Goal: Task Accomplishment & Management: Manage account settings

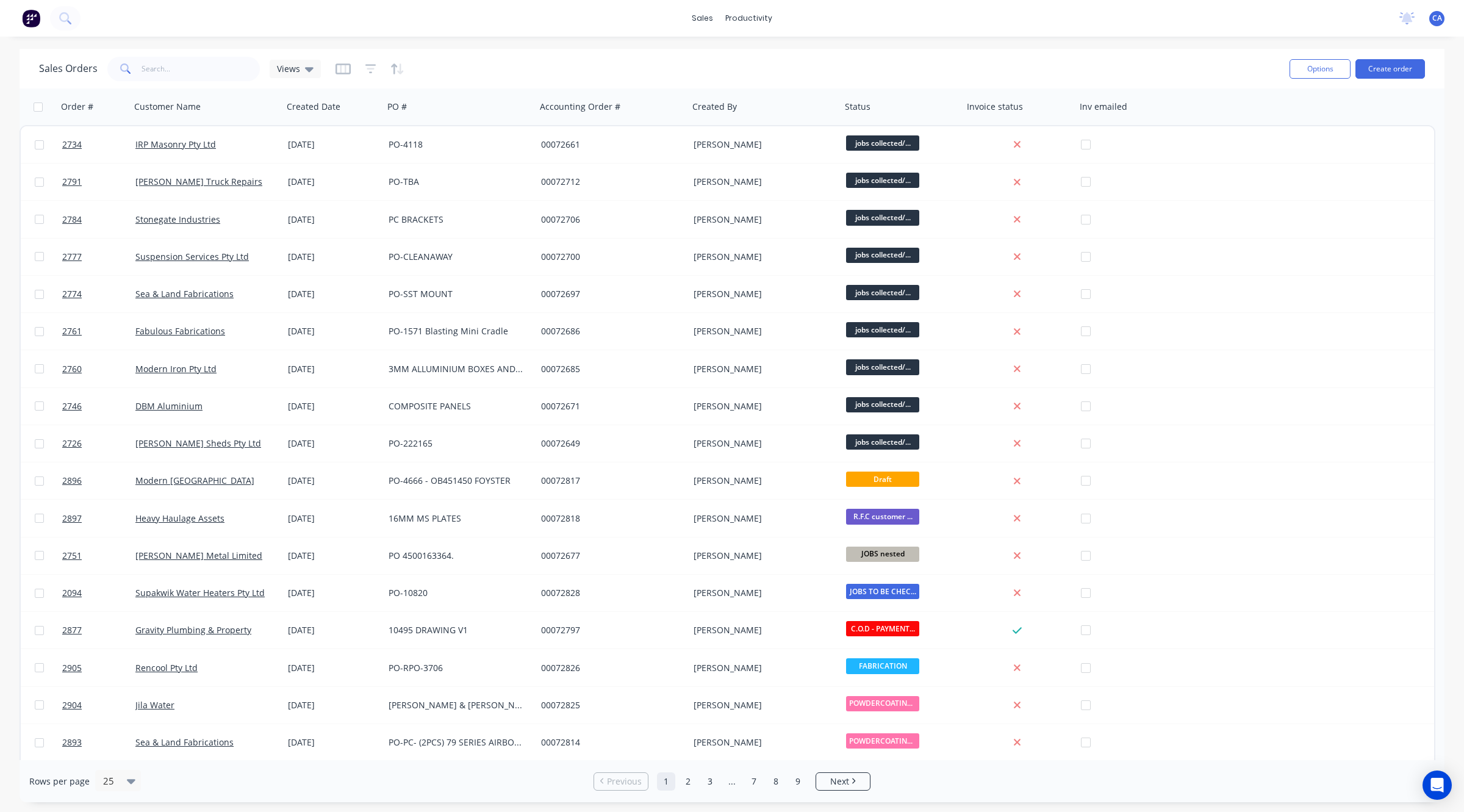
click at [757, 28] on div "productivity" at bounding box center [749, 19] width 59 height 19
click at [758, 51] on link "Workflow" at bounding box center [800, 58] width 162 height 24
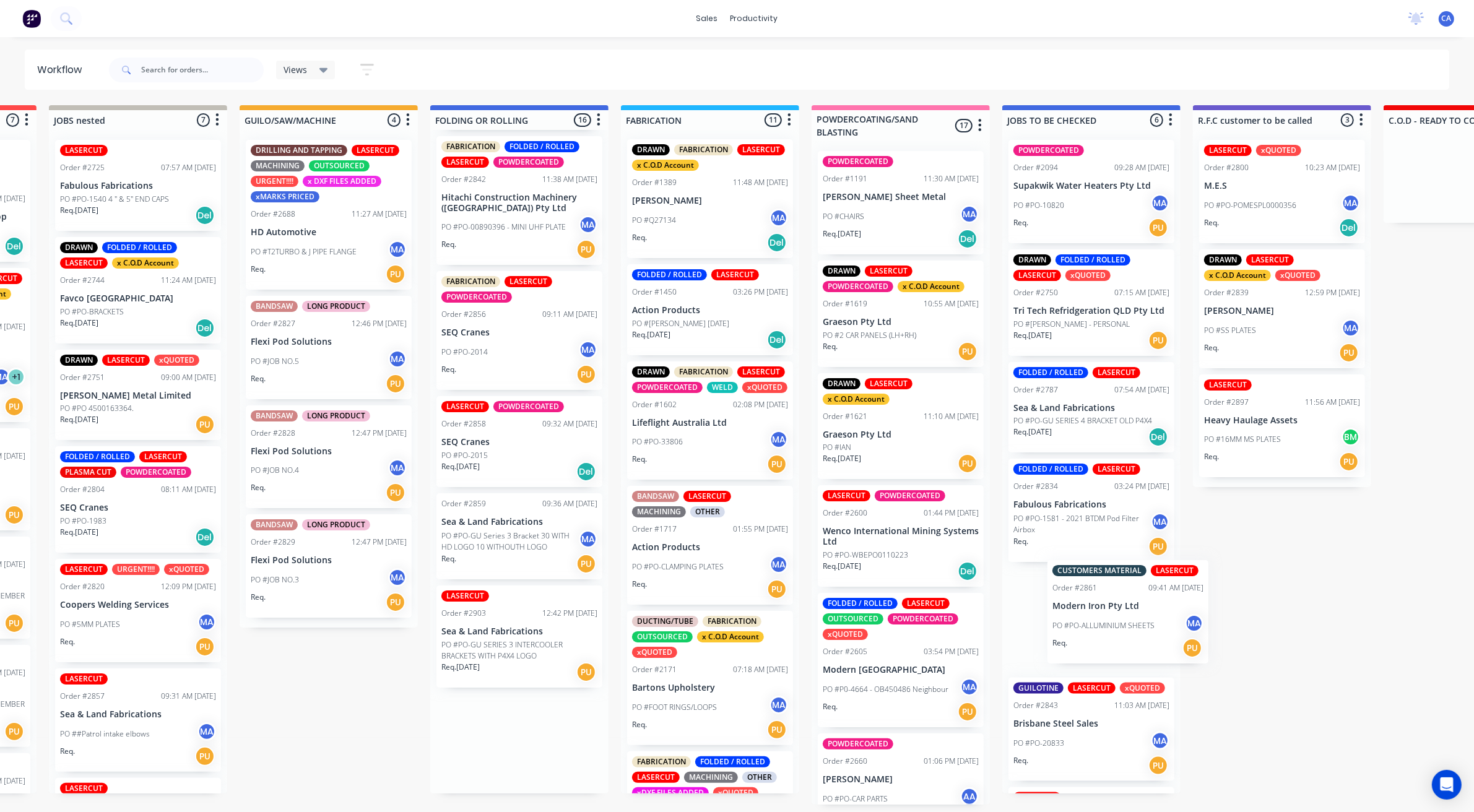
scroll to position [4, 366]
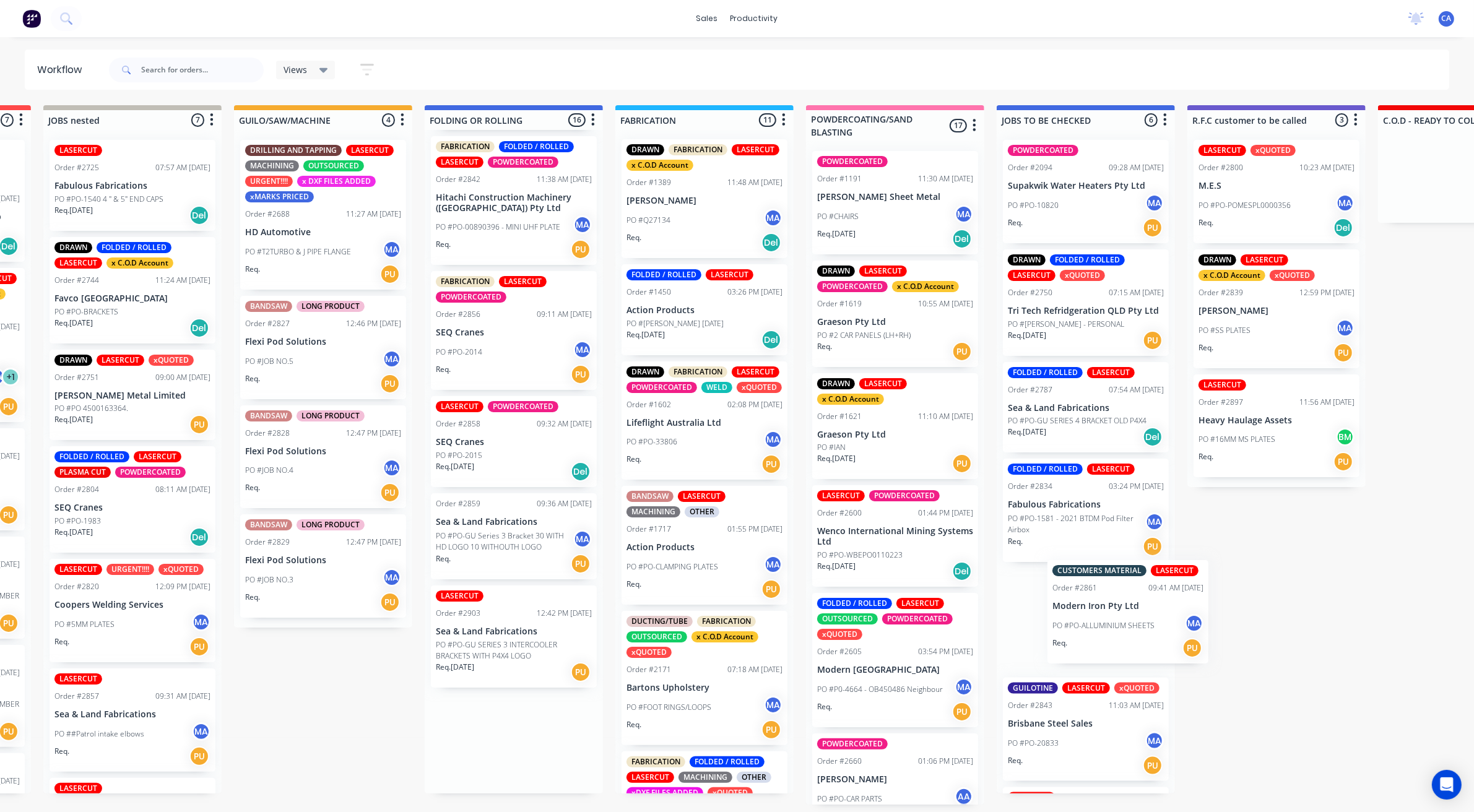
drag, startPoint x: 884, startPoint y: 647, endPoint x: 1118, endPoint y: 638, distance: 234.2
click at [1128, 627] on div "Submitted 15 Sort By Created date Required date Order number Customer name Most…" at bounding box center [1286, 455] width 3322 height 699
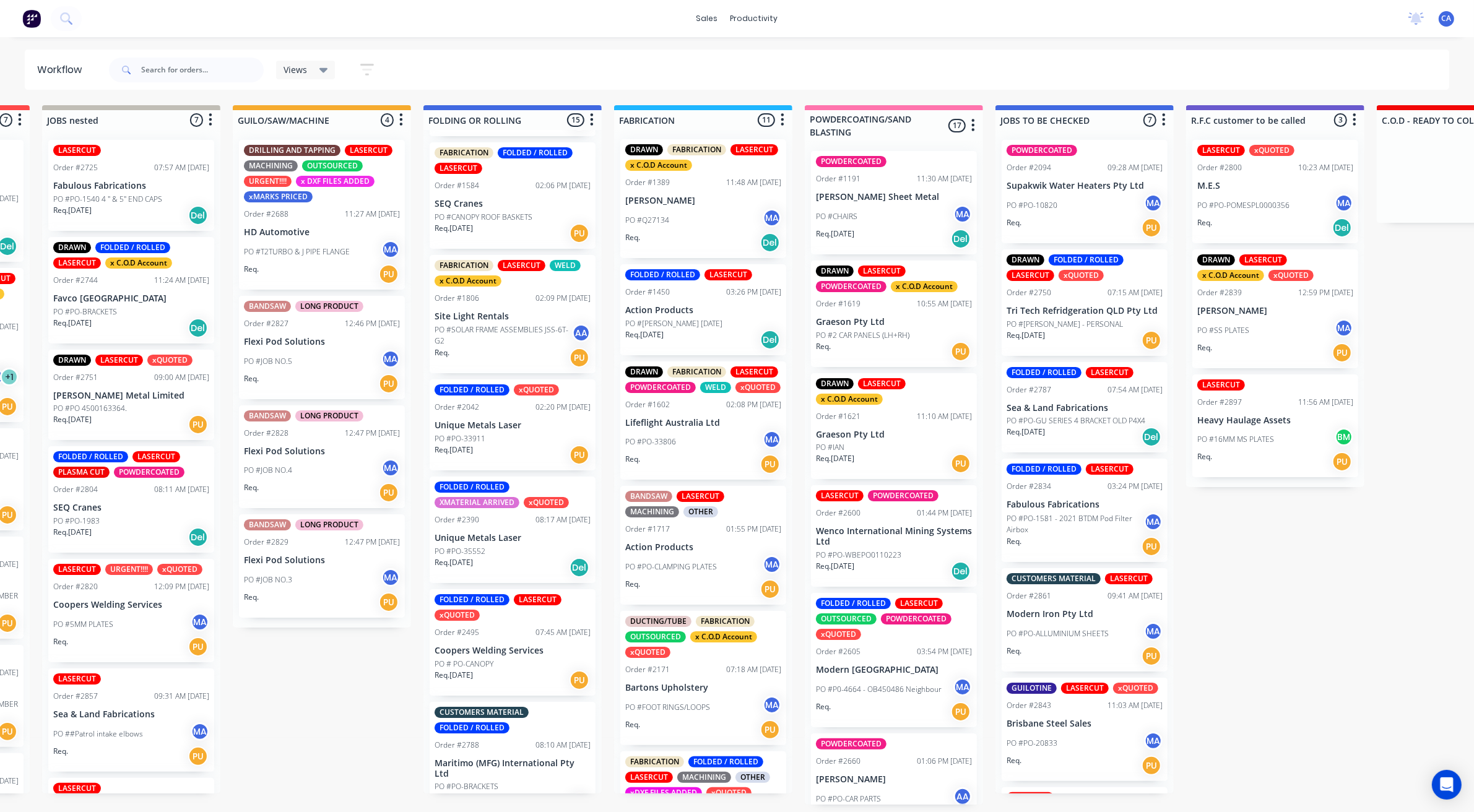
scroll to position [0, 0]
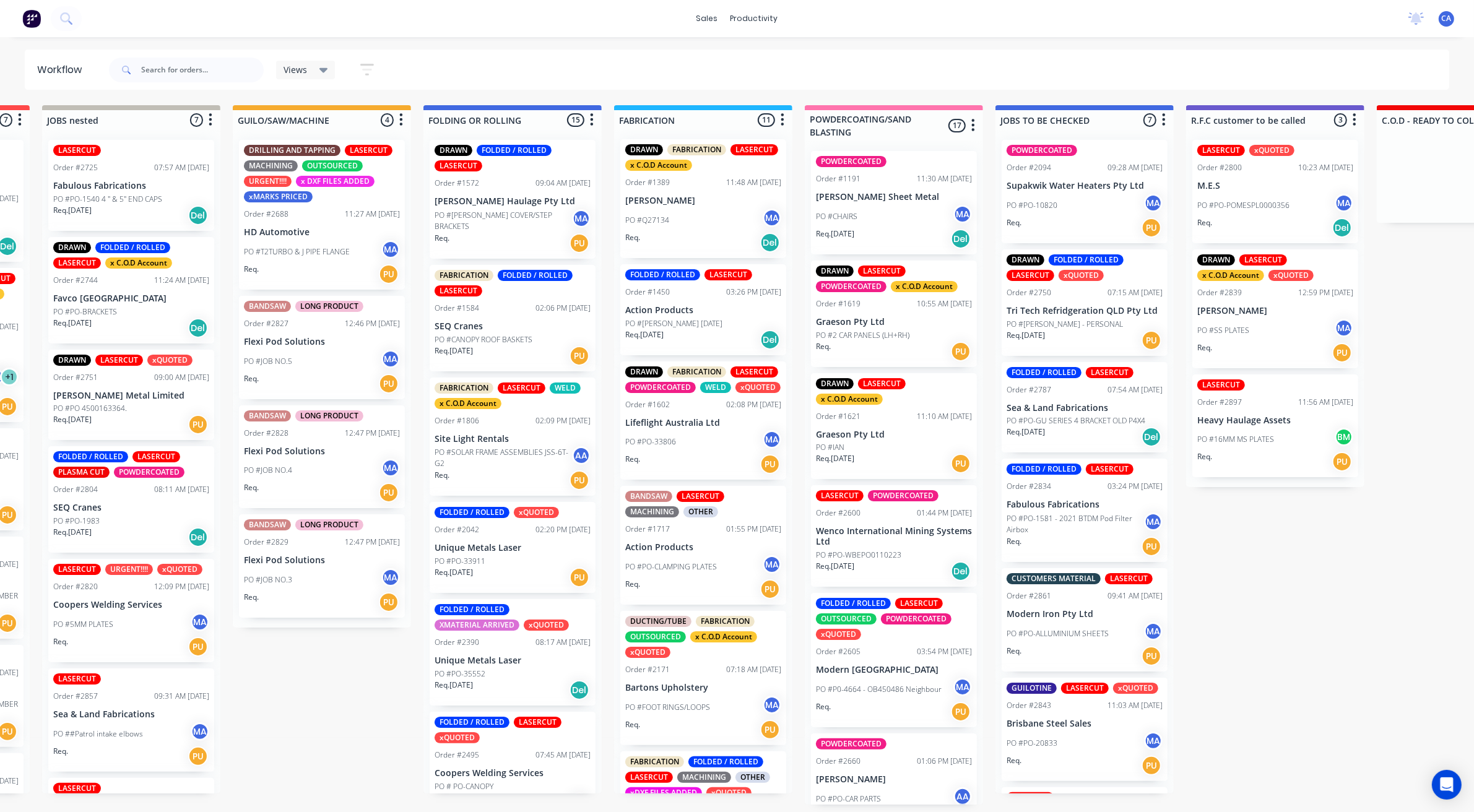
click at [470, 334] on p "PO #CANOPY ROOF BASKETS" at bounding box center [483, 340] width 98 height 11
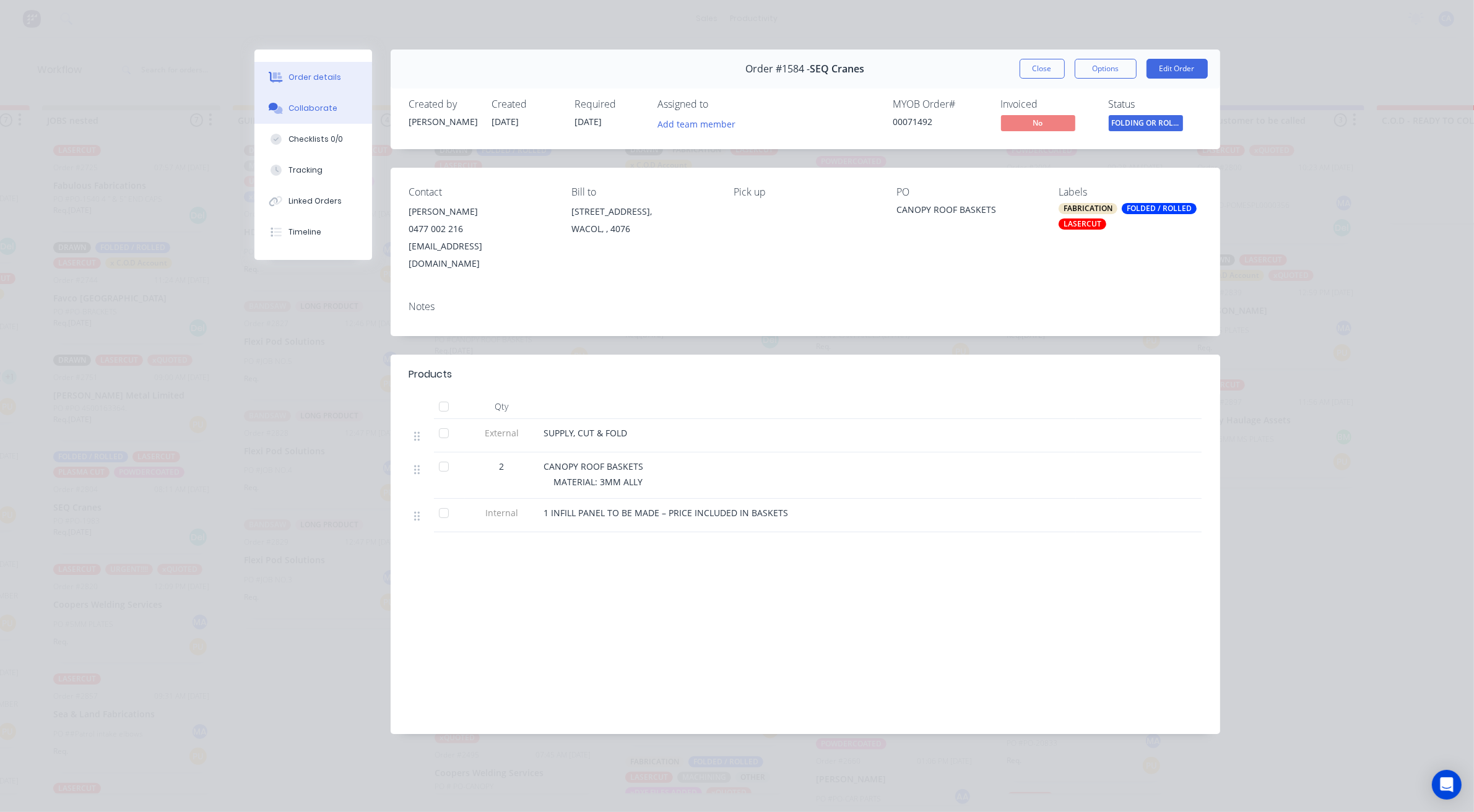
click at [336, 115] on button "Collaborate" at bounding box center [313, 108] width 118 height 31
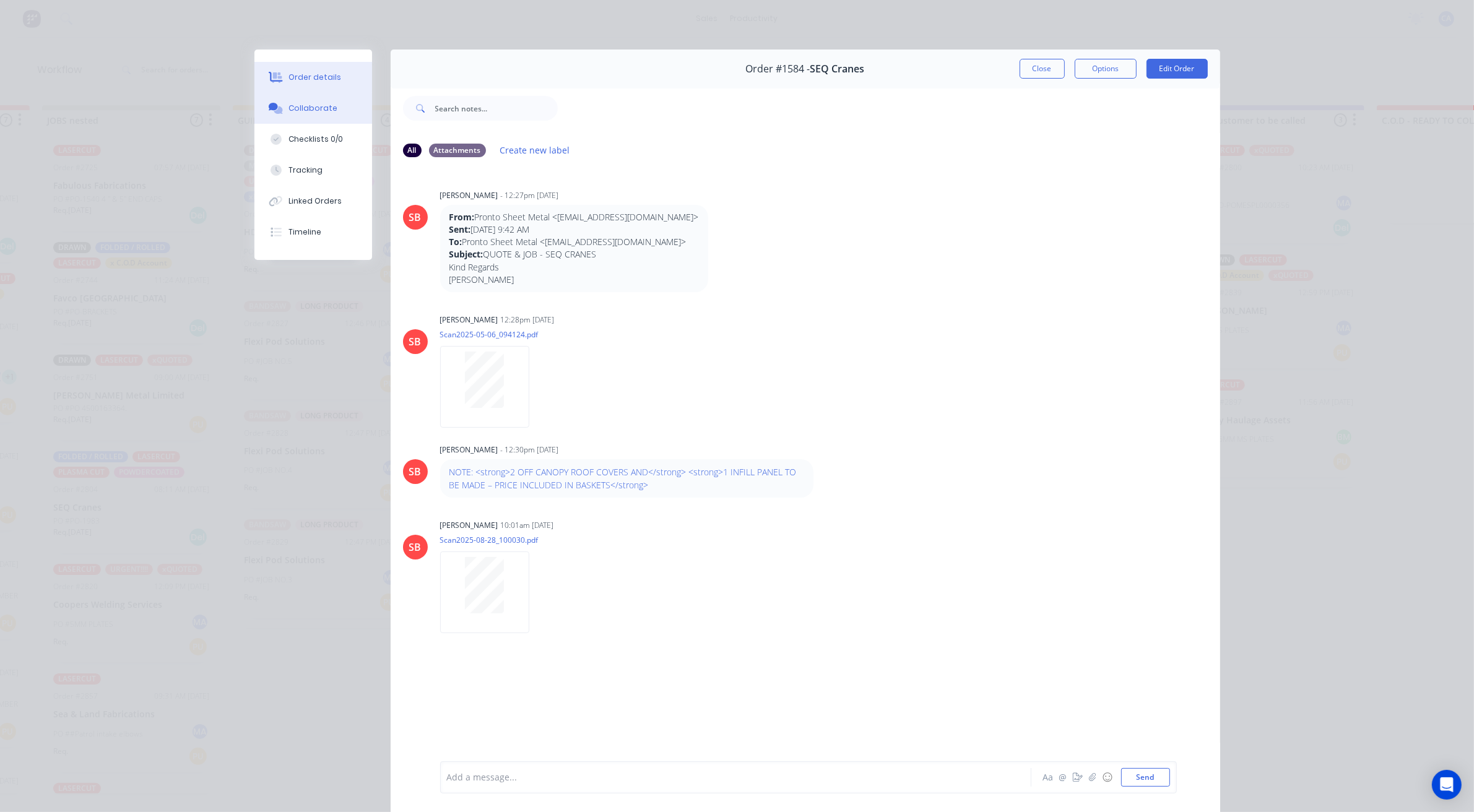
click at [319, 62] on button "Order details" at bounding box center [313, 77] width 118 height 31
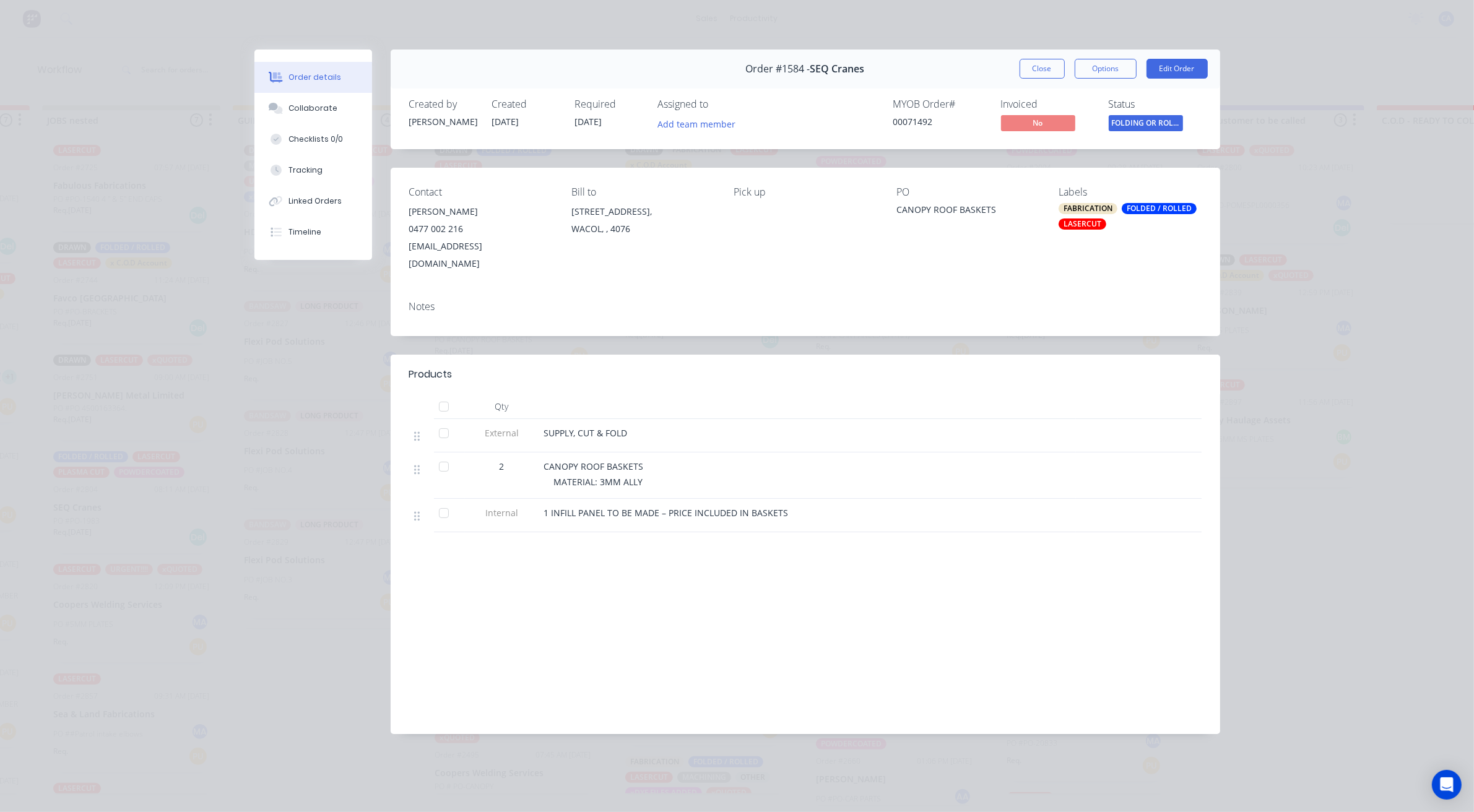
click at [1150, 128] on span "FOLDING OR ROLL..." at bounding box center [1146, 122] width 74 height 15
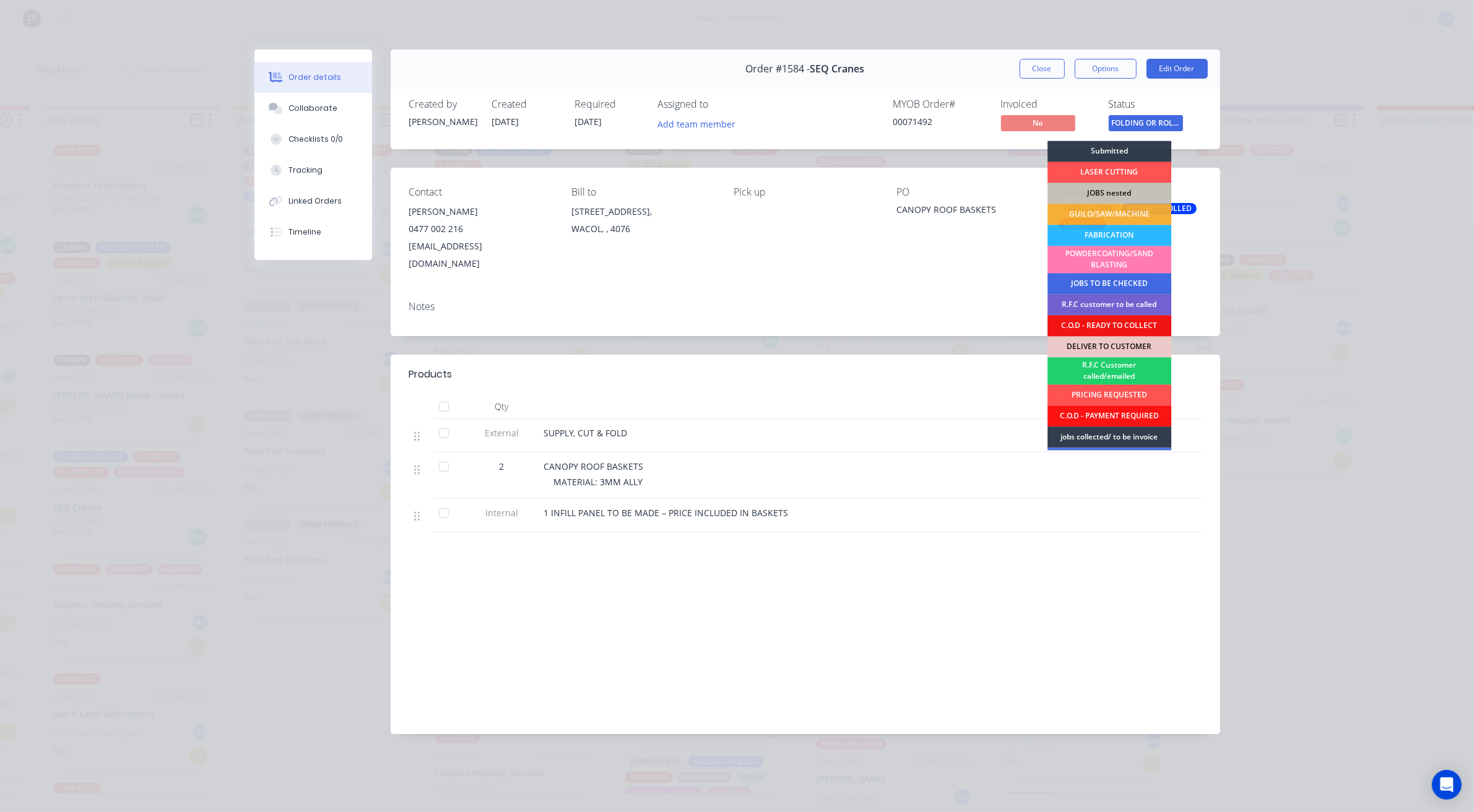
click at [1138, 286] on div "JOBS TO BE CHECKED" at bounding box center [1109, 284] width 123 height 21
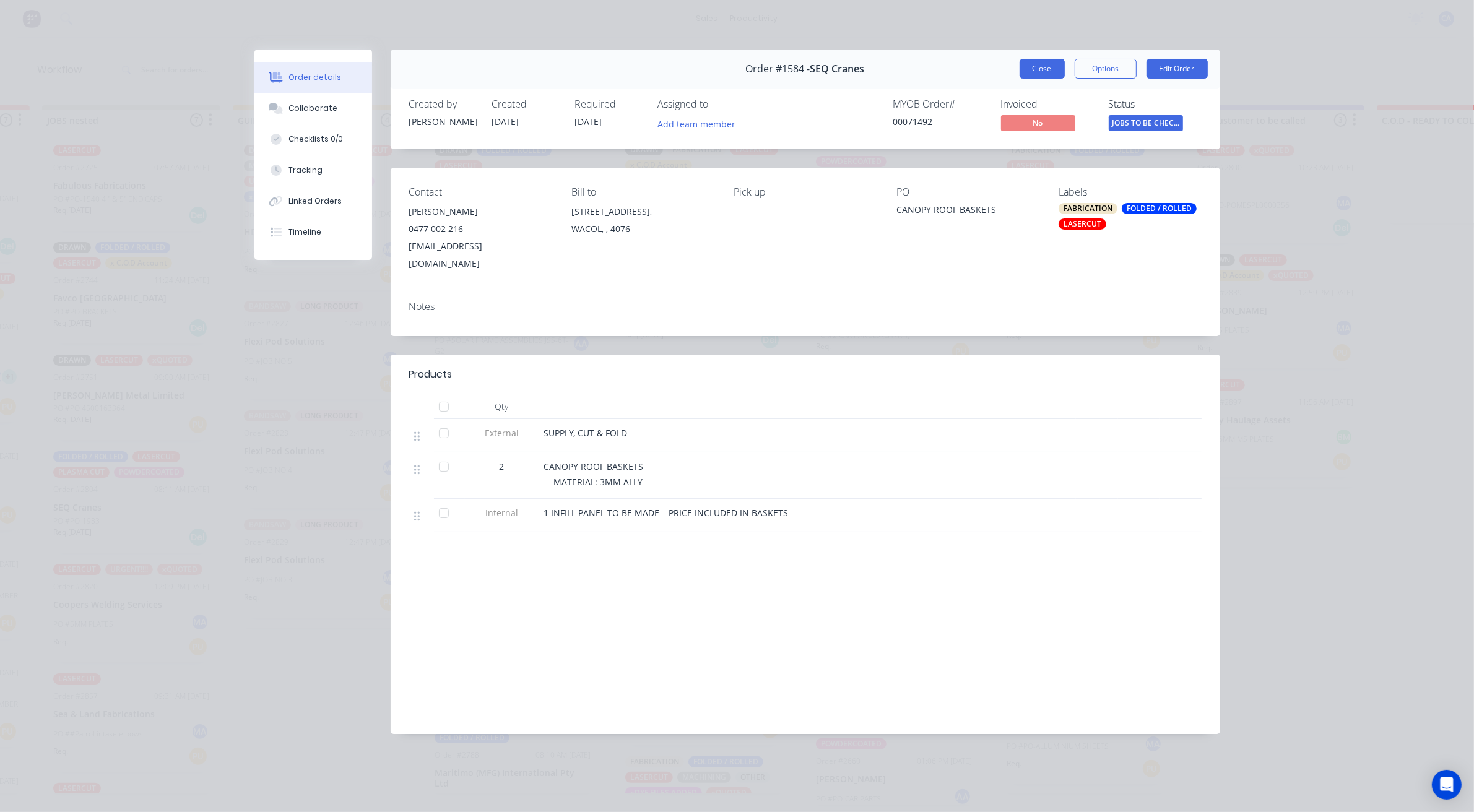
click at [1042, 70] on button "Close" at bounding box center [1042, 68] width 45 height 20
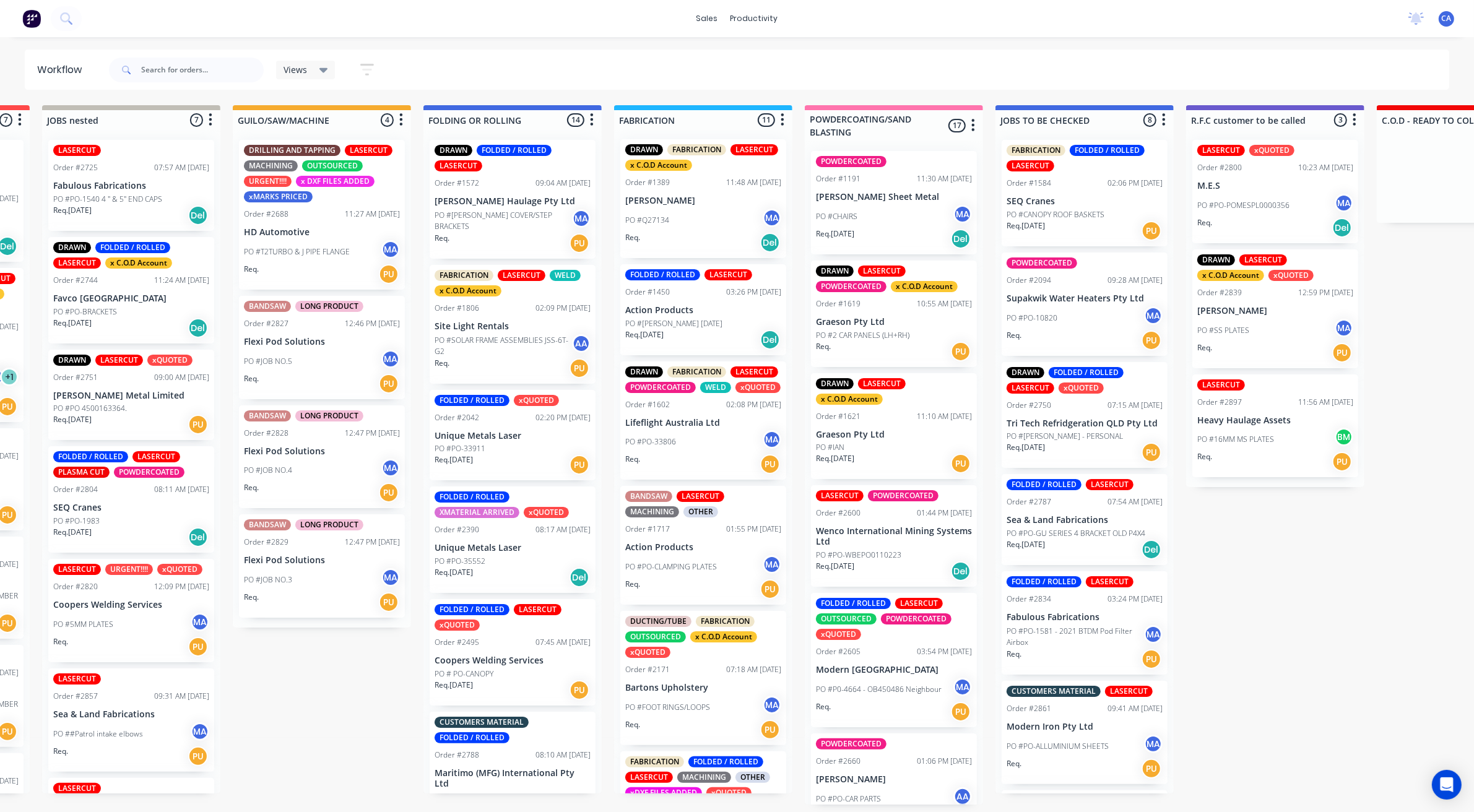
click at [718, 341] on div "Req. [DATE] Del" at bounding box center [704, 340] width 156 height 21
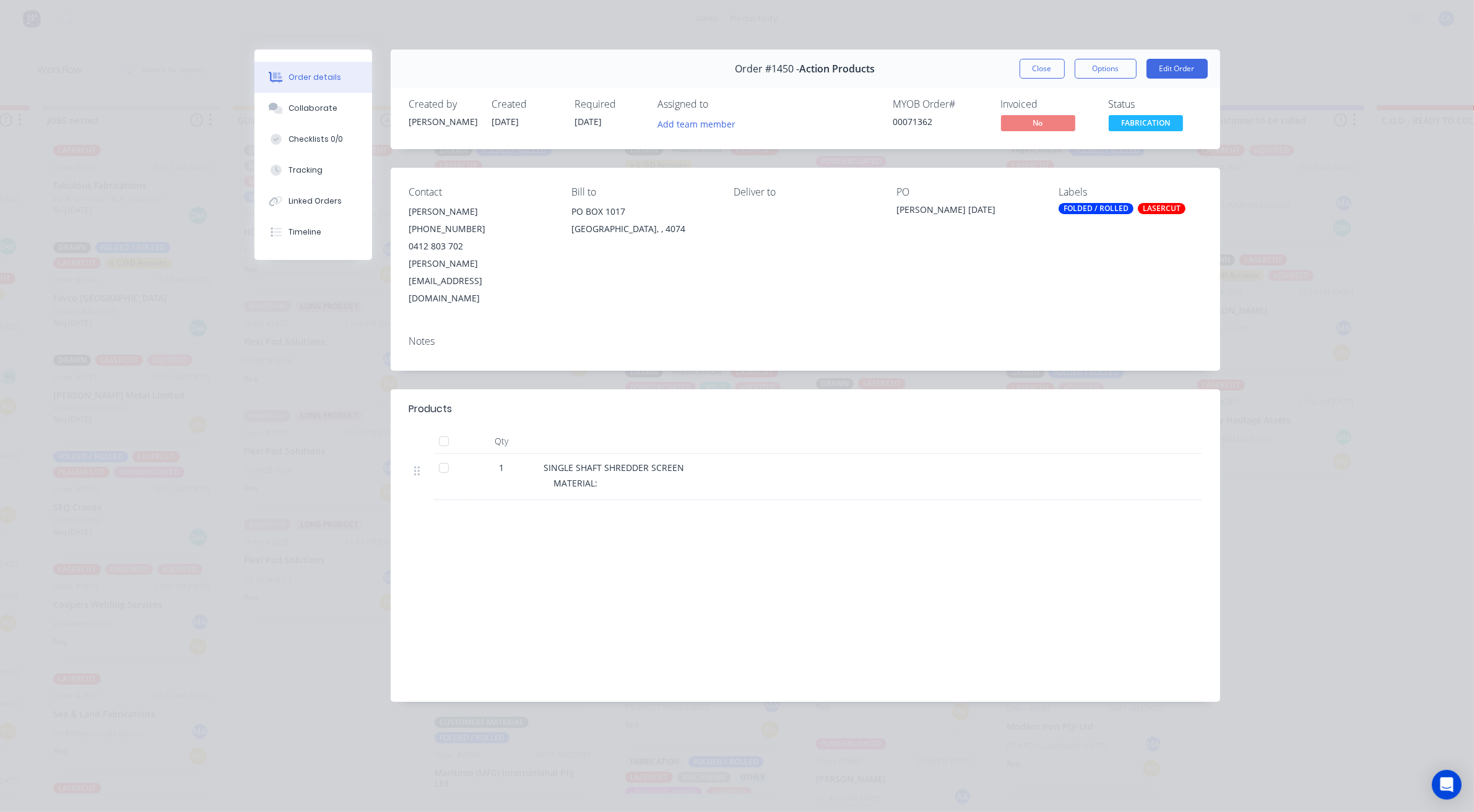
click at [1045, 62] on button "Close" at bounding box center [1042, 68] width 45 height 20
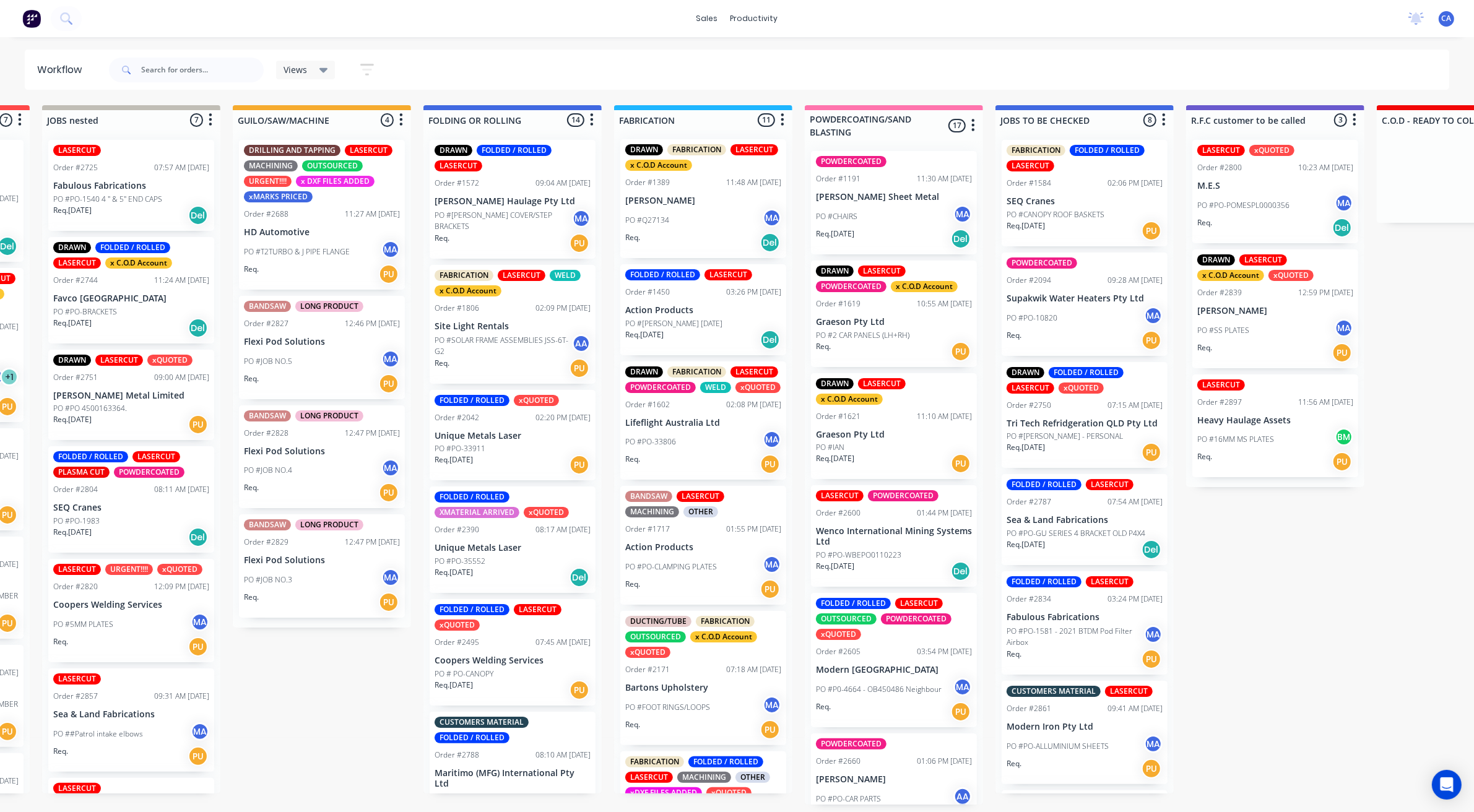
click at [521, 362] on div "Req. PU" at bounding box center [513, 368] width 156 height 21
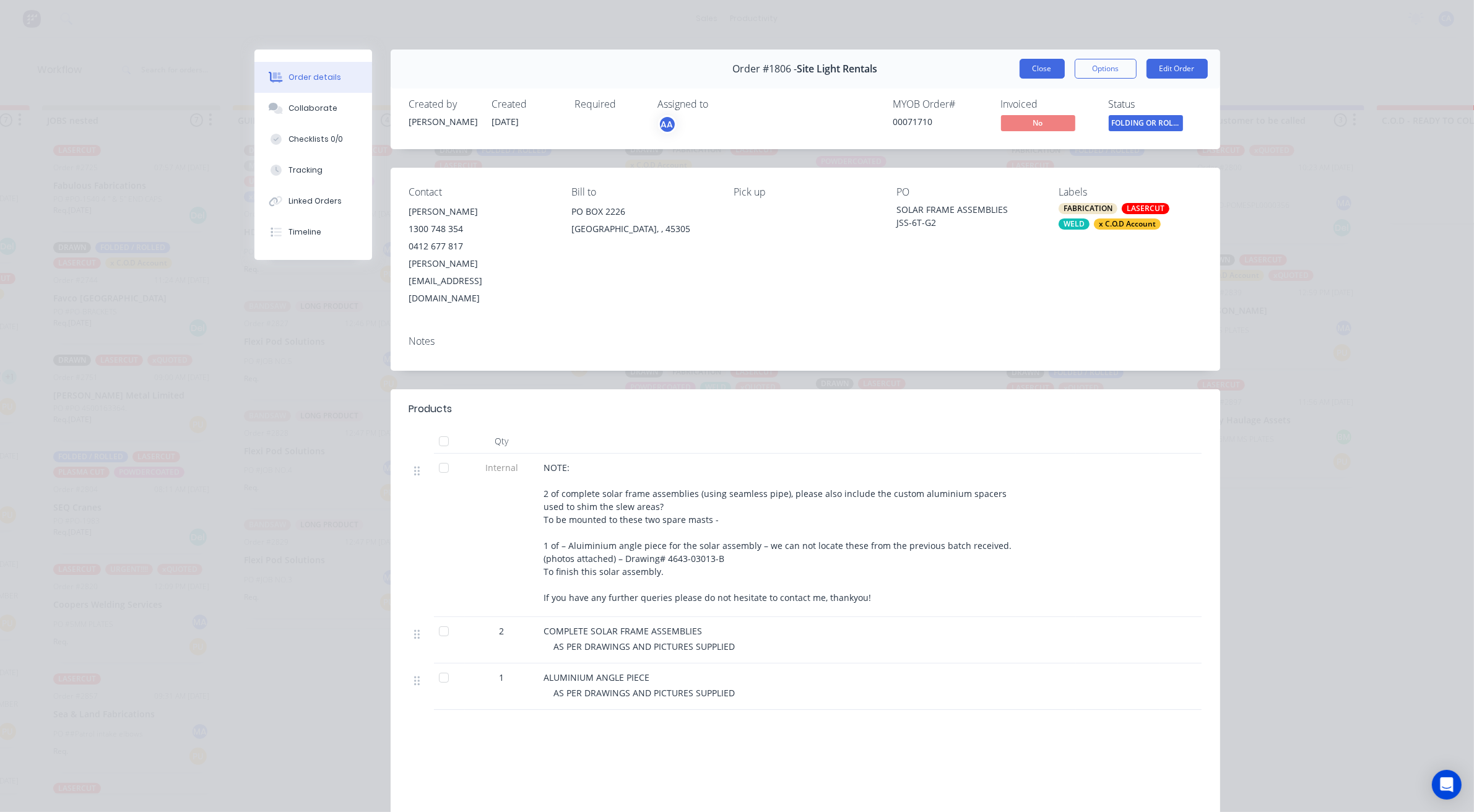
click at [1026, 75] on button "Close" at bounding box center [1042, 68] width 45 height 20
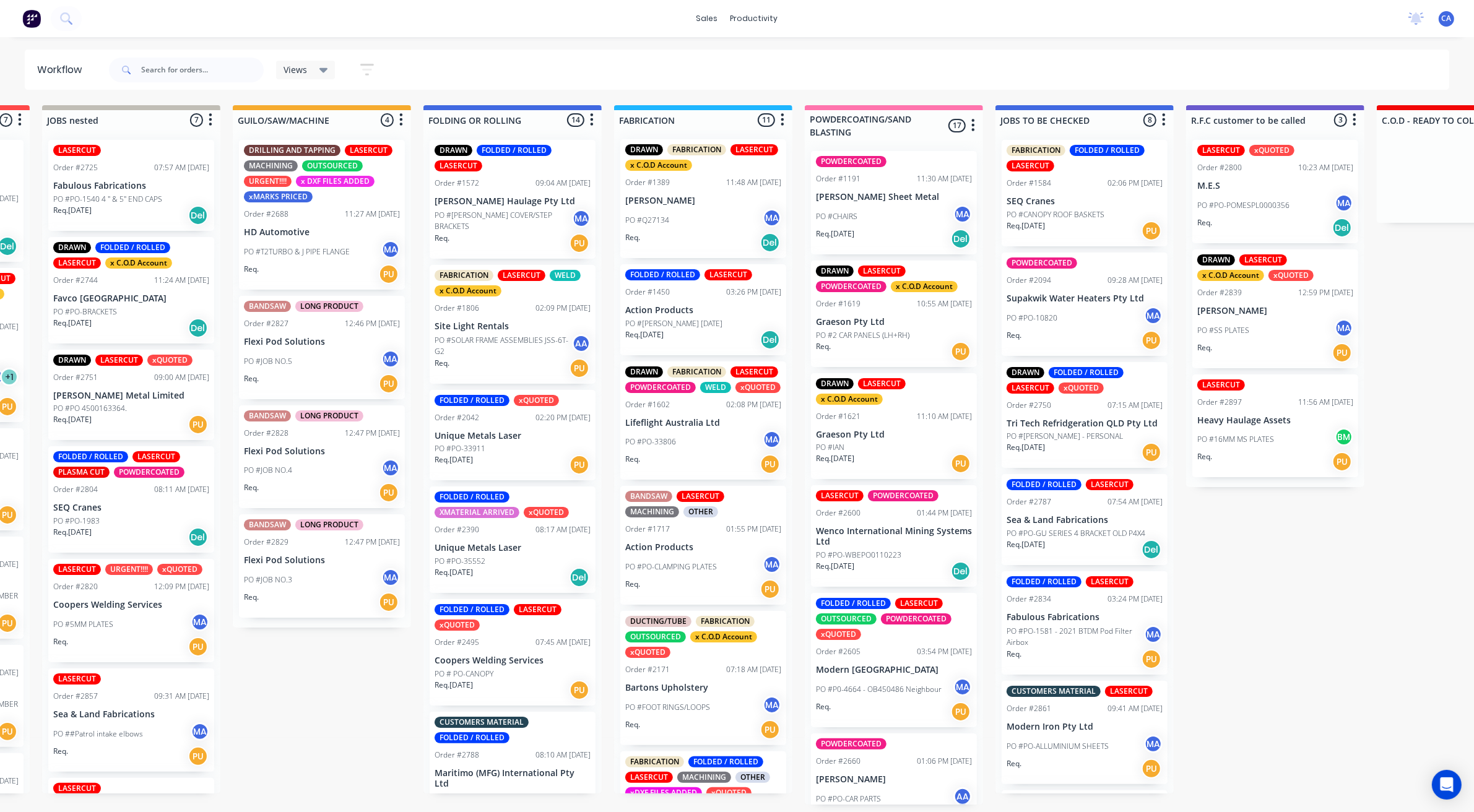
click at [503, 458] on div "Req. [DATE] PU" at bounding box center [513, 464] width 156 height 21
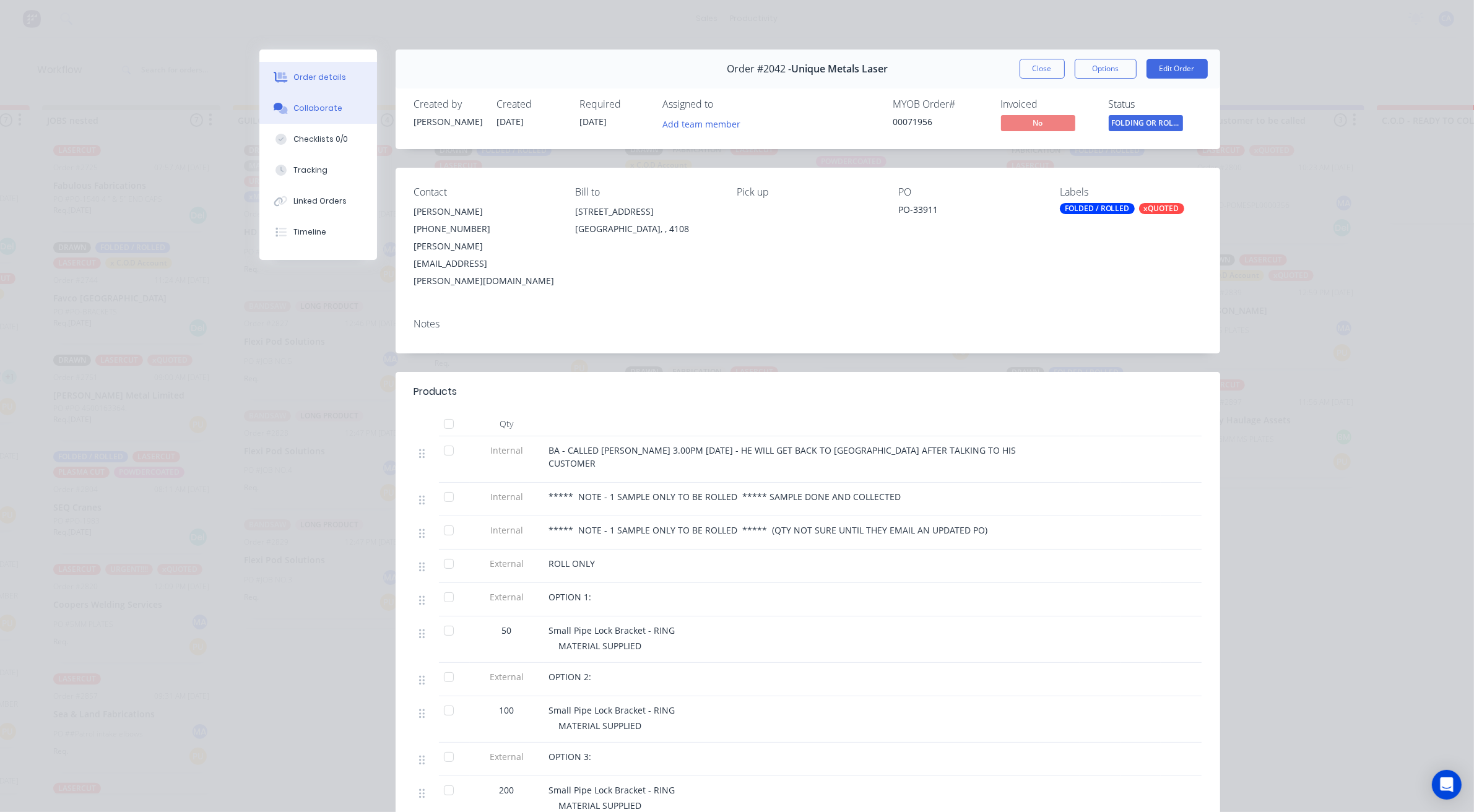
click at [348, 101] on button "Collaborate" at bounding box center [318, 108] width 118 height 31
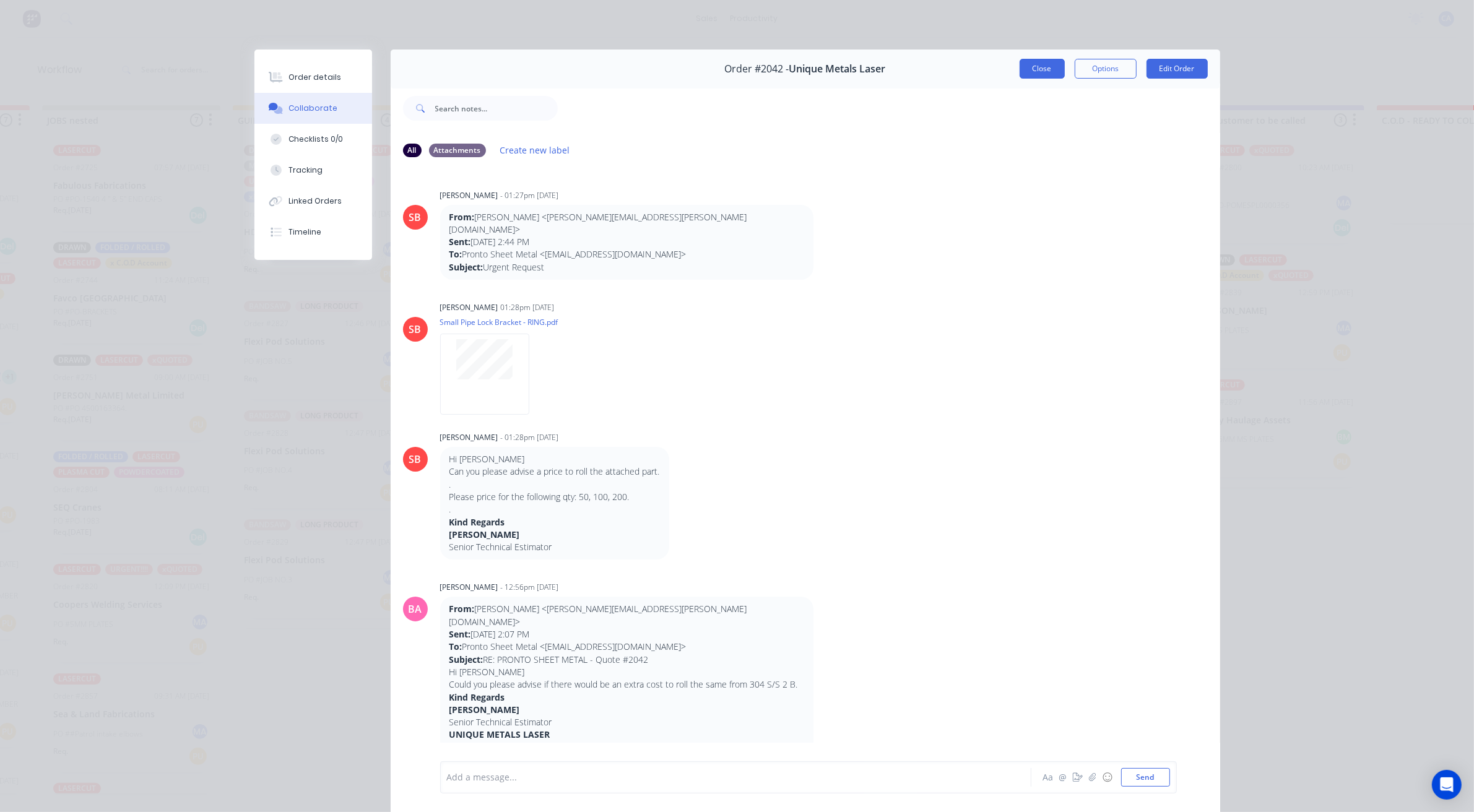
click at [1042, 62] on button "Close" at bounding box center [1042, 68] width 45 height 20
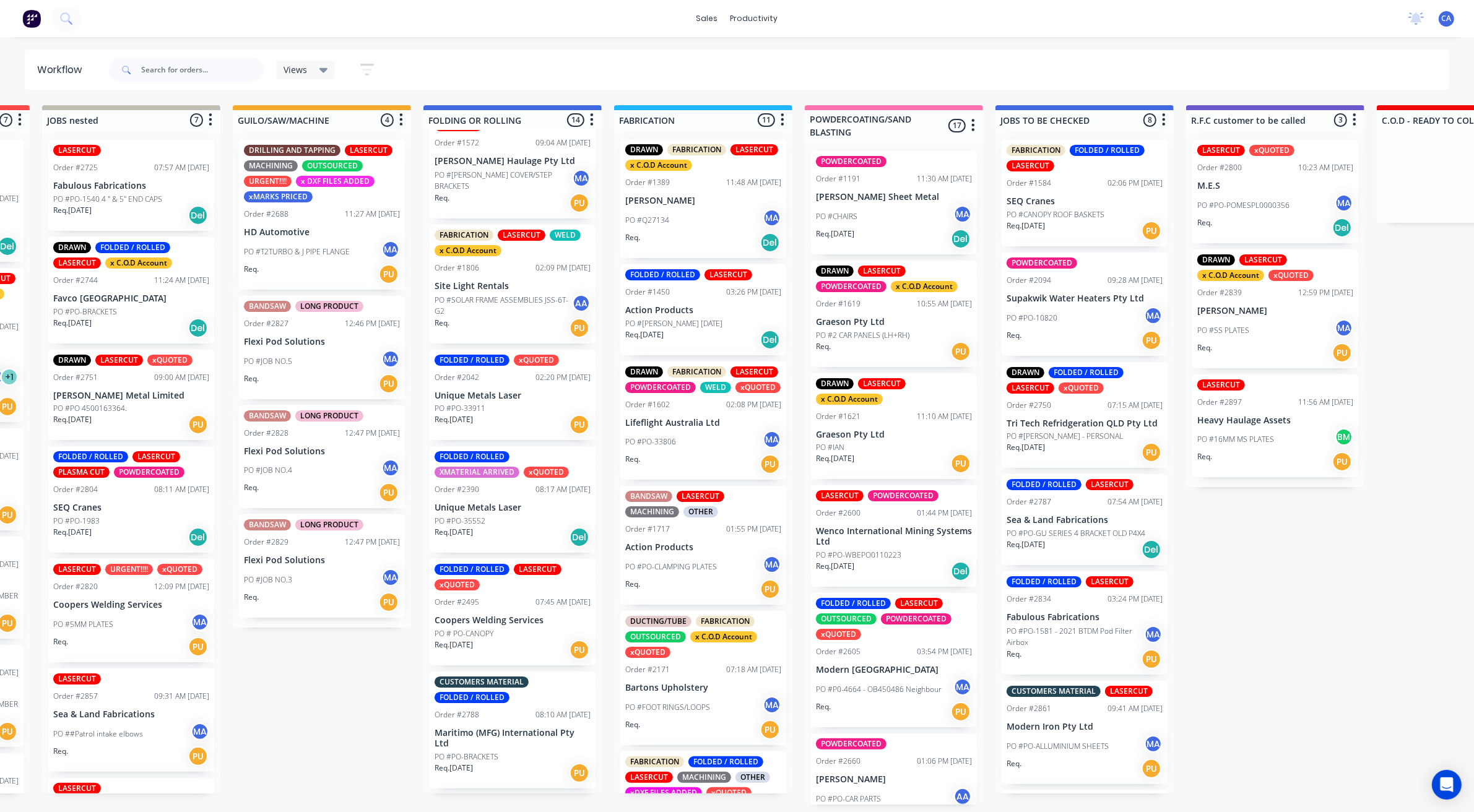
scroll to position [77, 0]
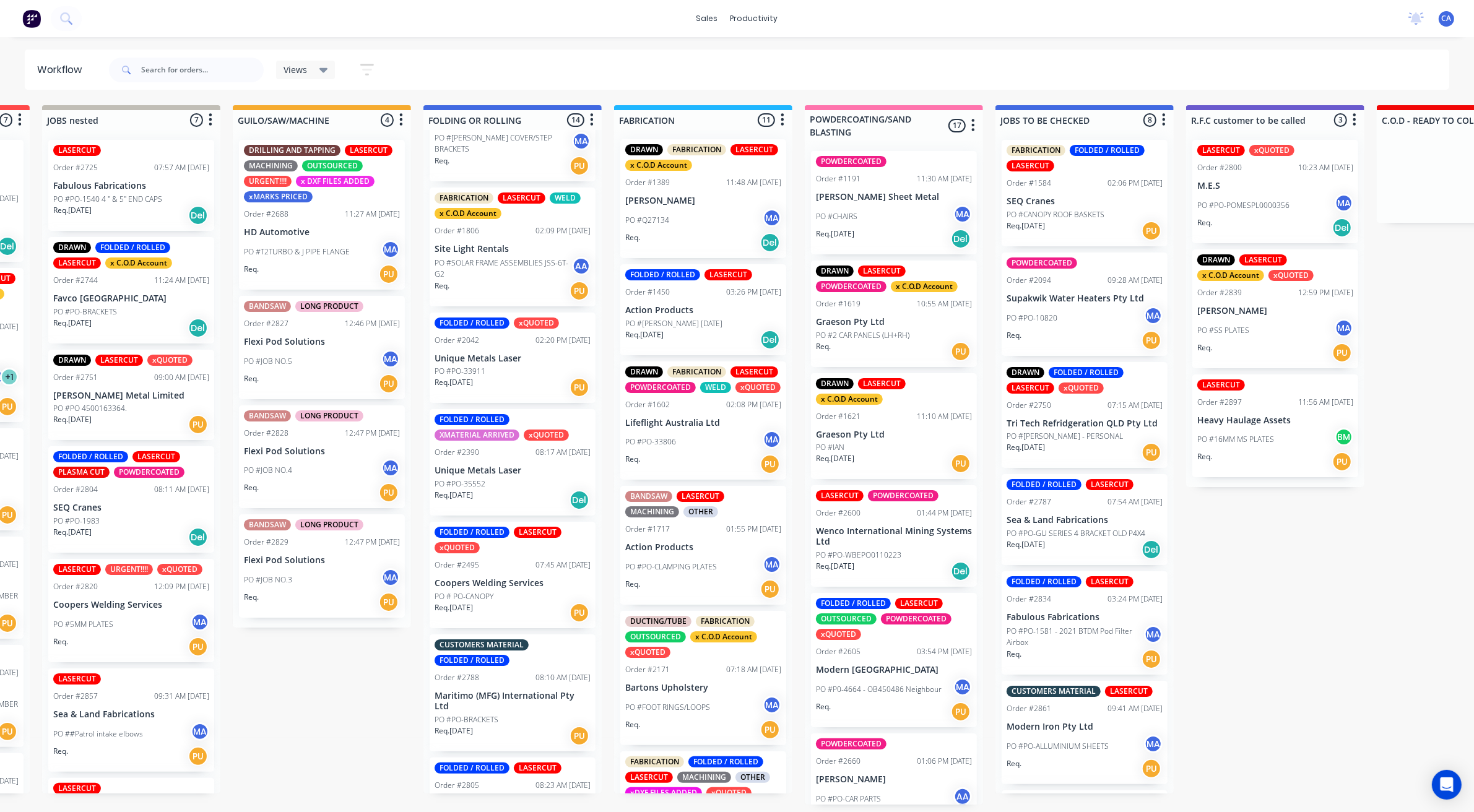
click at [532, 465] on p "Unique Metals Laser" at bounding box center [513, 470] width 156 height 10
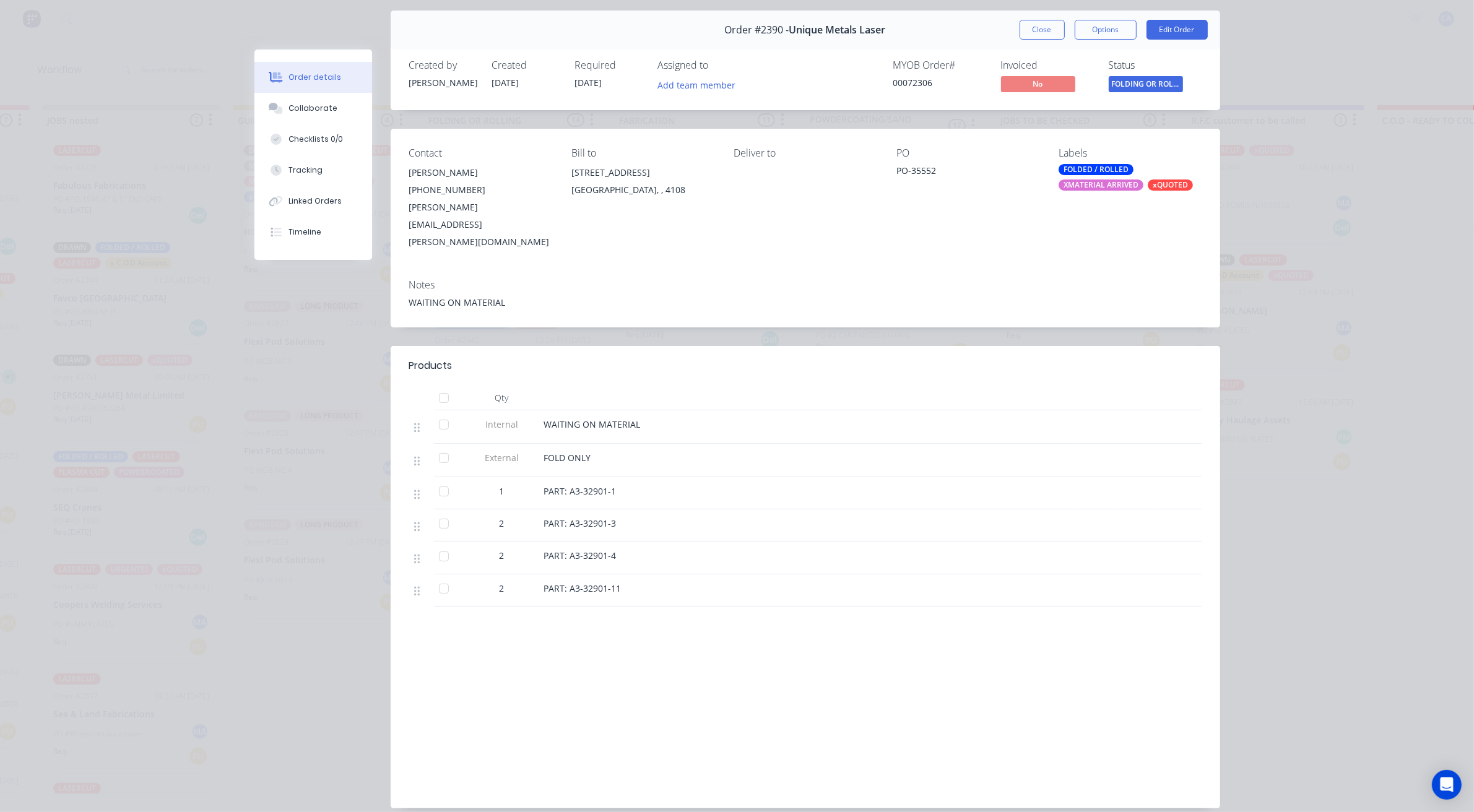
scroll to position [60, 0]
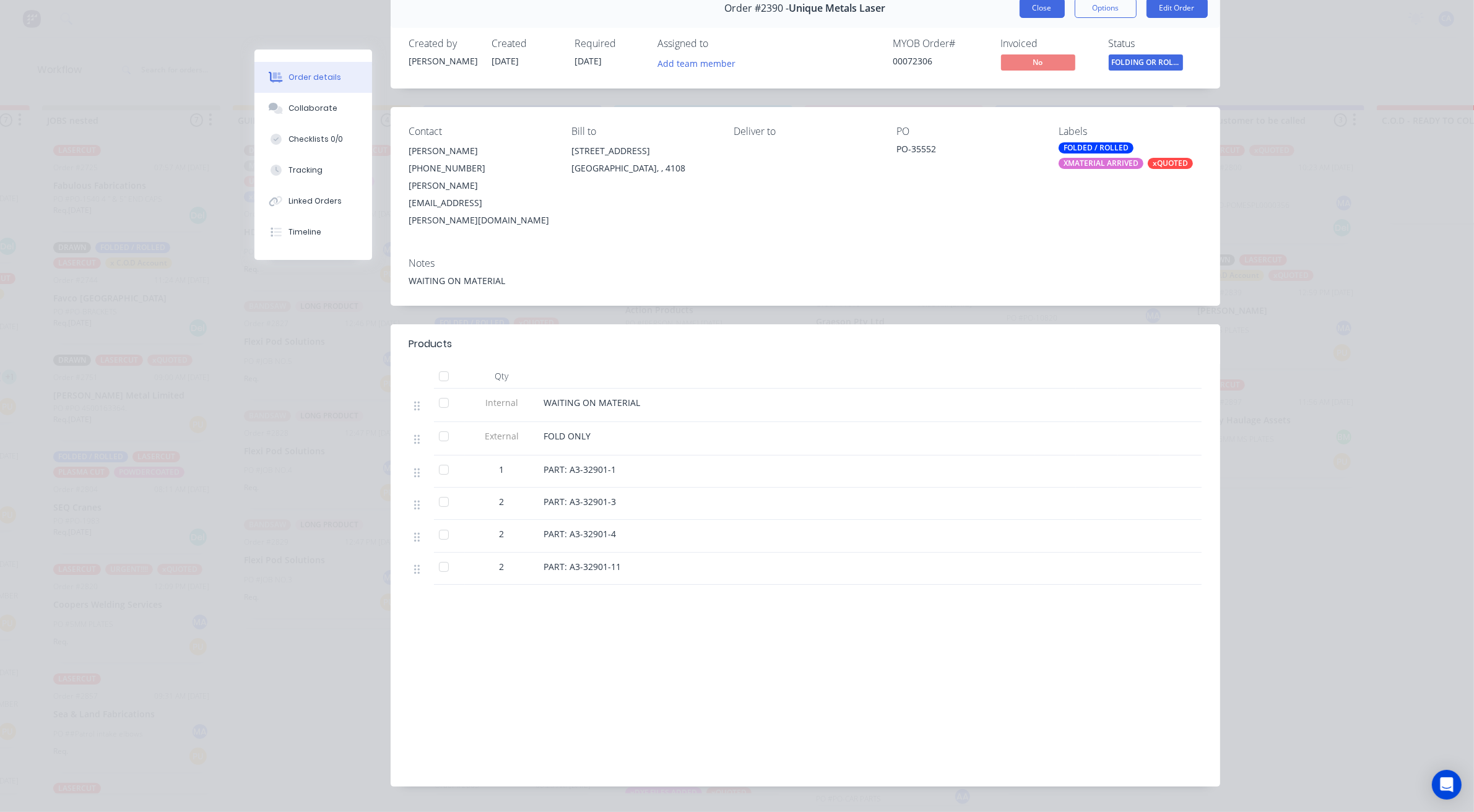
click at [1030, 8] on button "Close" at bounding box center [1042, 8] width 45 height 20
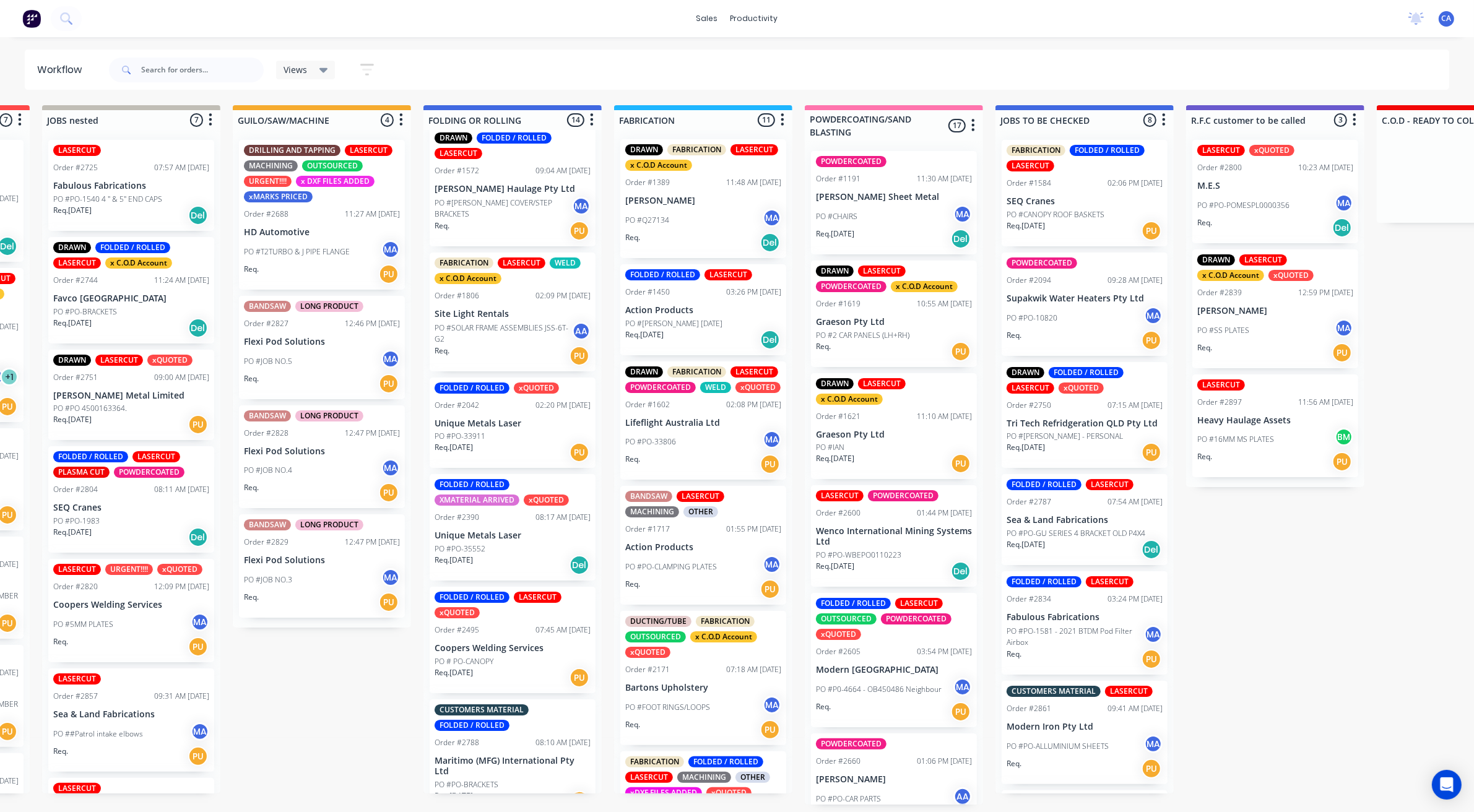
scroll to position [0, 0]
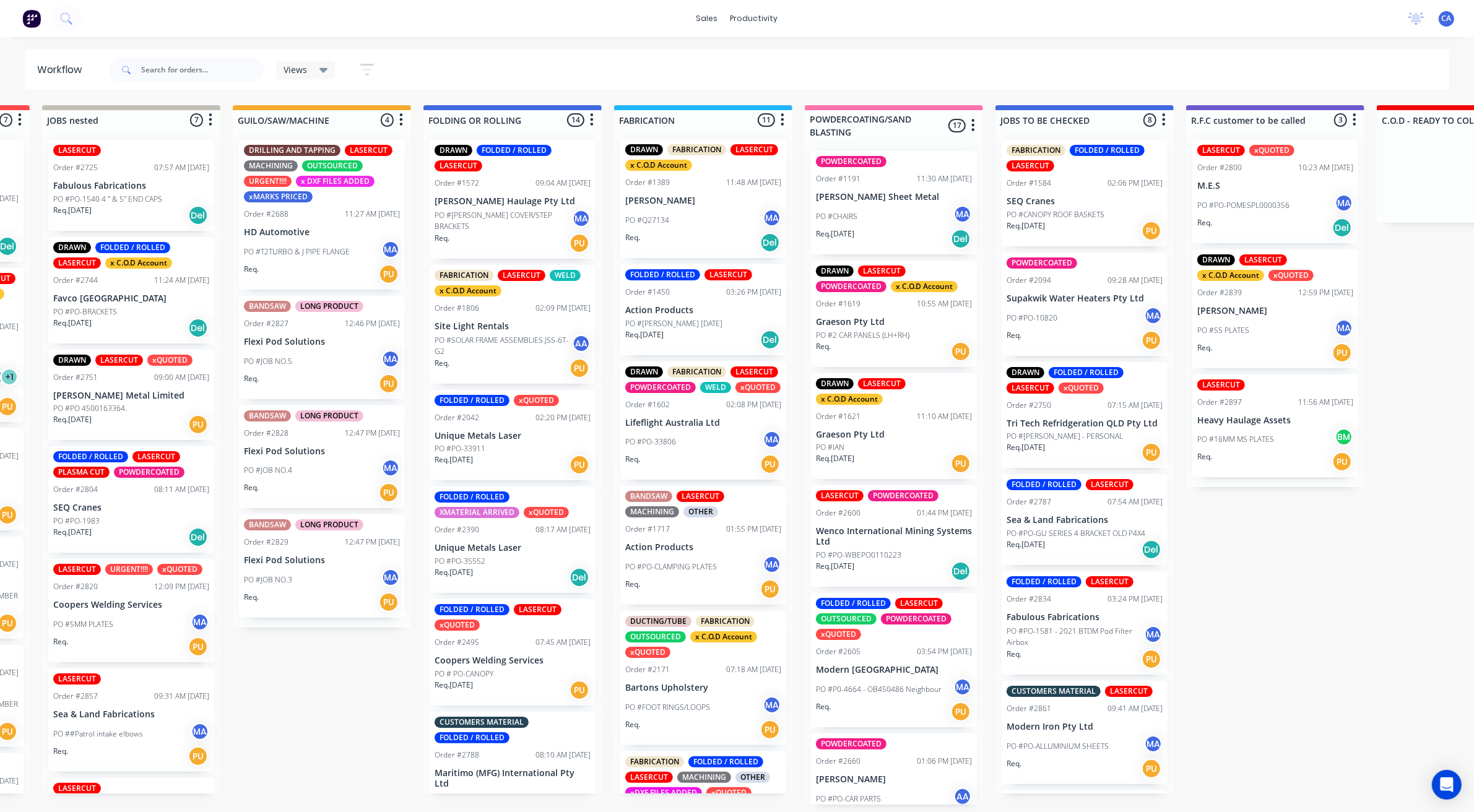
click at [489, 434] on p "Unique Metals Laser" at bounding box center [513, 435] width 156 height 10
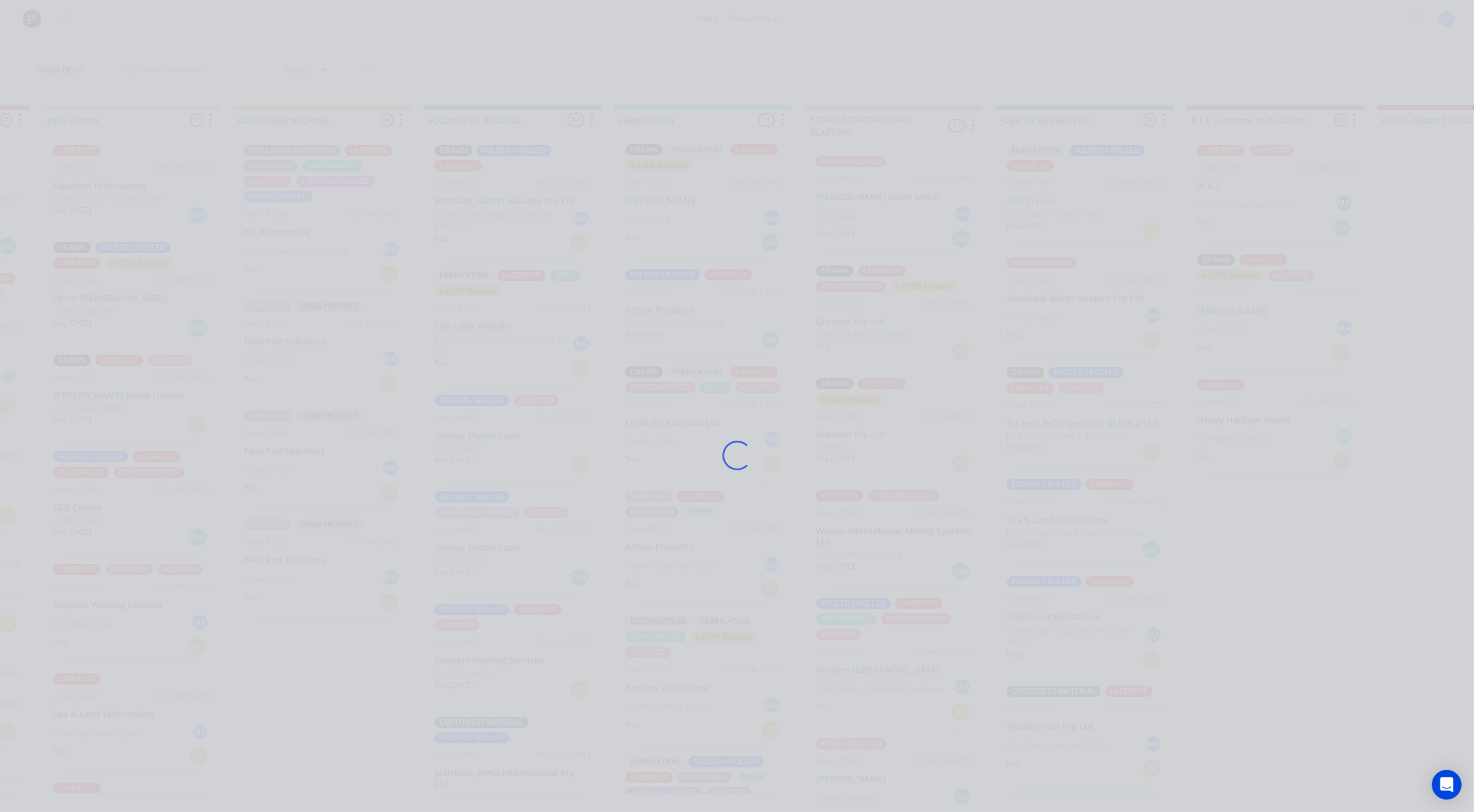
click at [489, 434] on div "Loading..." at bounding box center [737, 456] width 991 height 812
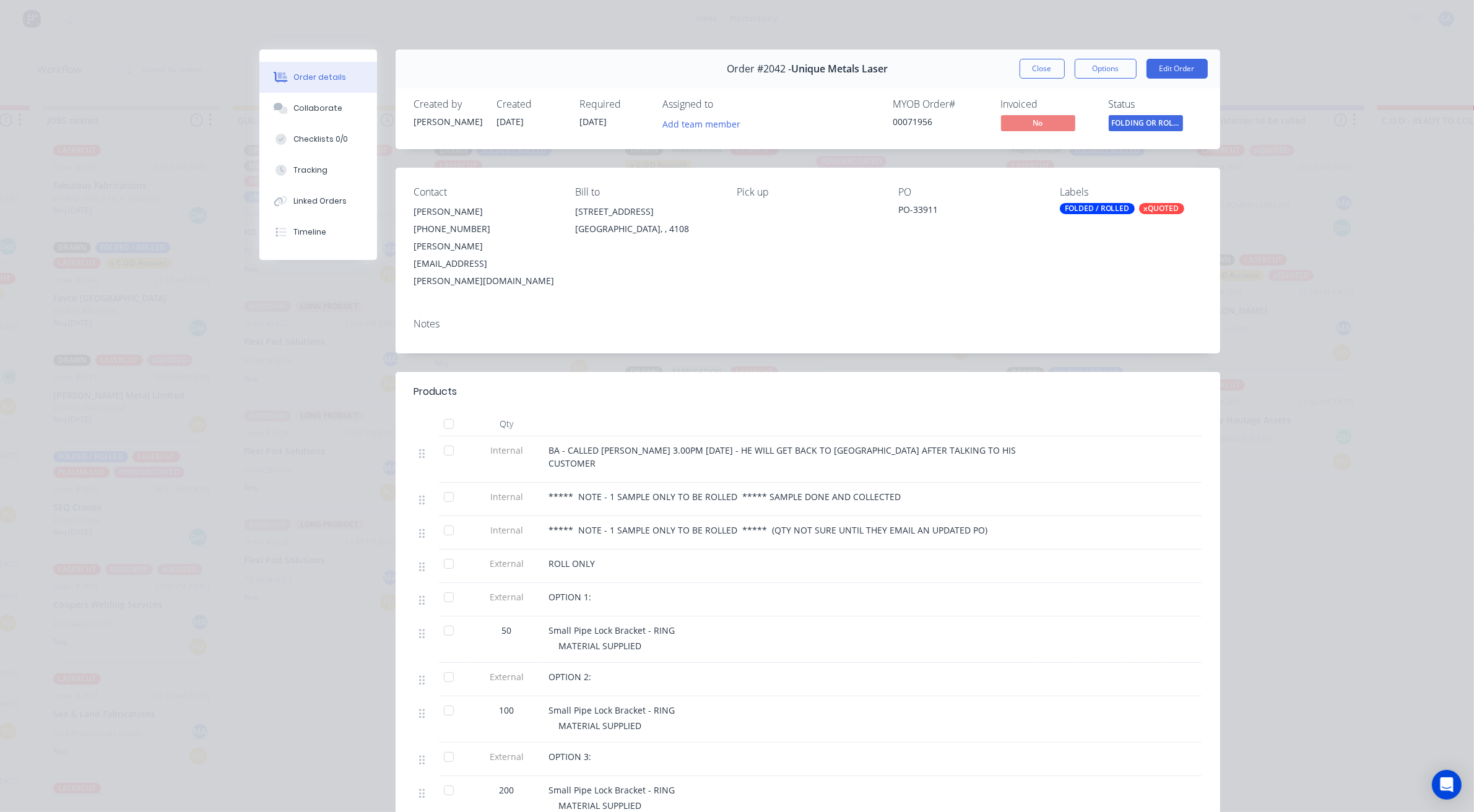
click at [1109, 122] on span "FOLDING OR ROLL..." at bounding box center [1146, 122] width 74 height 15
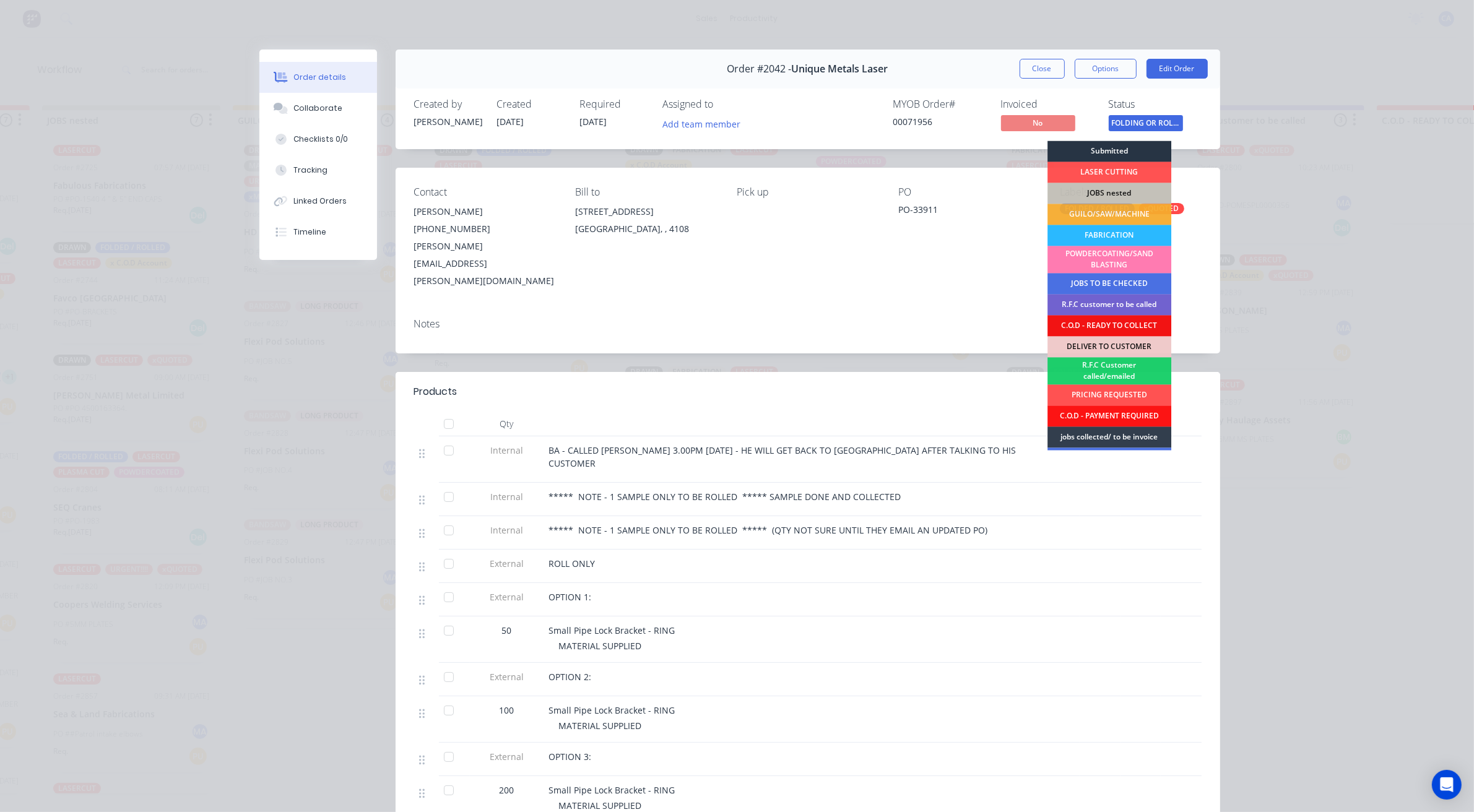
click at [1108, 150] on div "Submitted" at bounding box center [1109, 152] width 123 height 21
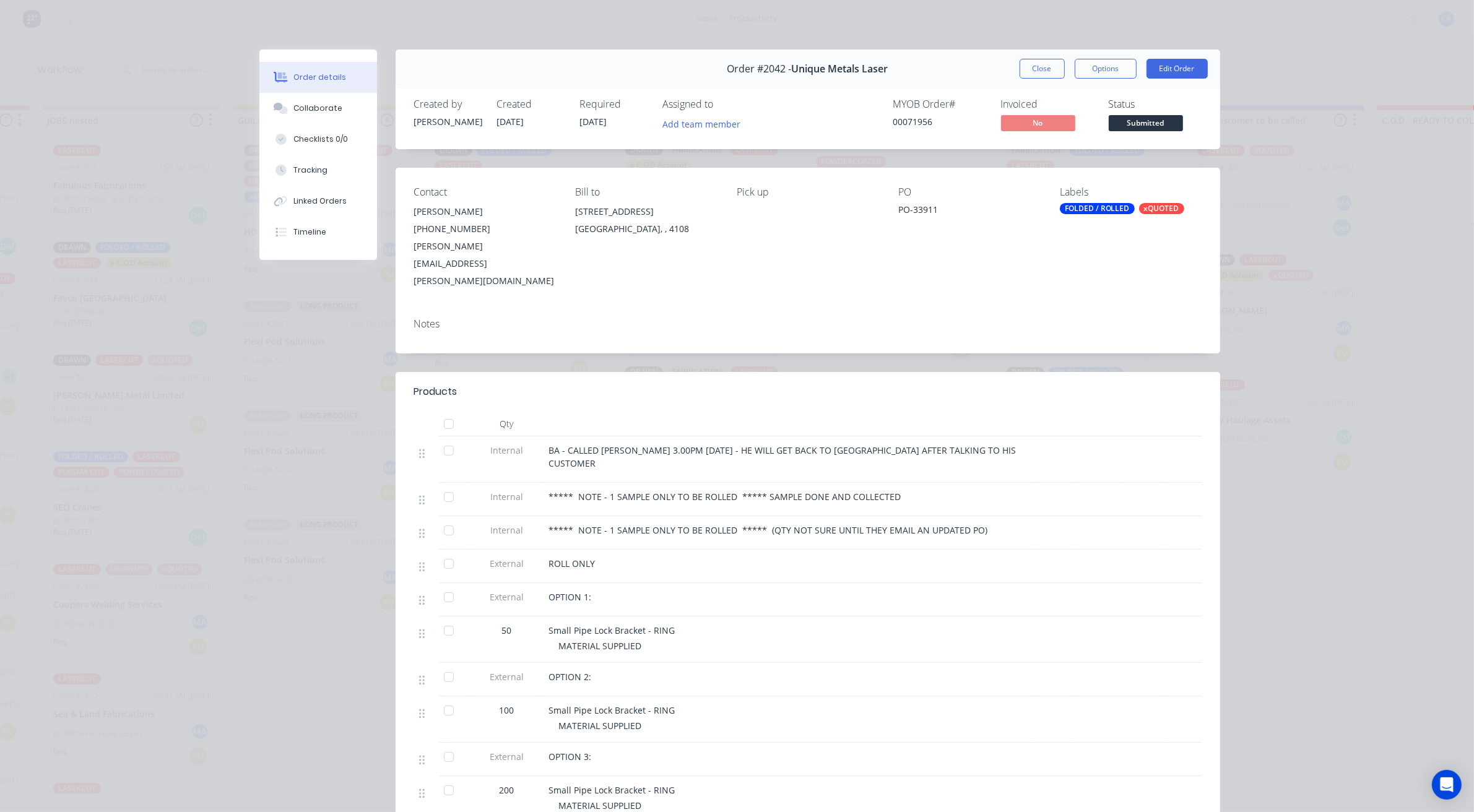
click at [1025, 67] on button "Close" at bounding box center [1042, 68] width 45 height 20
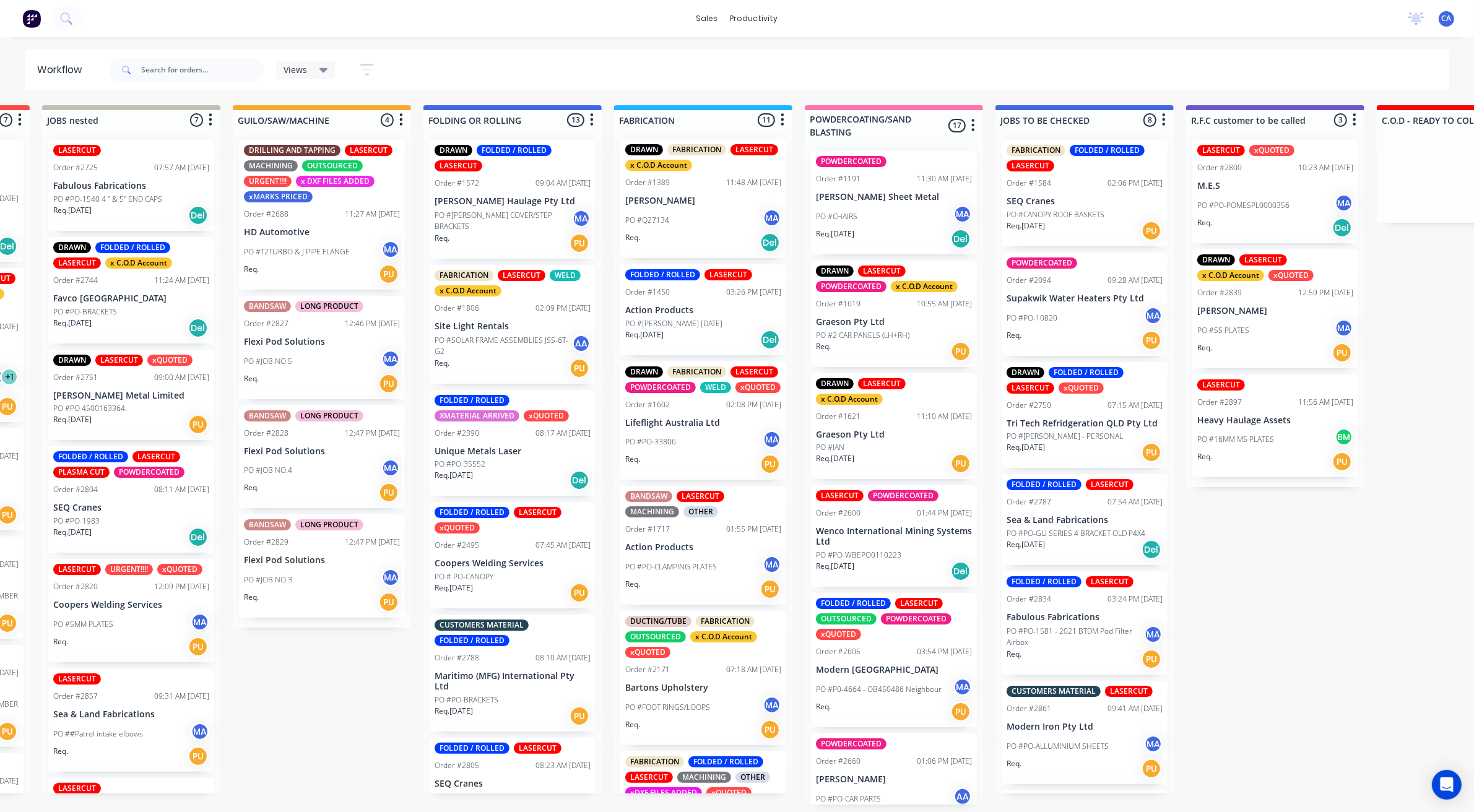
click at [504, 470] on div "Req. [DATE] Del" at bounding box center [513, 480] width 156 height 21
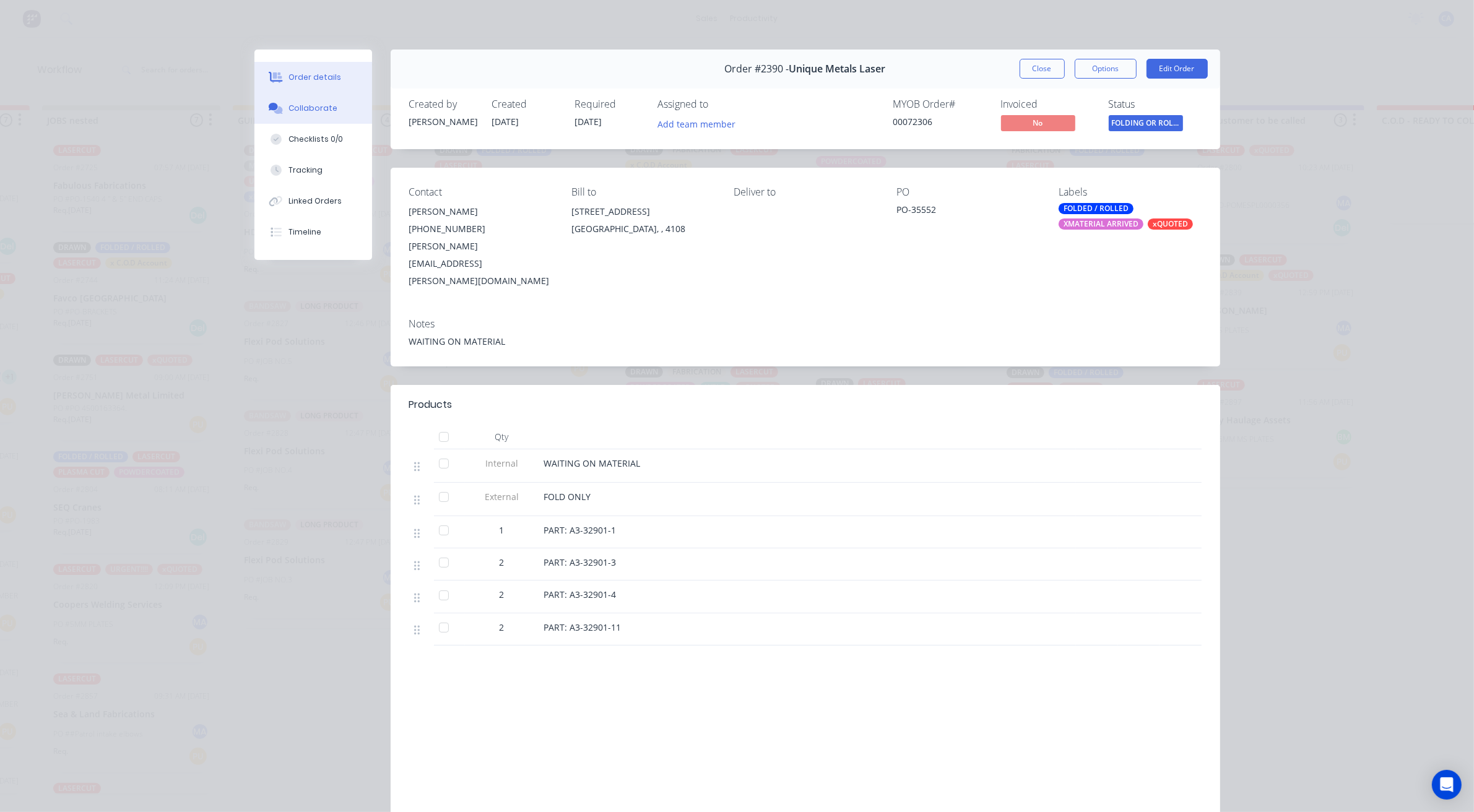
click at [308, 103] on div "Collaborate" at bounding box center [313, 108] width 49 height 11
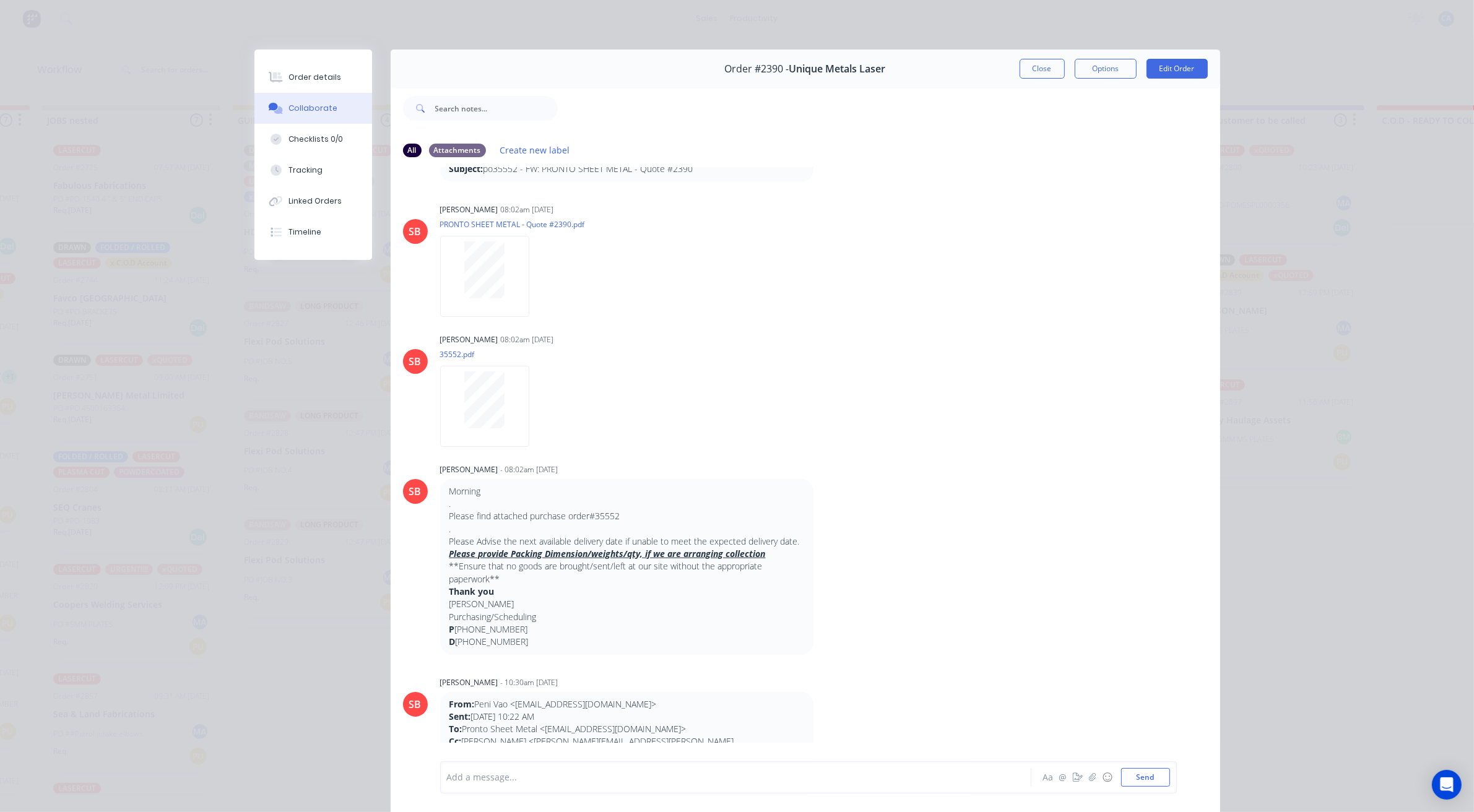
scroll to position [1161, 0]
click at [1034, 66] on button "Close" at bounding box center [1042, 68] width 45 height 20
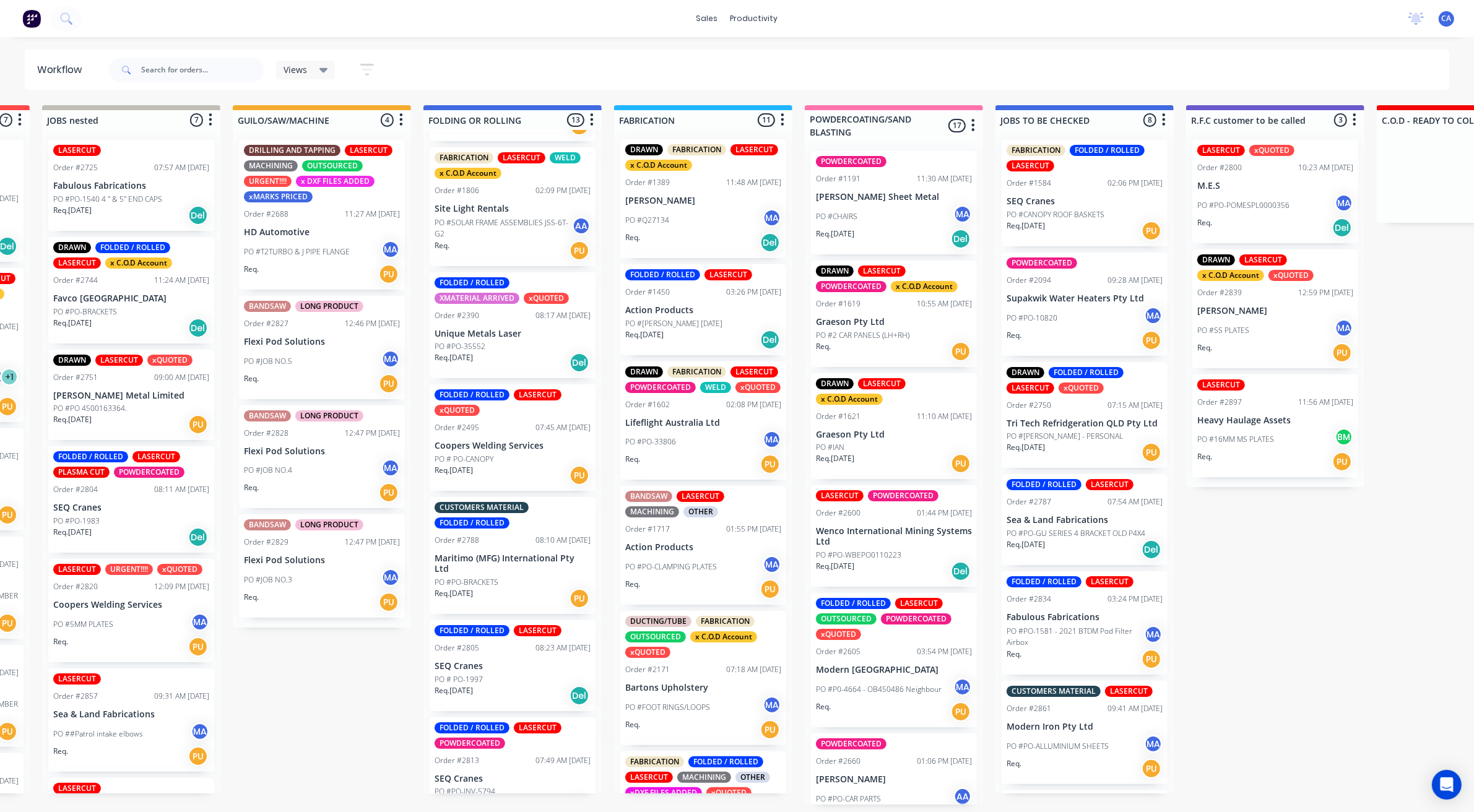
scroll to position [154, 0]
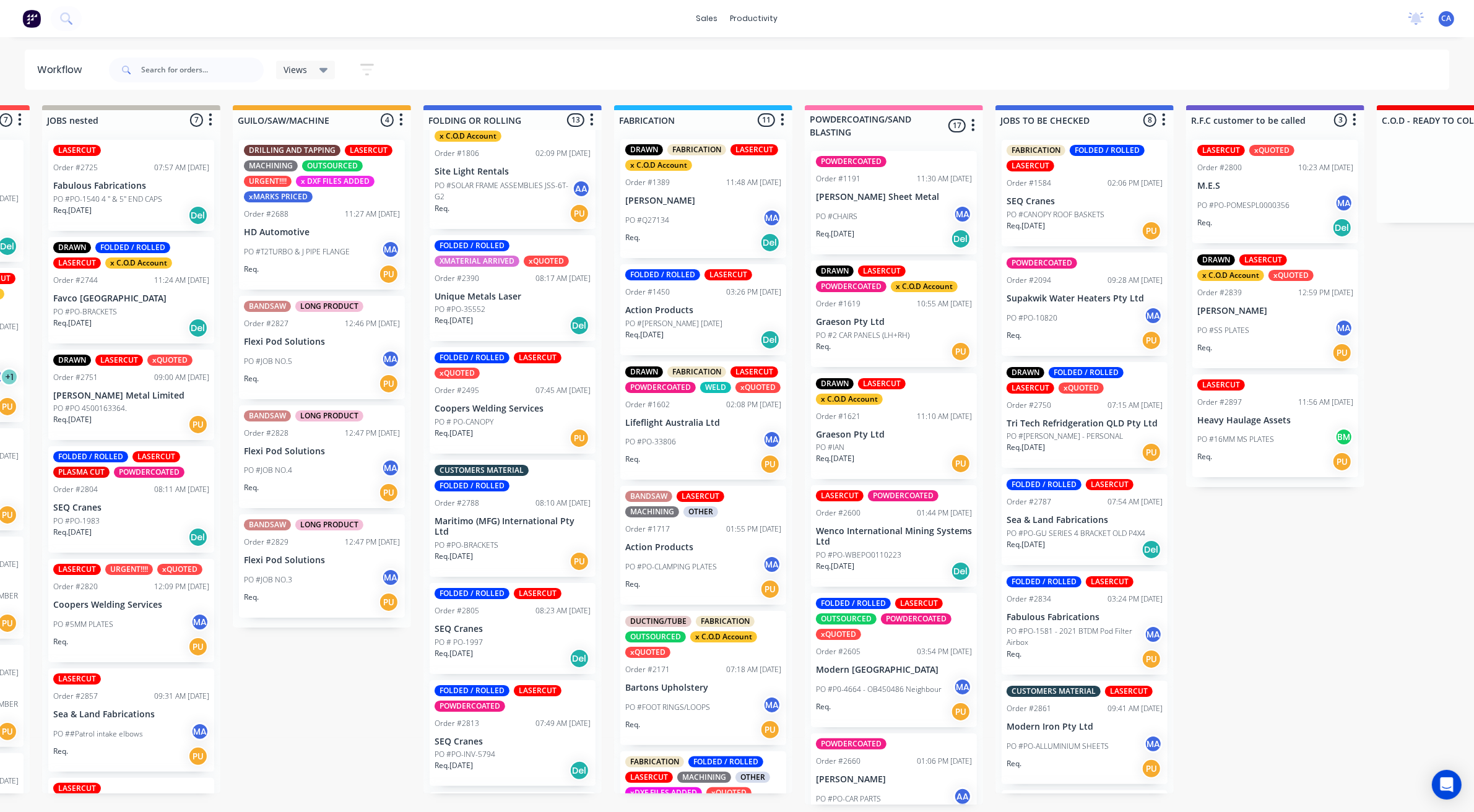
click at [500, 551] on div "Req. [DATE] PU" at bounding box center [513, 561] width 156 height 21
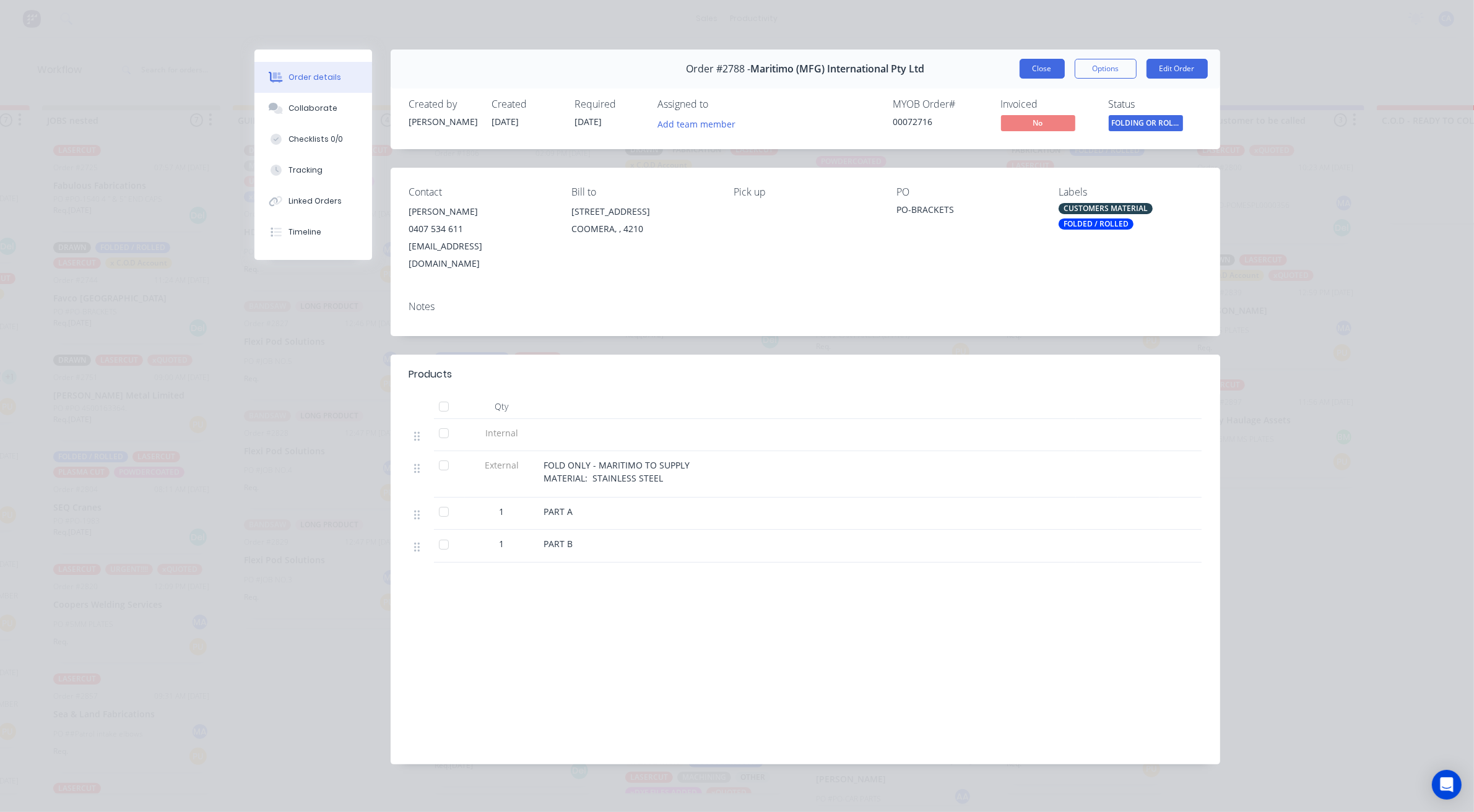
click at [1030, 68] on button "Close" at bounding box center [1042, 68] width 45 height 20
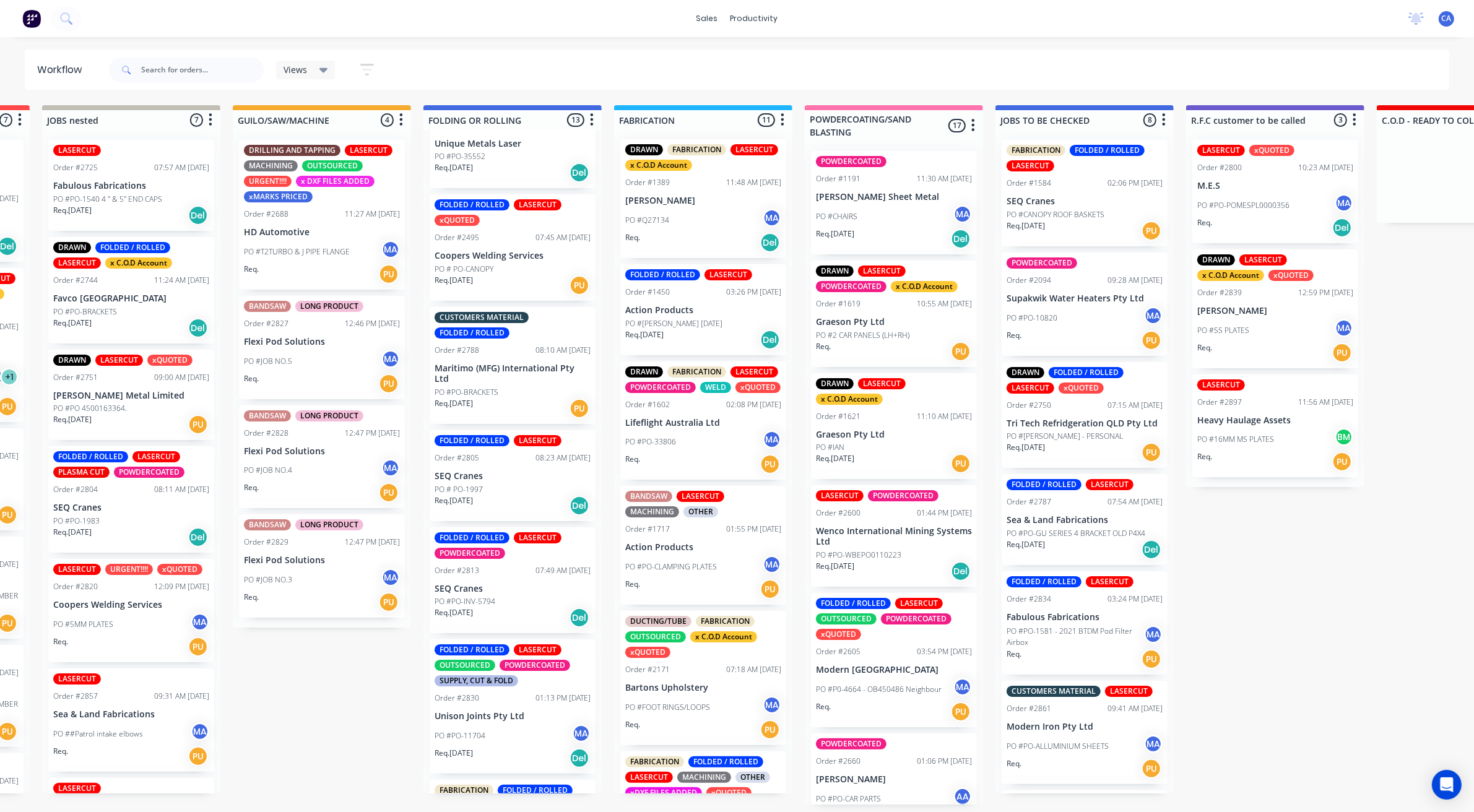
scroll to position [310, 0]
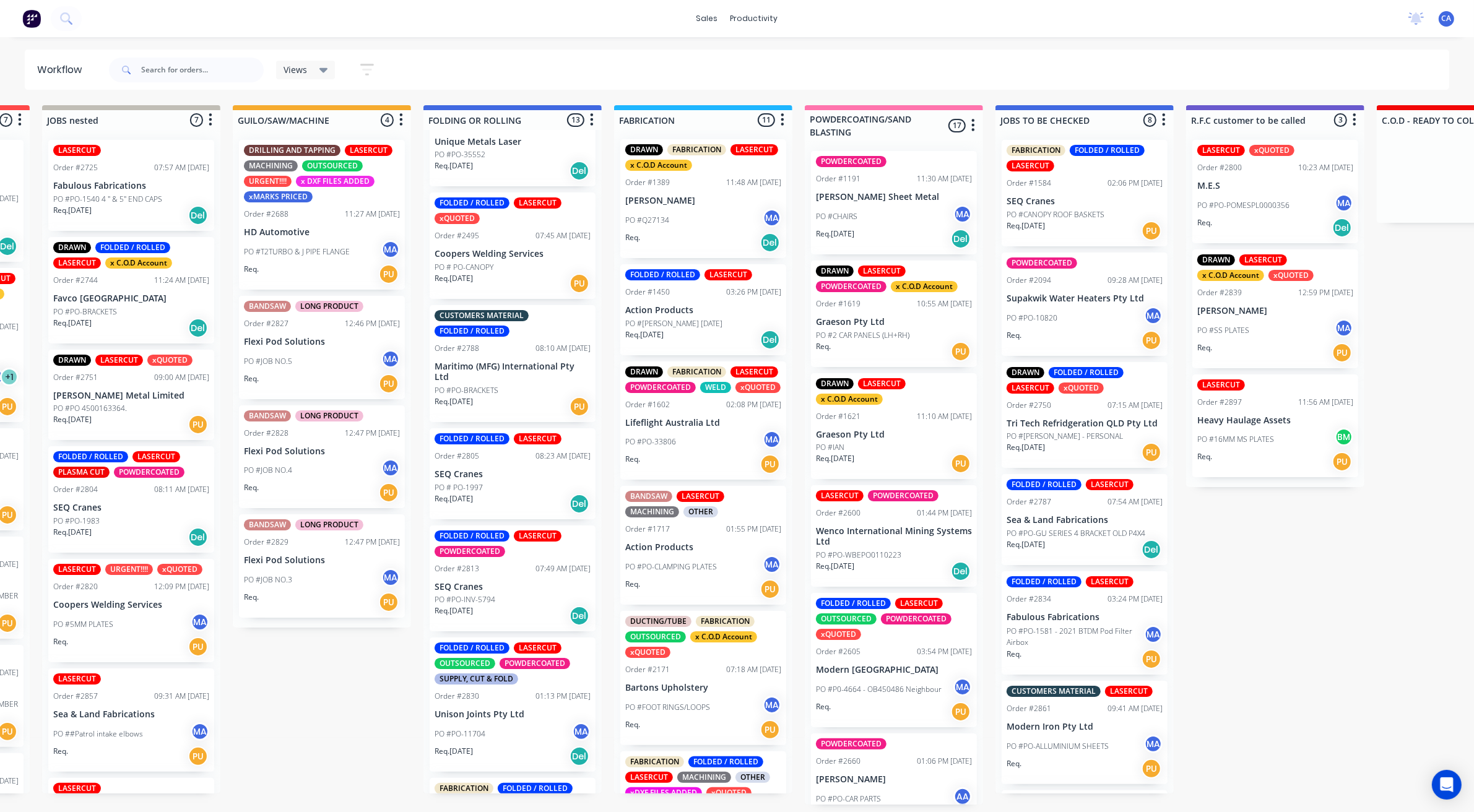
click at [516, 496] on div "Req. [DATE] Del" at bounding box center [513, 504] width 156 height 21
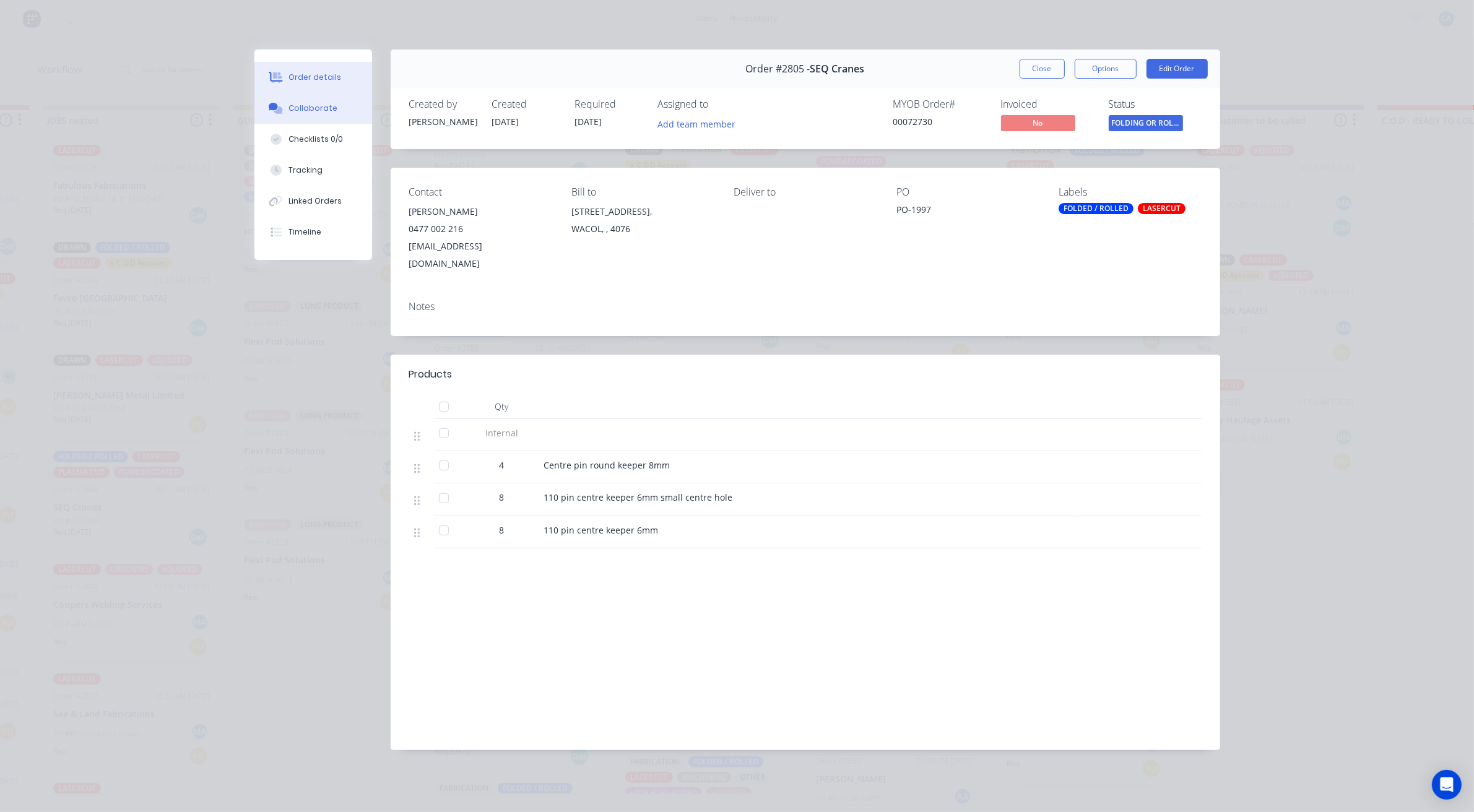
click at [327, 93] on button "Collaborate" at bounding box center [313, 108] width 118 height 31
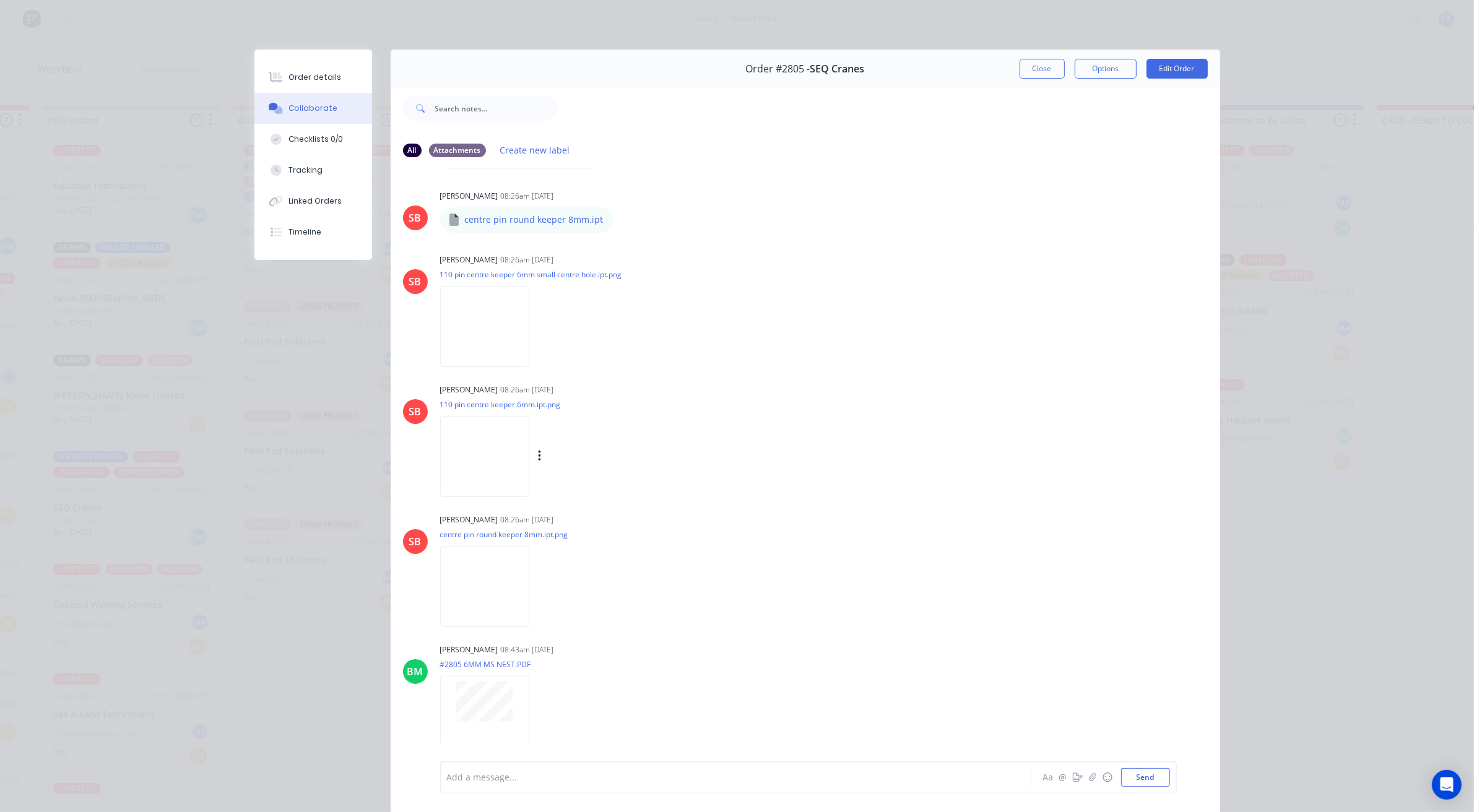
scroll to position [464, 0]
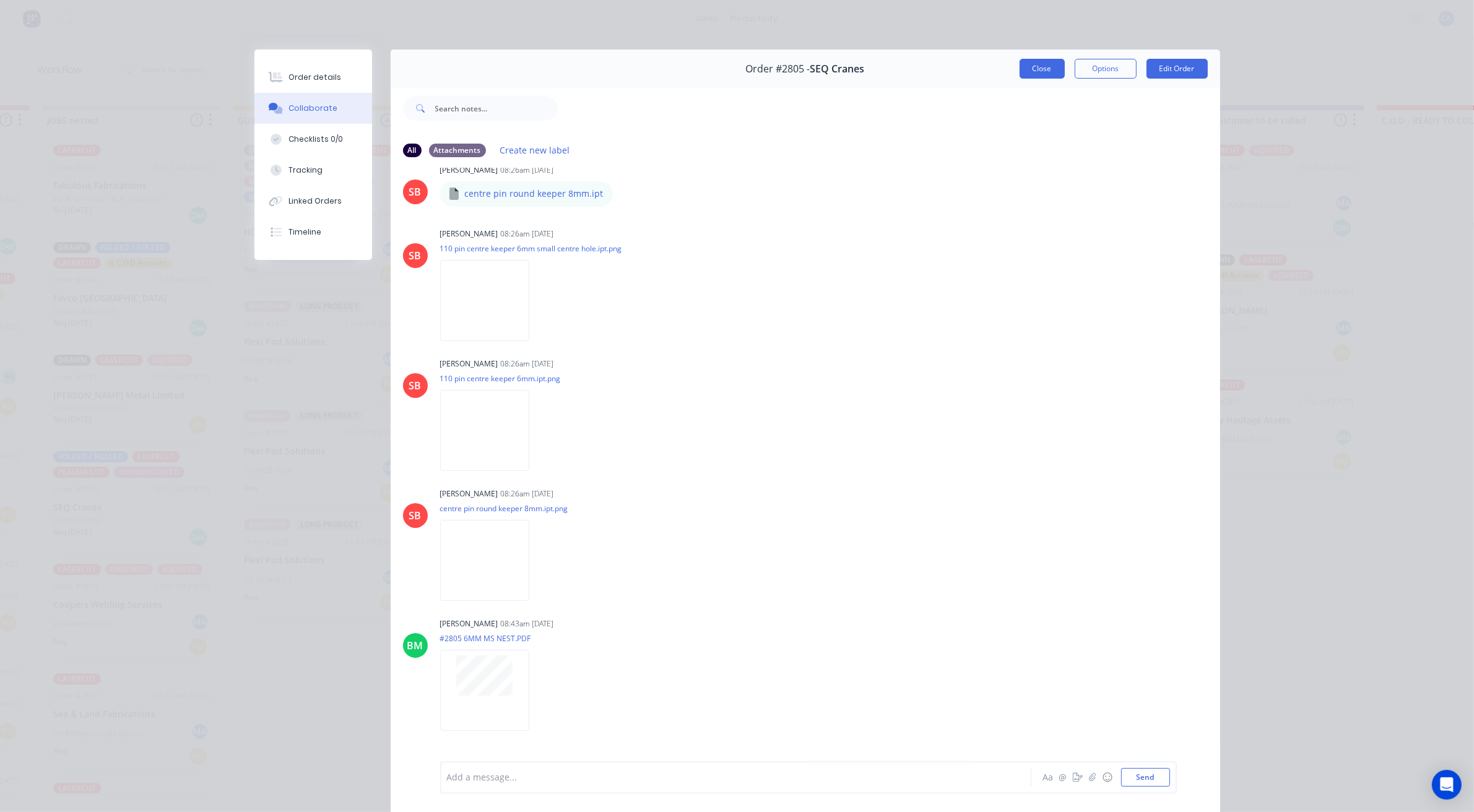
click at [1020, 77] on button "Close" at bounding box center [1042, 68] width 45 height 20
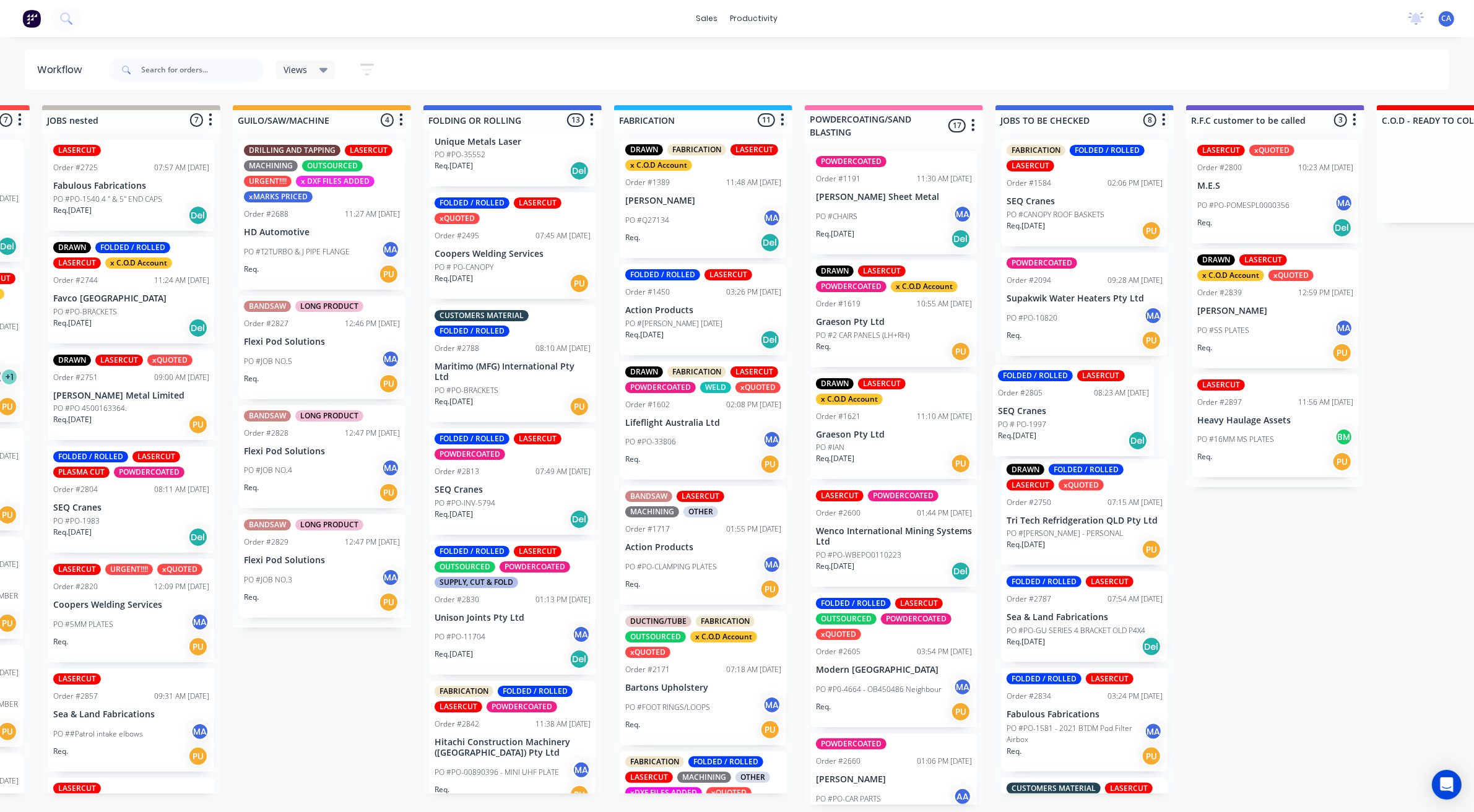
drag, startPoint x: 467, startPoint y: 470, endPoint x: 1034, endPoint y: 413, distance: 569.9
click at [1034, 413] on div "Submitted 16 Sort By Created date Required date Order number Customer name Most…" at bounding box center [1286, 455] width 3322 height 699
click at [535, 497] on div "PO #PO-INV-5794" at bounding box center [513, 503] width 156 height 11
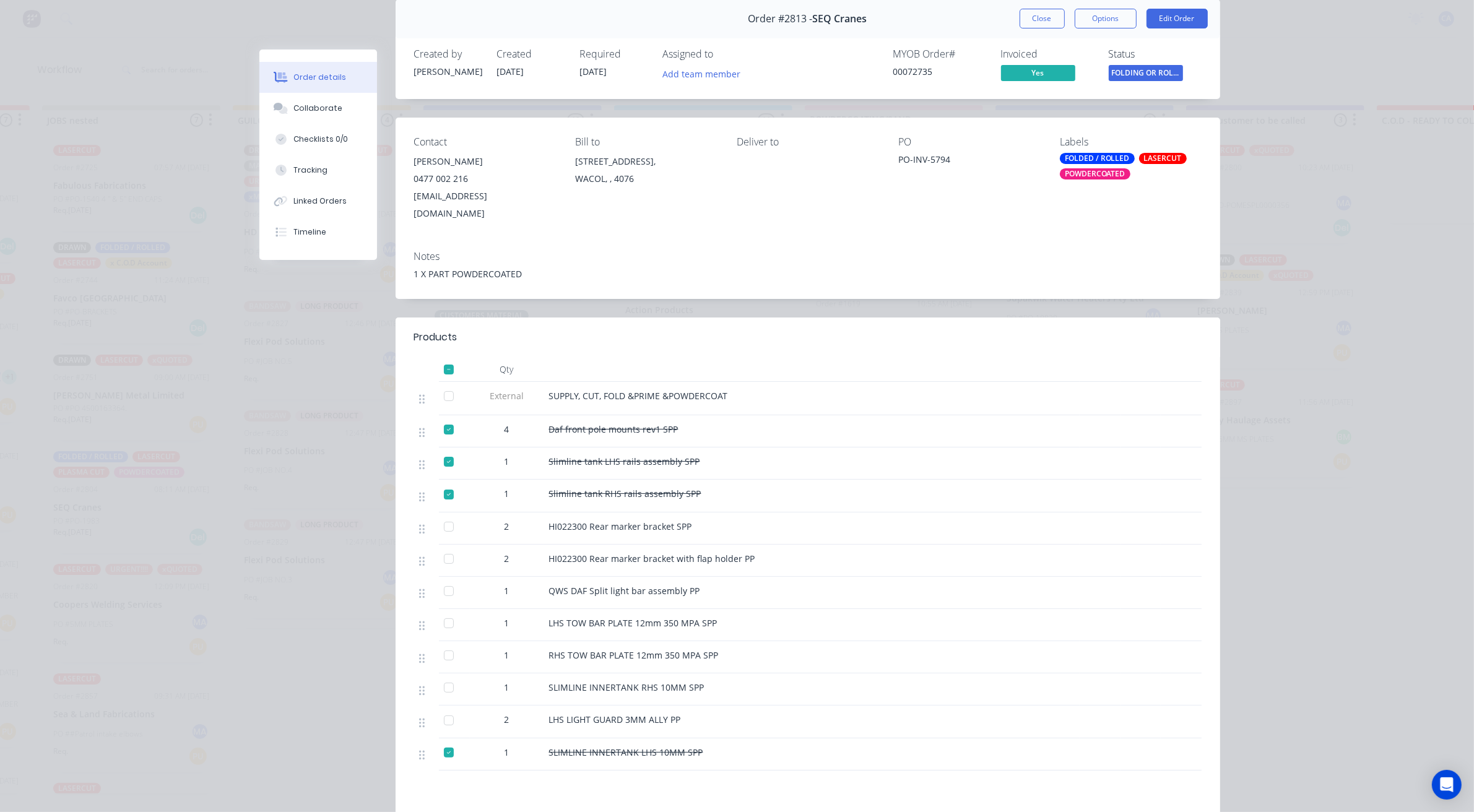
scroll to position [154, 0]
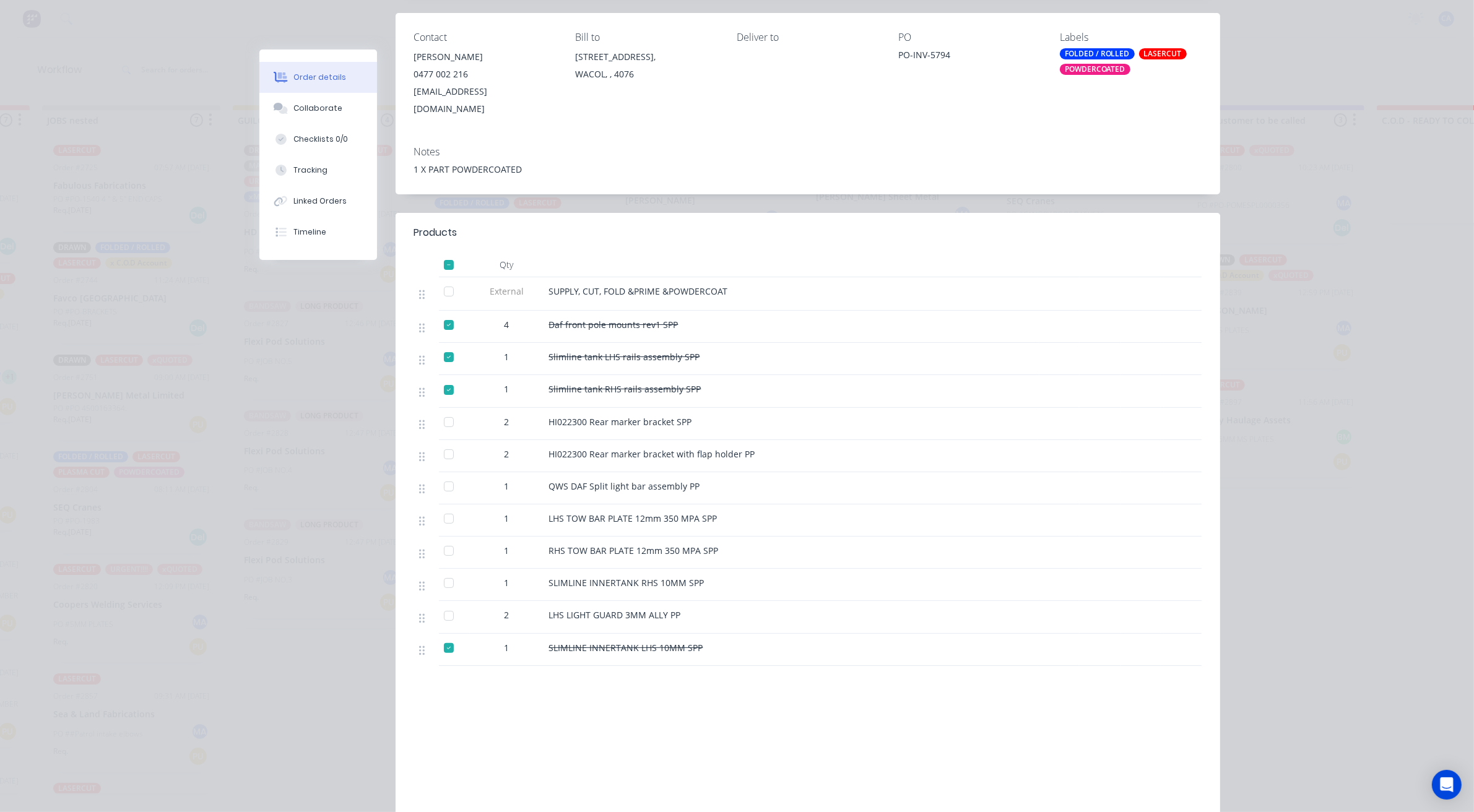
click at [438, 506] on div at bounding box center [449, 518] width 25 height 24
click at [437, 539] on div at bounding box center [449, 551] width 25 height 24
click at [444, 574] on div at bounding box center [449, 583] width 25 height 24
click at [438, 608] on div at bounding box center [449, 616] width 25 height 24
click at [446, 474] on div at bounding box center [449, 486] width 25 height 24
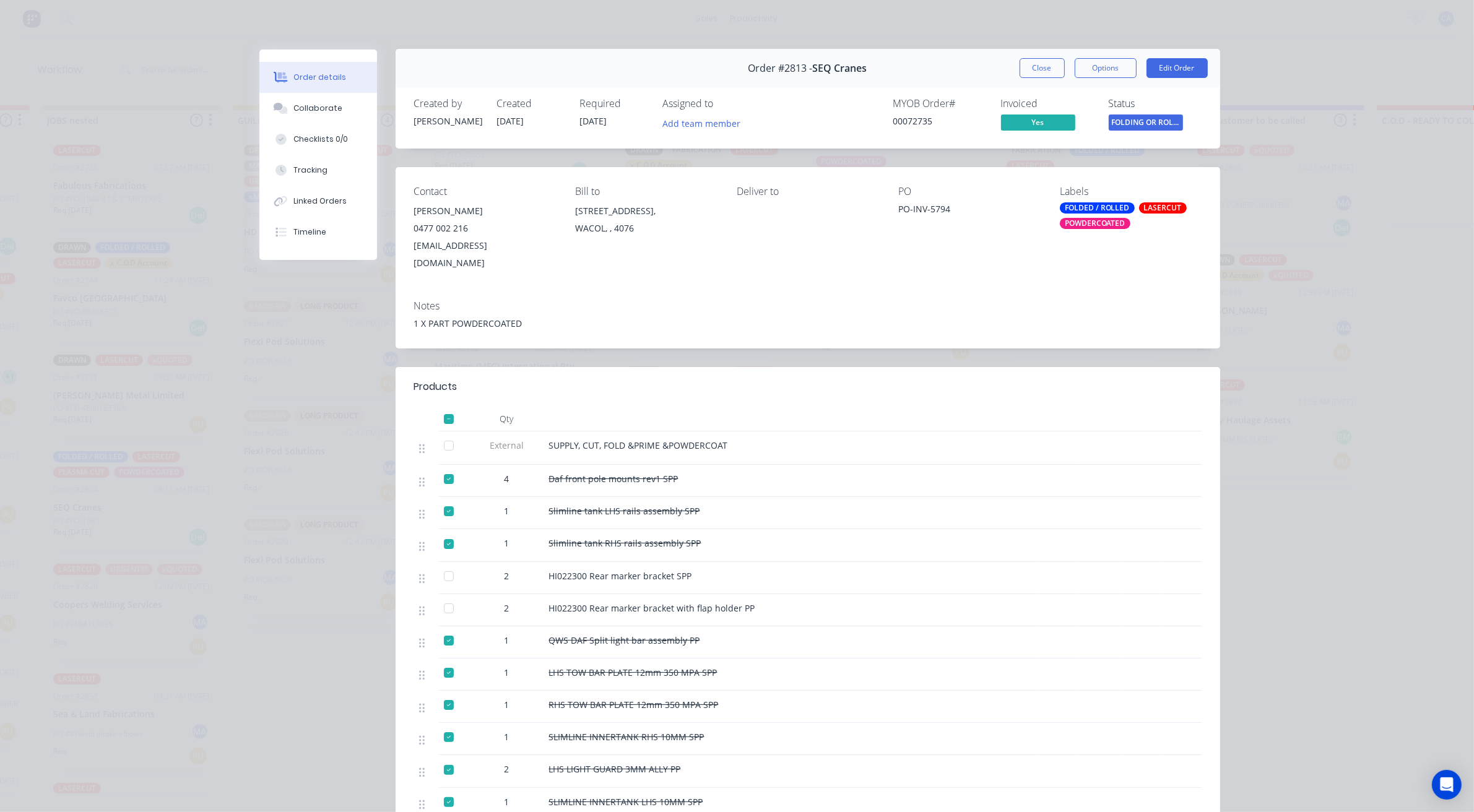
scroll to position [0, 0]
click at [1036, 70] on button "Close" at bounding box center [1042, 68] width 45 height 20
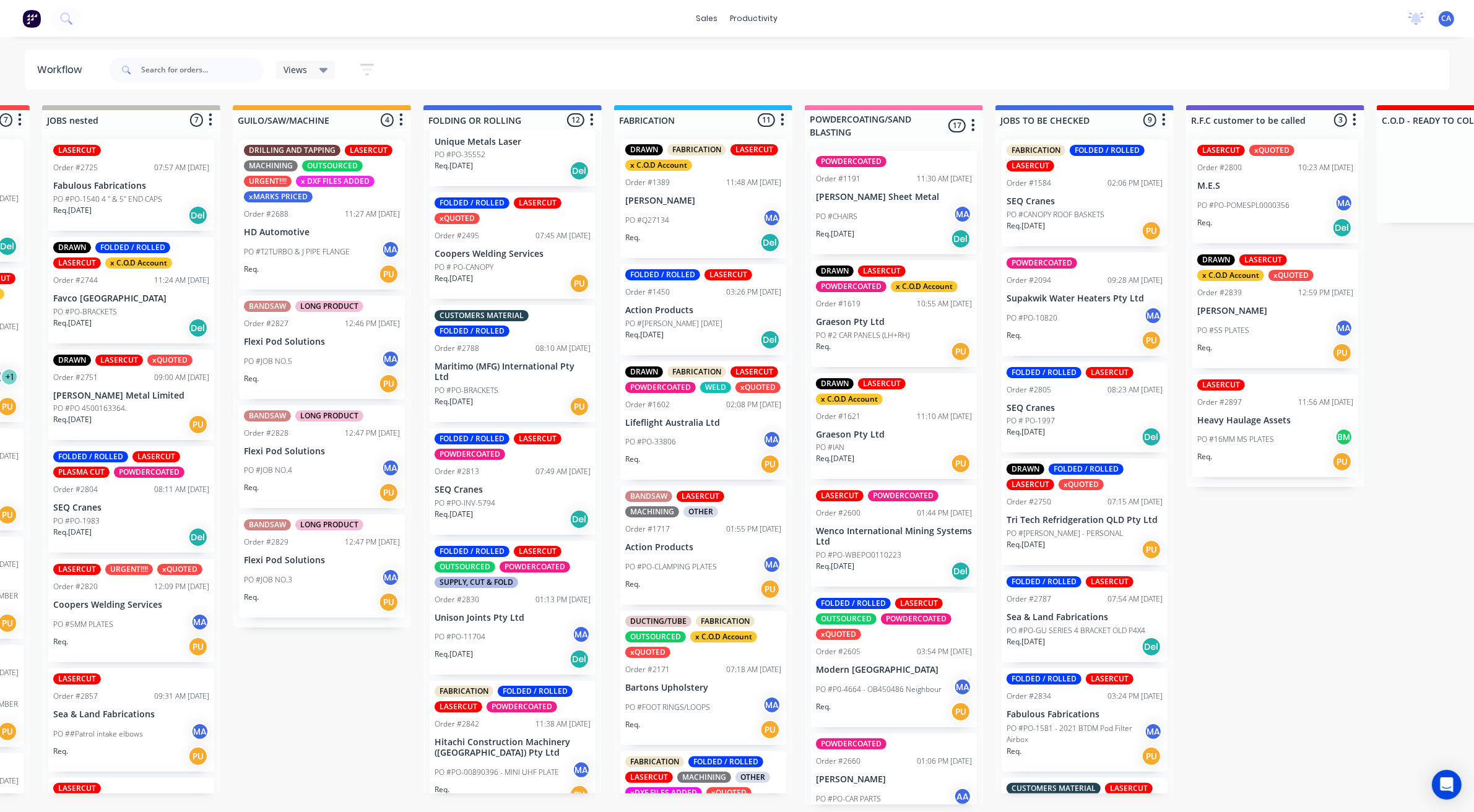
click at [522, 625] on div "PO #PO-11704 MA" at bounding box center [513, 637] width 156 height 24
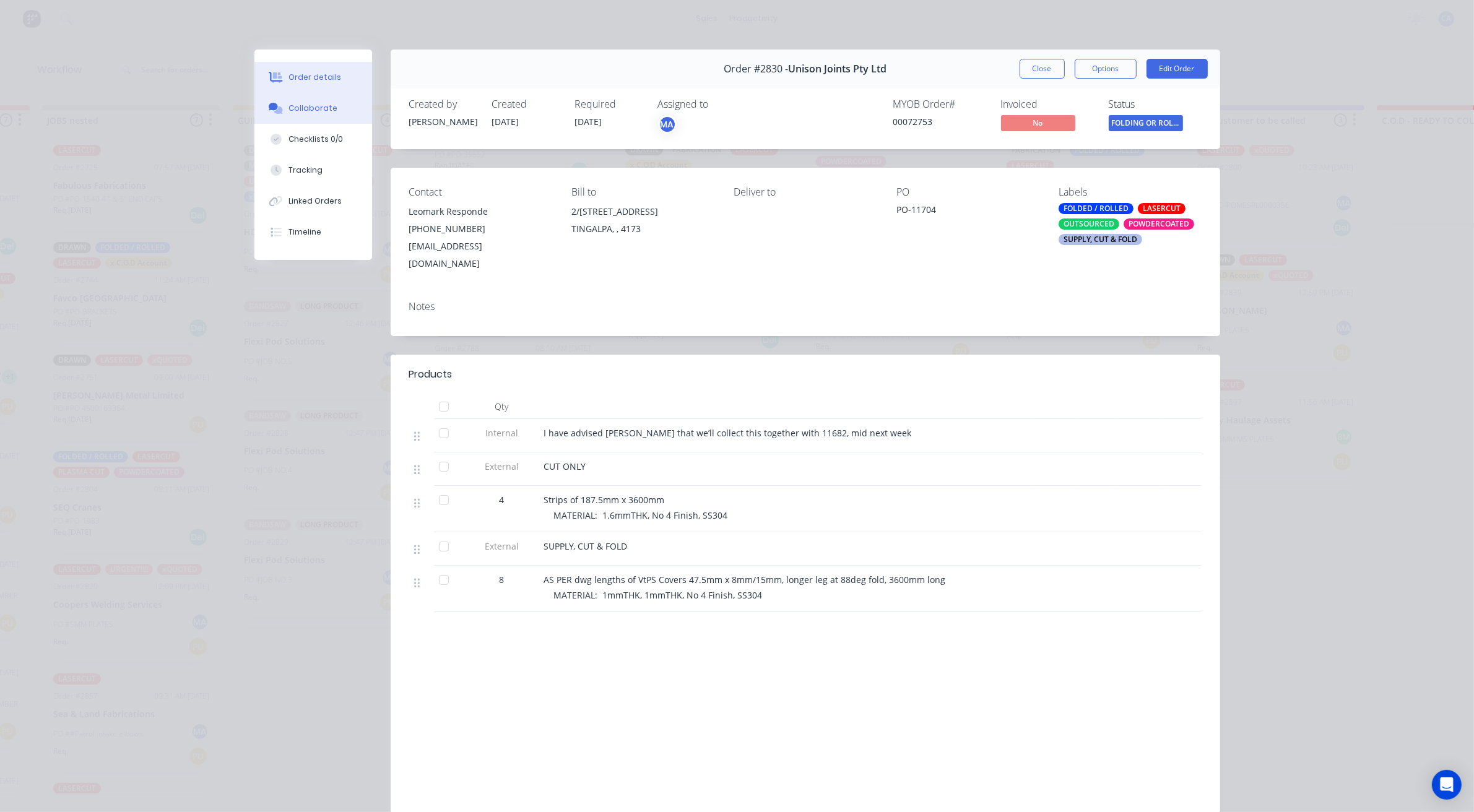
drag, startPoint x: 297, startPoint y: 106, endPoint x: 303, endPoint y: 98, distance: 10.0
click at [298, 104] on div "Collaborate" at bounding box center [313, 108] width 49 height 11
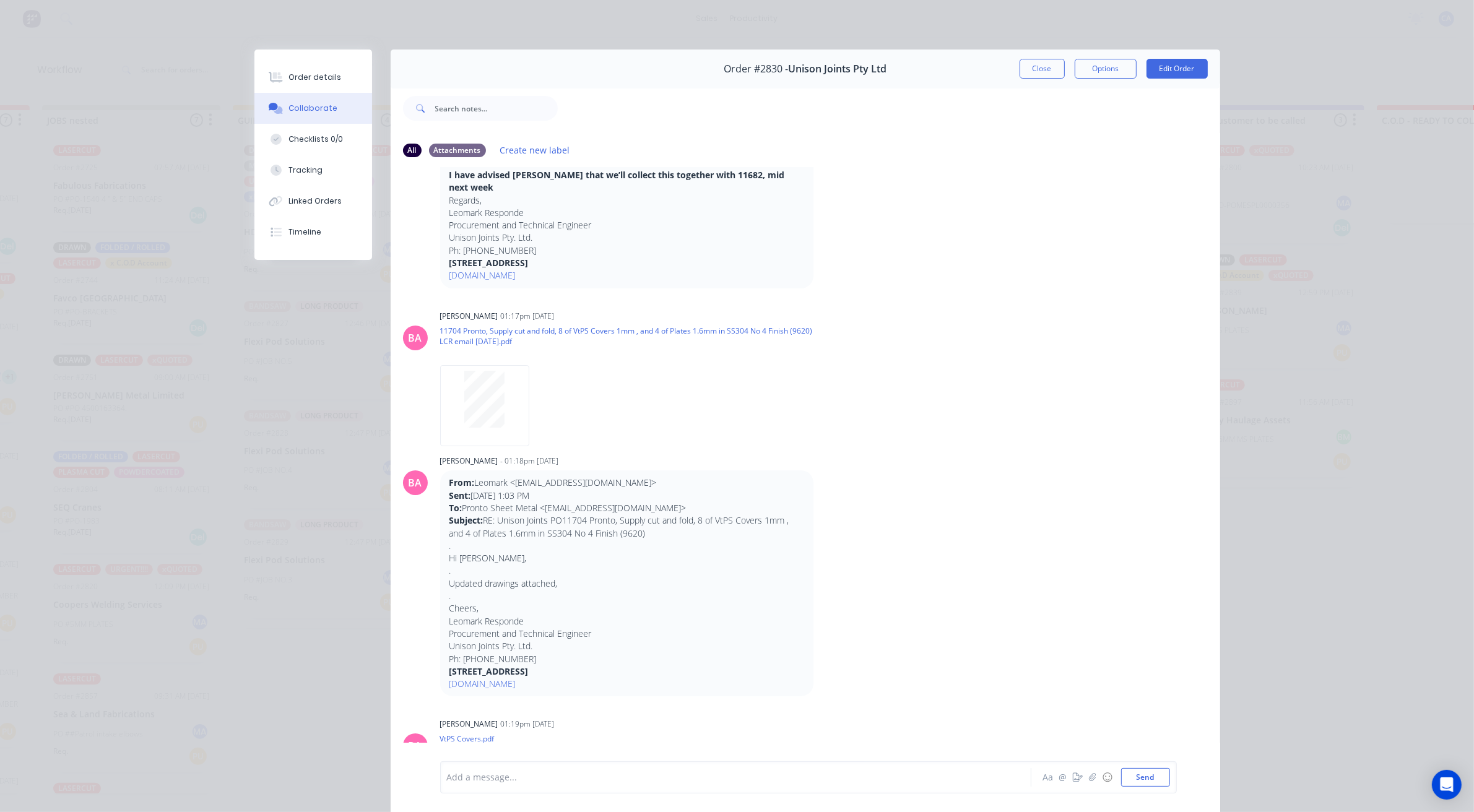
scroll to position [320, 0]
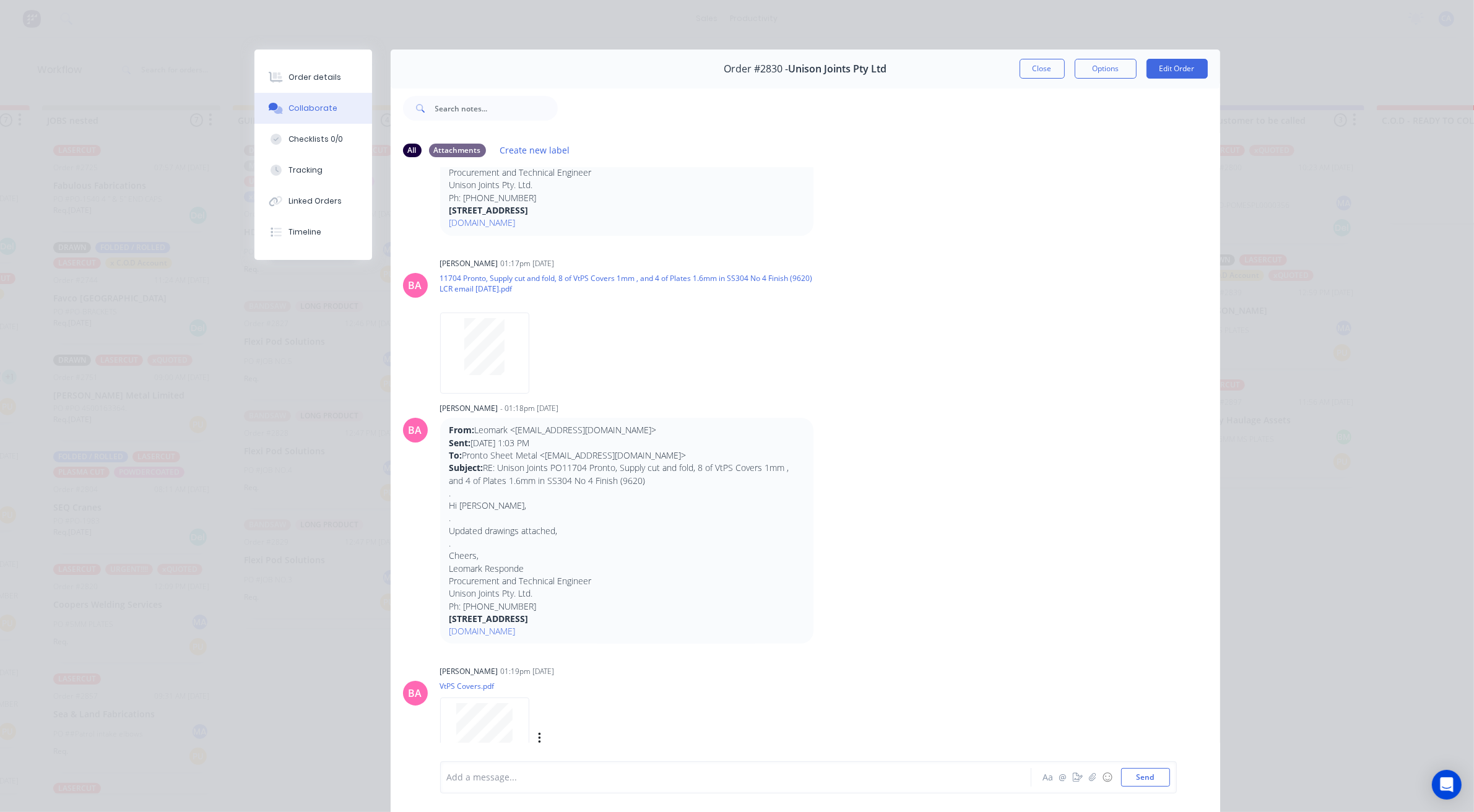
click at [509, 710] on div at bounding box center [484, 723] width 78 height 41
click at [1020, 72] on button "Close" at bounding box center [1042, 68] width 45 height 20
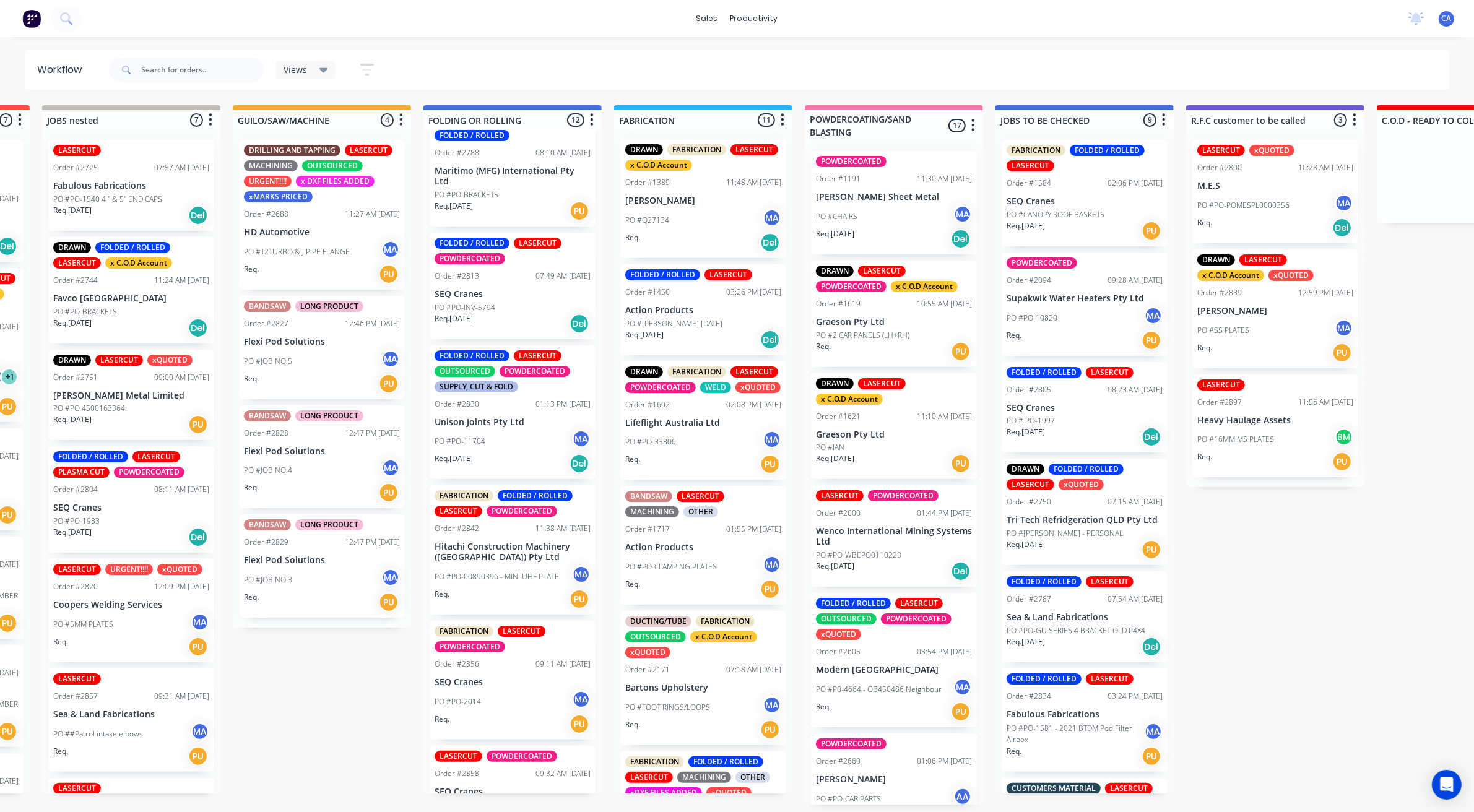
scroll to position [542, 0]
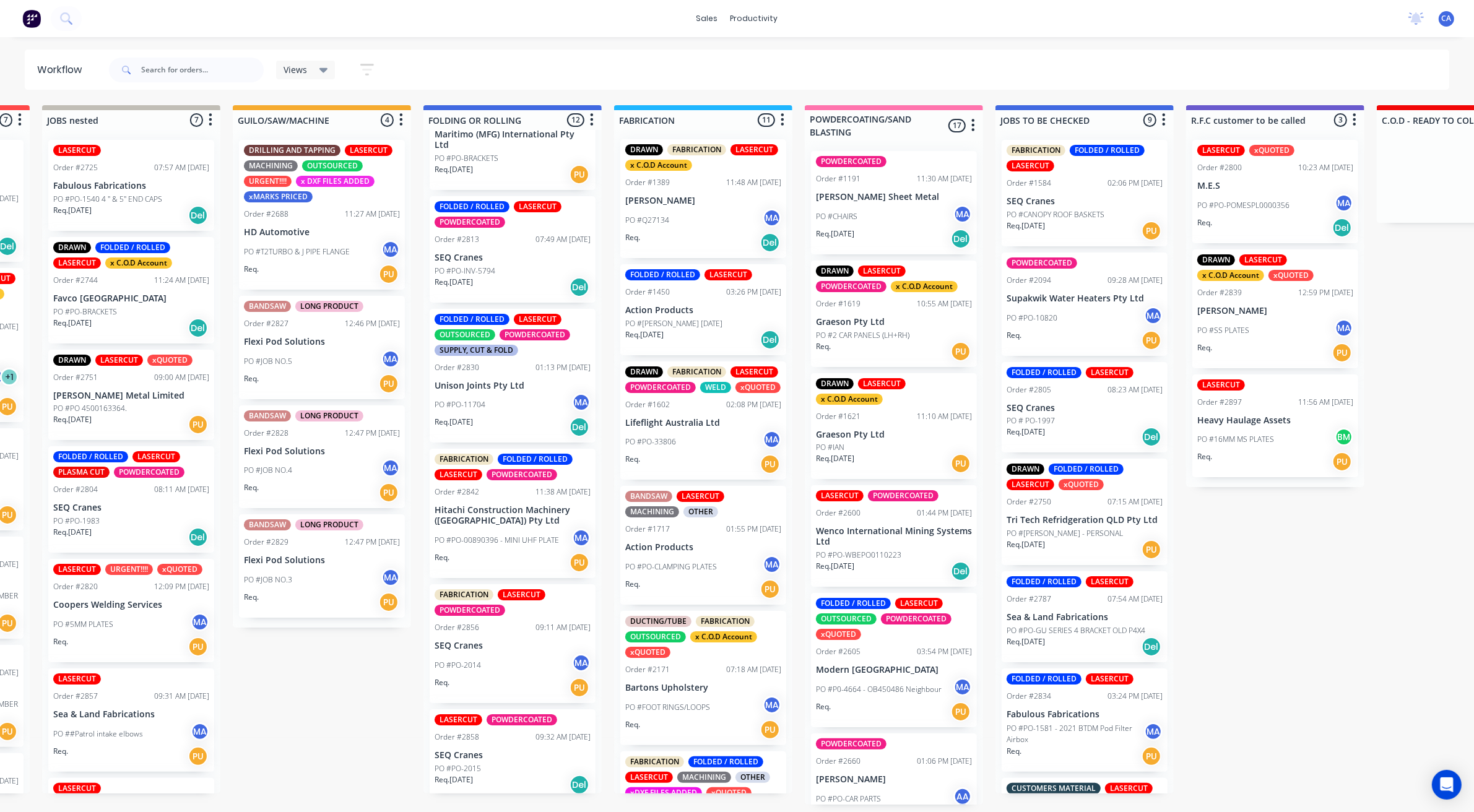
click at [517, 546] on div "PO #PO-00890396 - MINI UHF PLATE MA" at bounding box center [513, 540] width 156 height 24
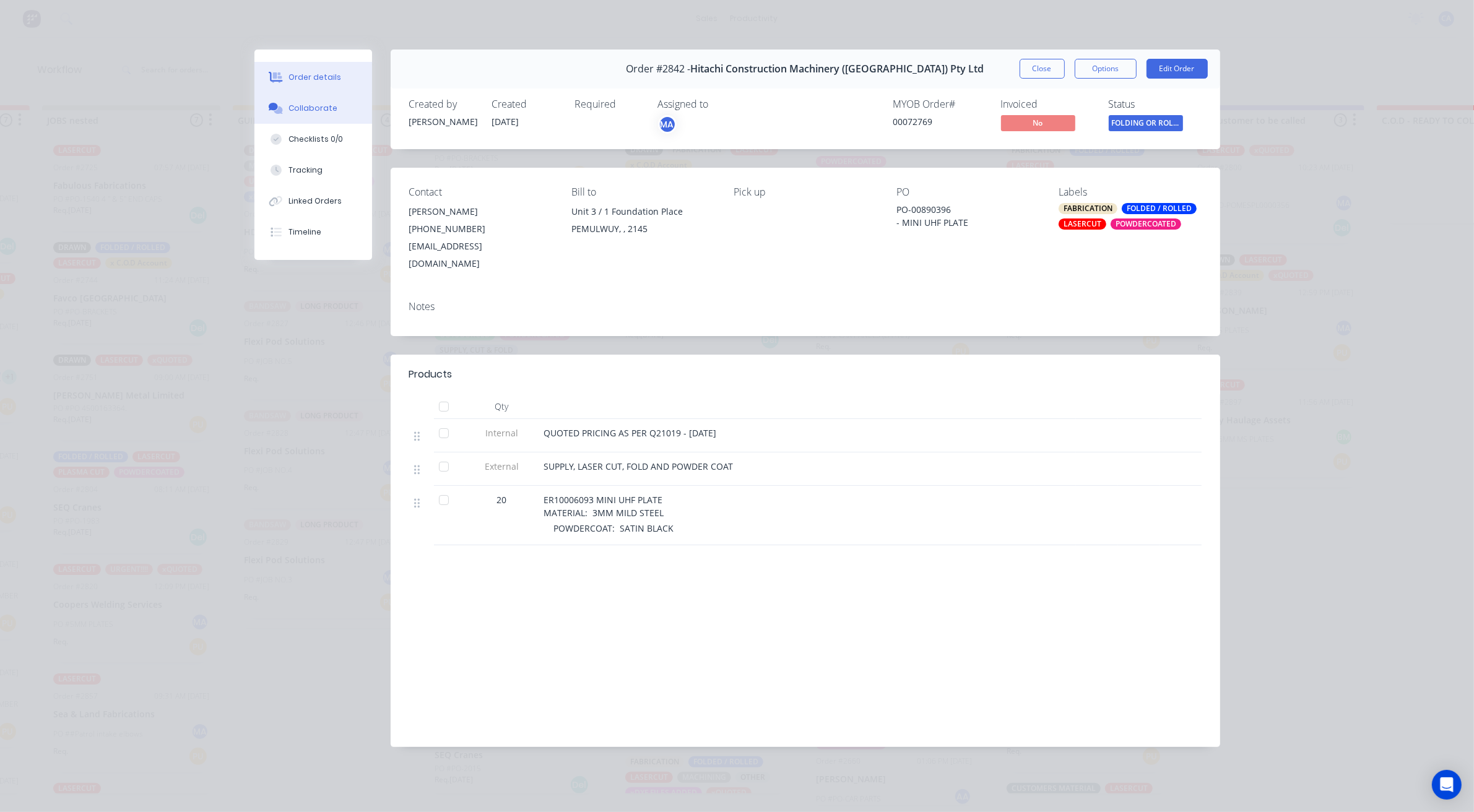
click at [353, 115] on button "Collaborate" at bounding box center [313, 108] width 118 height 31
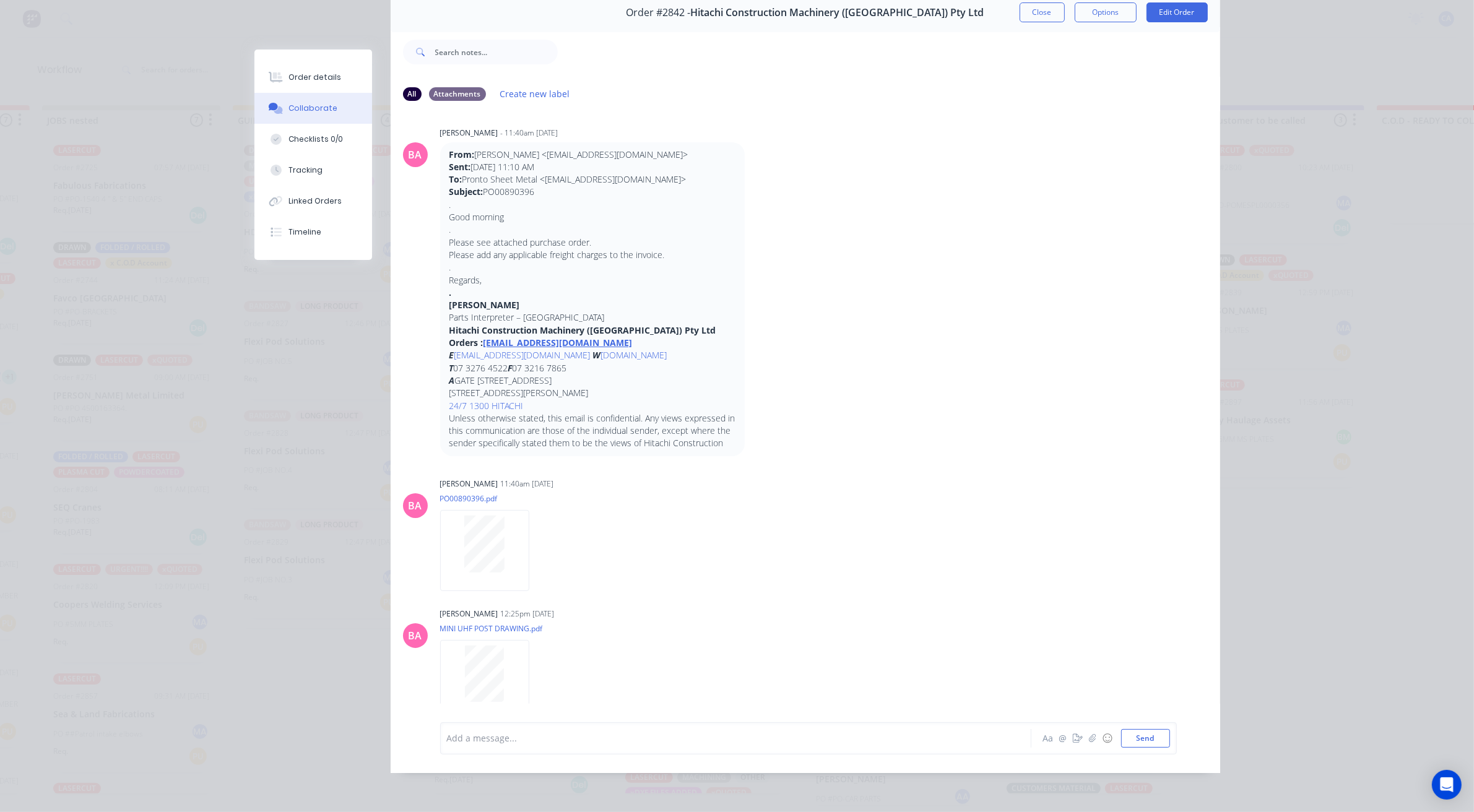
scroll to position [0, 0]
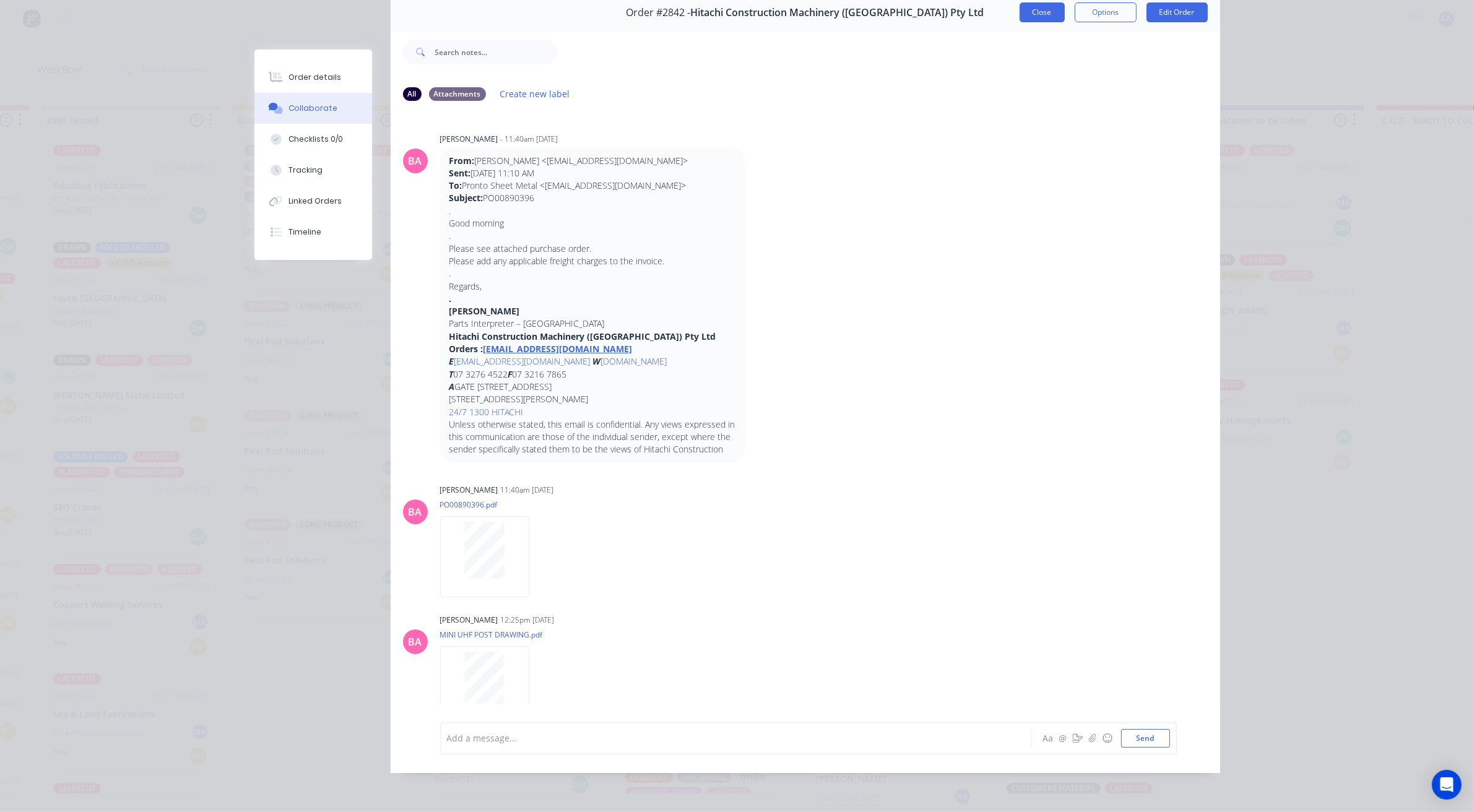
click at [1036, 3] on button "Close" at bounding box center [1042, 12] width 45 height 20
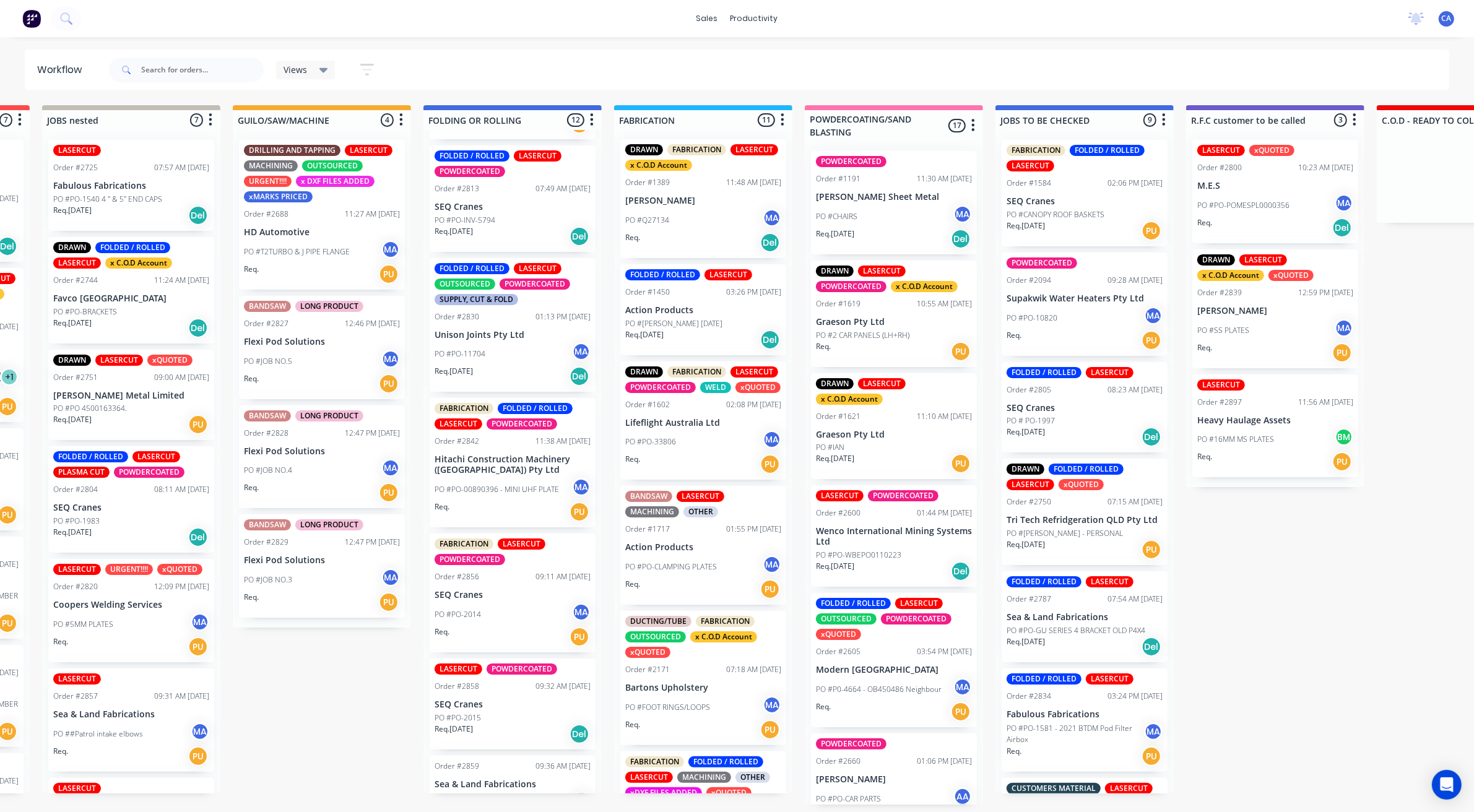
scroll to position [696, 0]
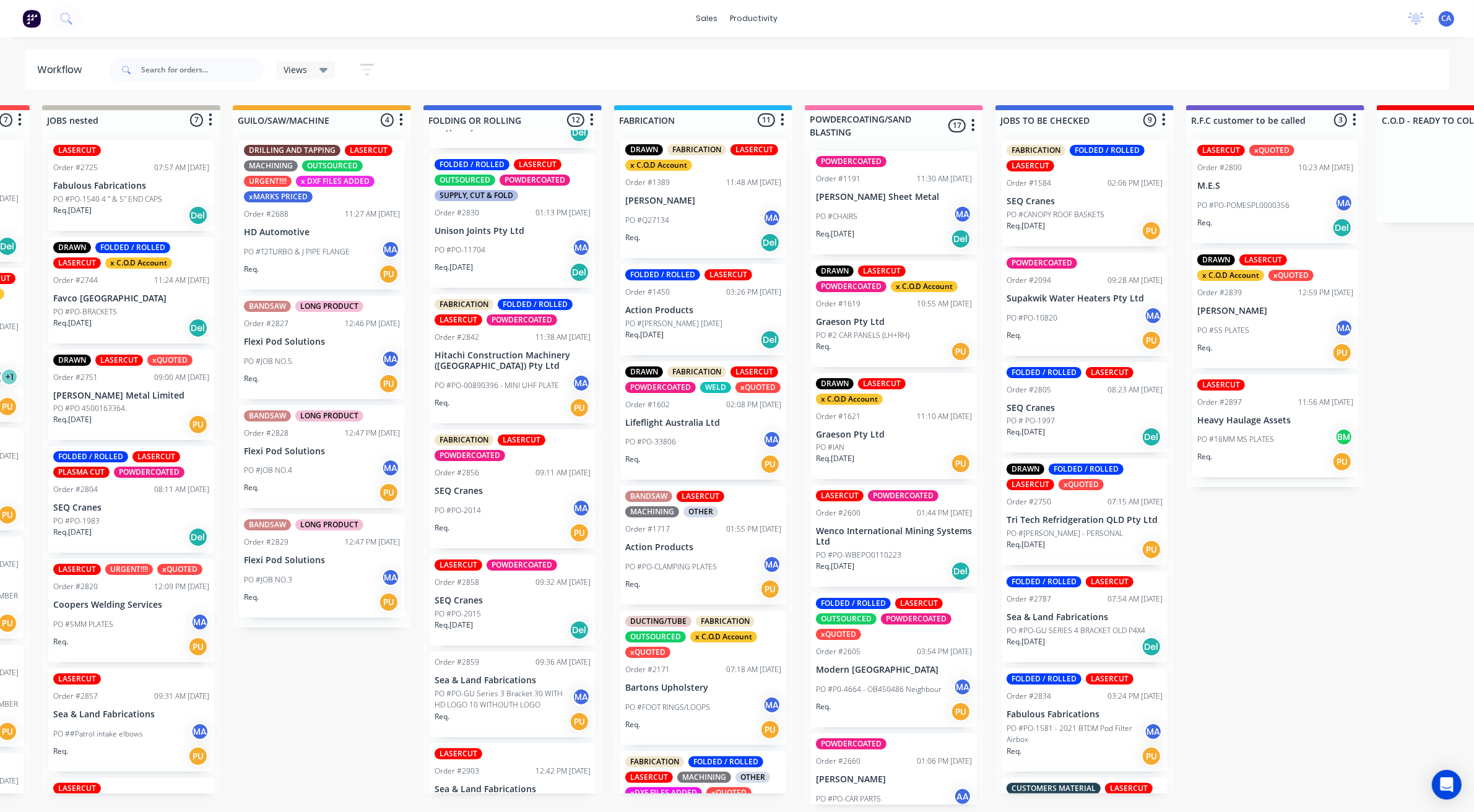
click at [499, 500] on div "PO #PO-2014 MA" at bounding box center [513, 511] width 156 height 24
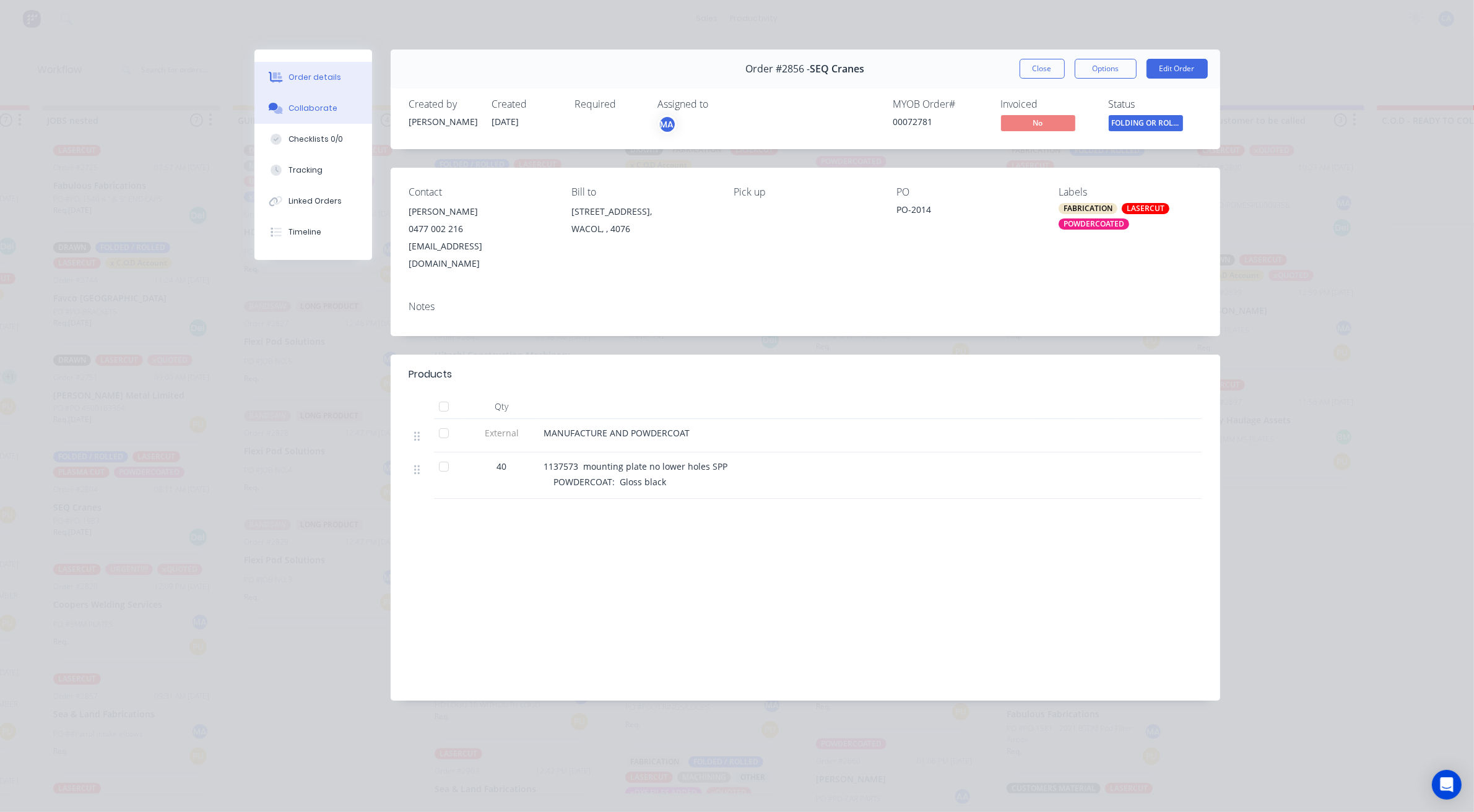
click at [333, 100] on button "Collaborate" at bounding box center [313, 108] width 118 height 31
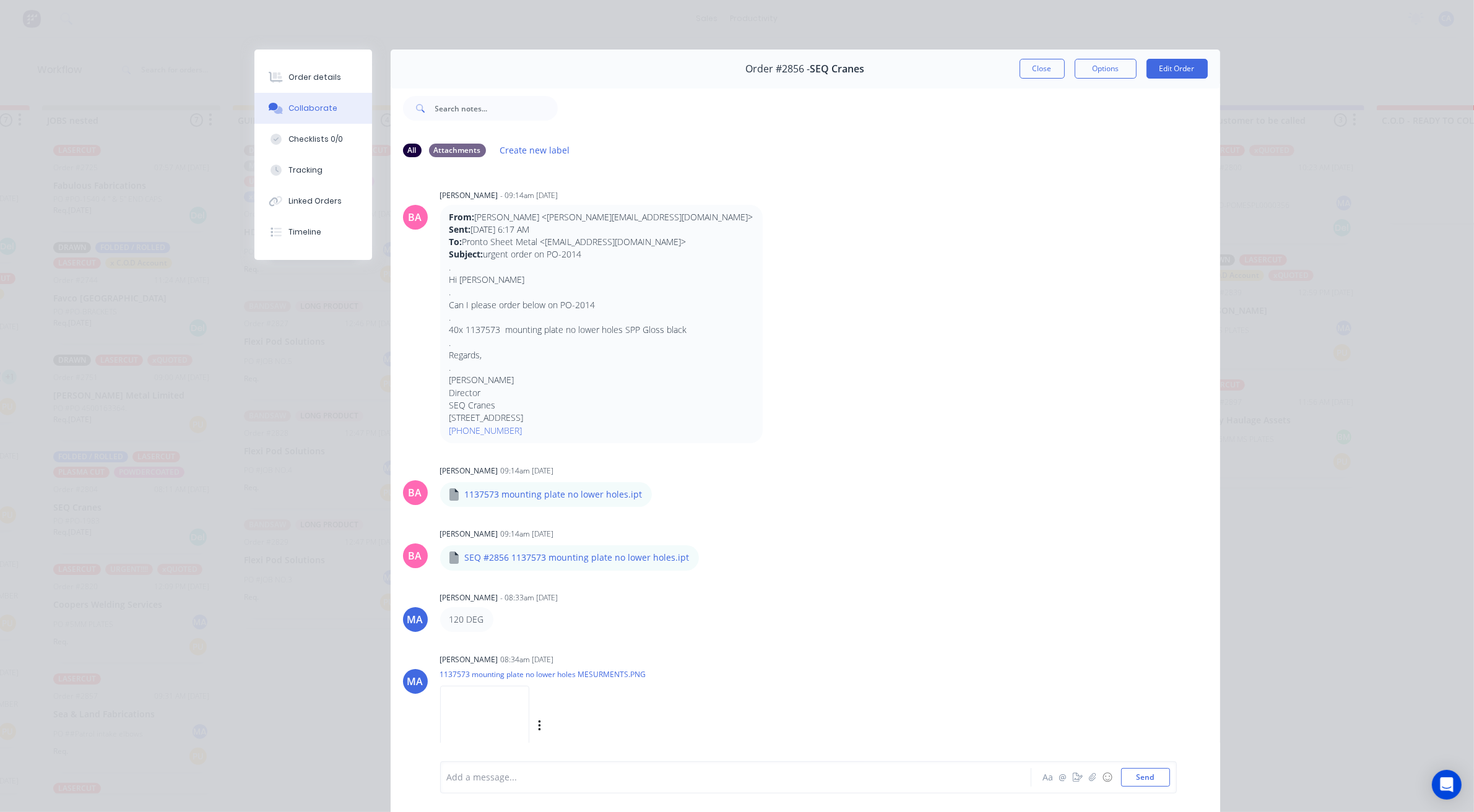
click at [513, 709] on img at bounding box center [484, 726] width 90 height 81
click at [1032, 65] on button "Close" at bounding box center [1042, 68] width 45 height 20
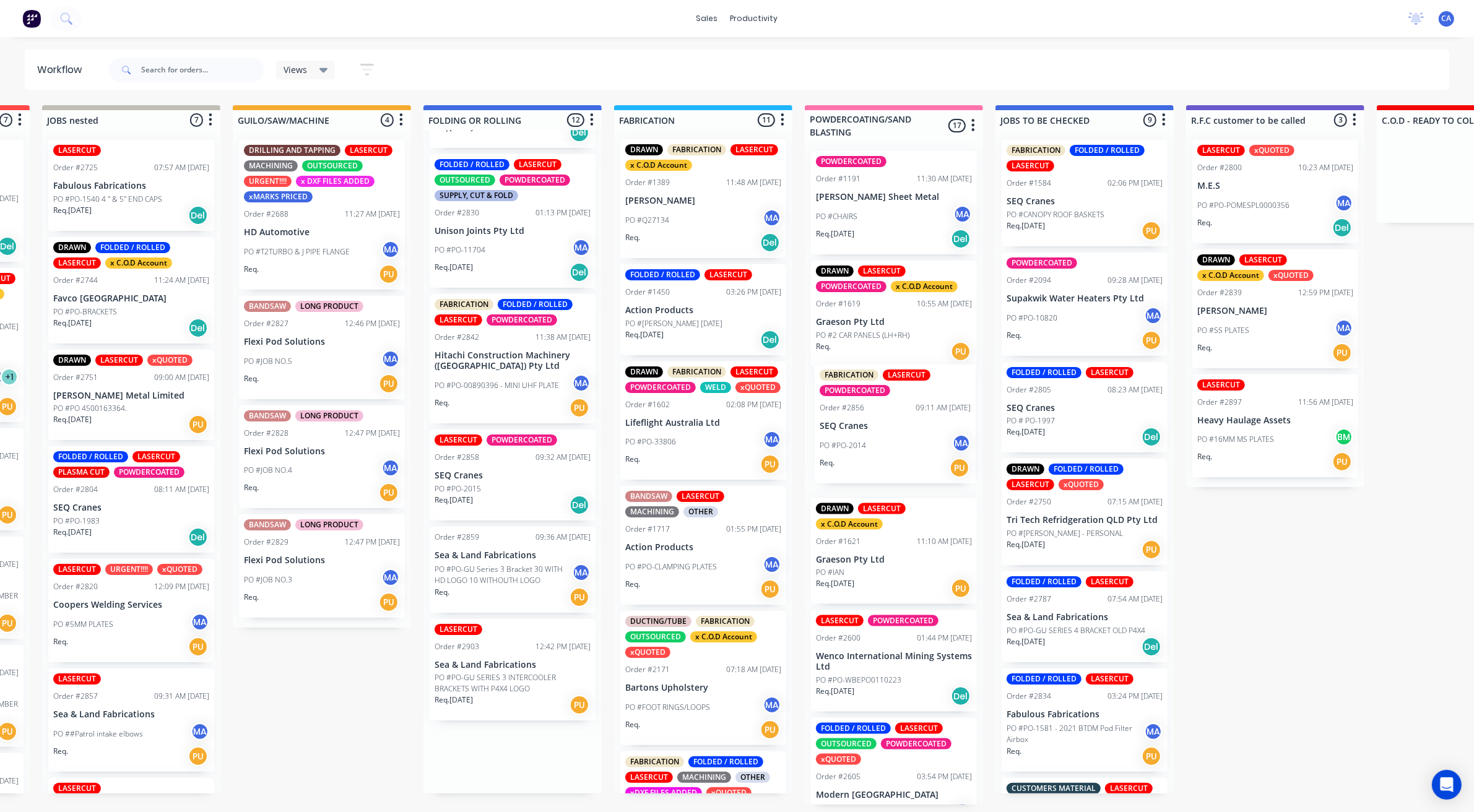
drag, startPoint x: 474, startPoint y: 488, endPoint x: 866, endPoint y: 428, distance: 396.6
click at [866, 428] on div "Submitted 16 Sort By Created date Required date Order number Customer name Most…" at bounding box center [1286, 455] width 3322 height 699
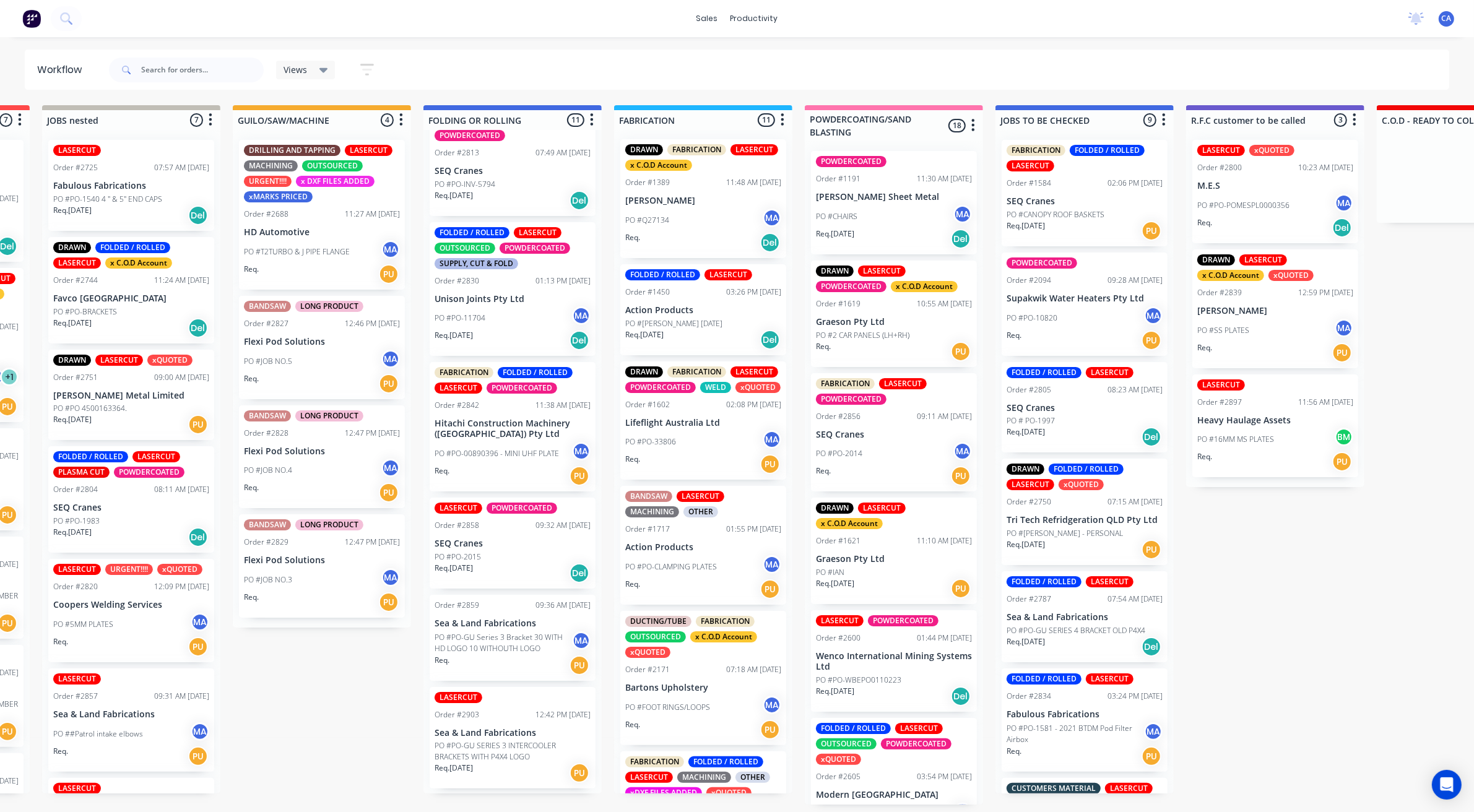
click at [533, 492] on div "FABRICATION FOLDED / ROLLED LASERCUT POWDERCOATED Order #2842 11:38 AM [DATE] H…" at bounding box center [513, 426] width 166 height 129
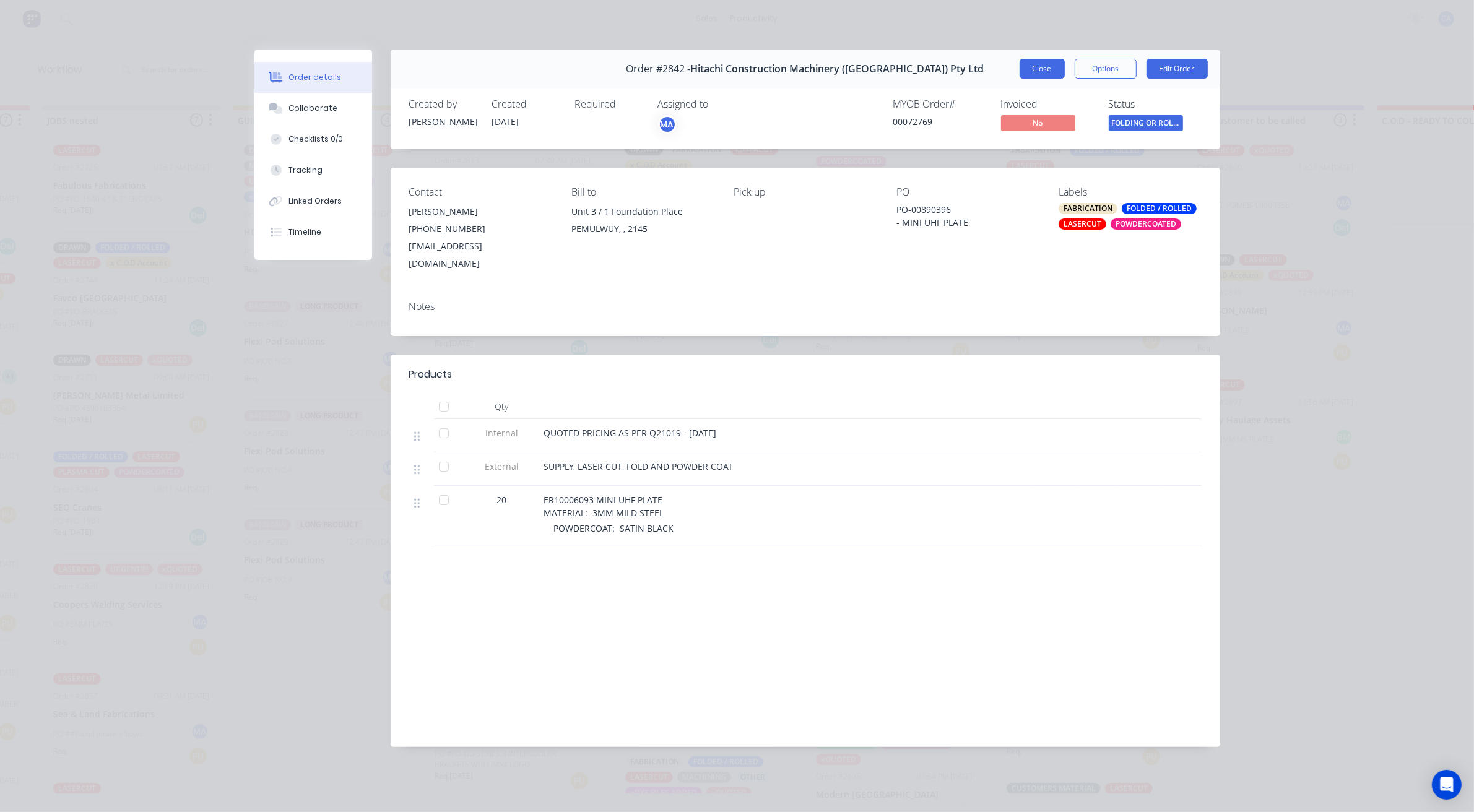
click at [1036, 73] on button "Close" at bounding box center [1042, 68] width 45 height 20
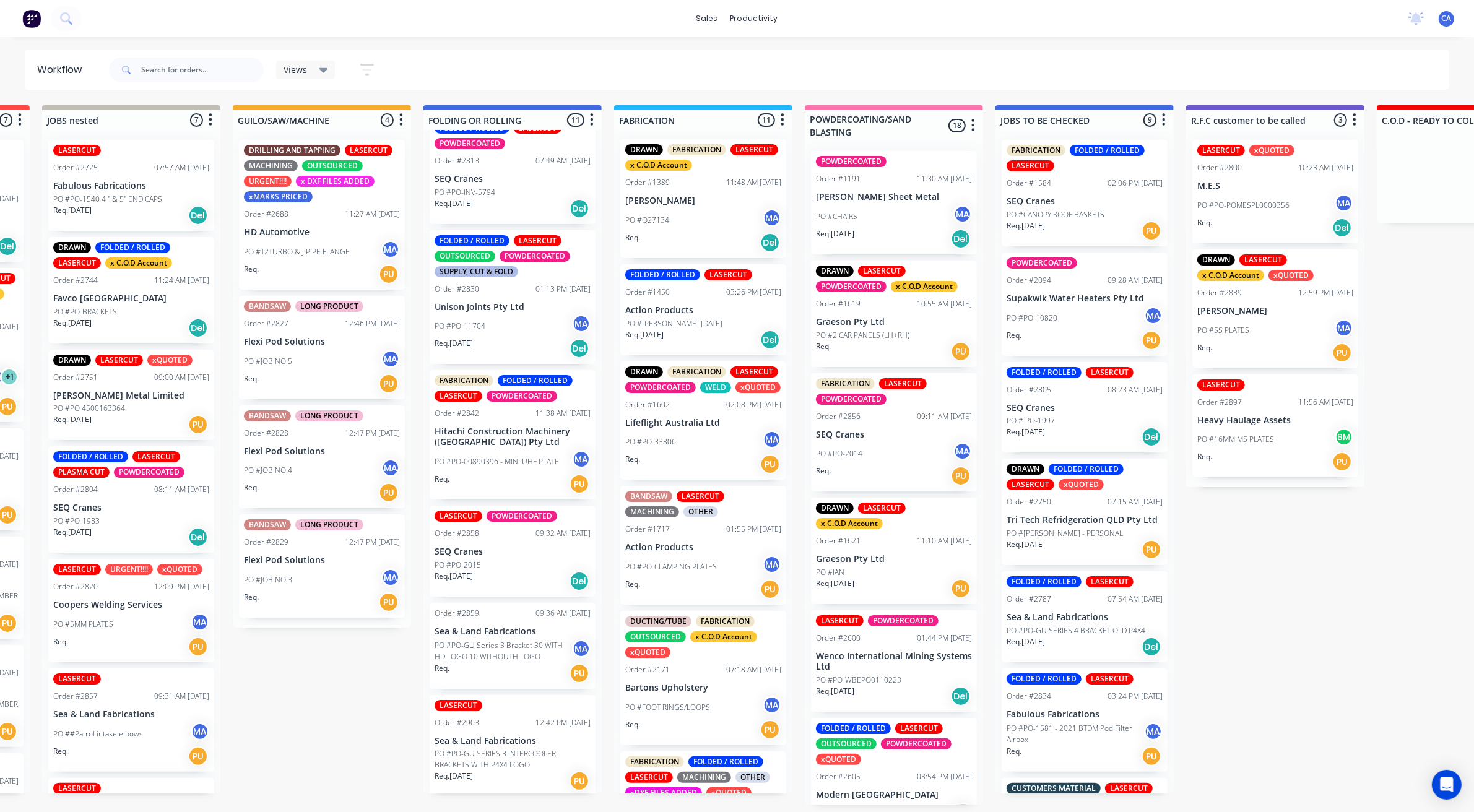
click at [536, 546] on p "SEQ Cranes" at bounding box center [513, 551] width 156 height 10
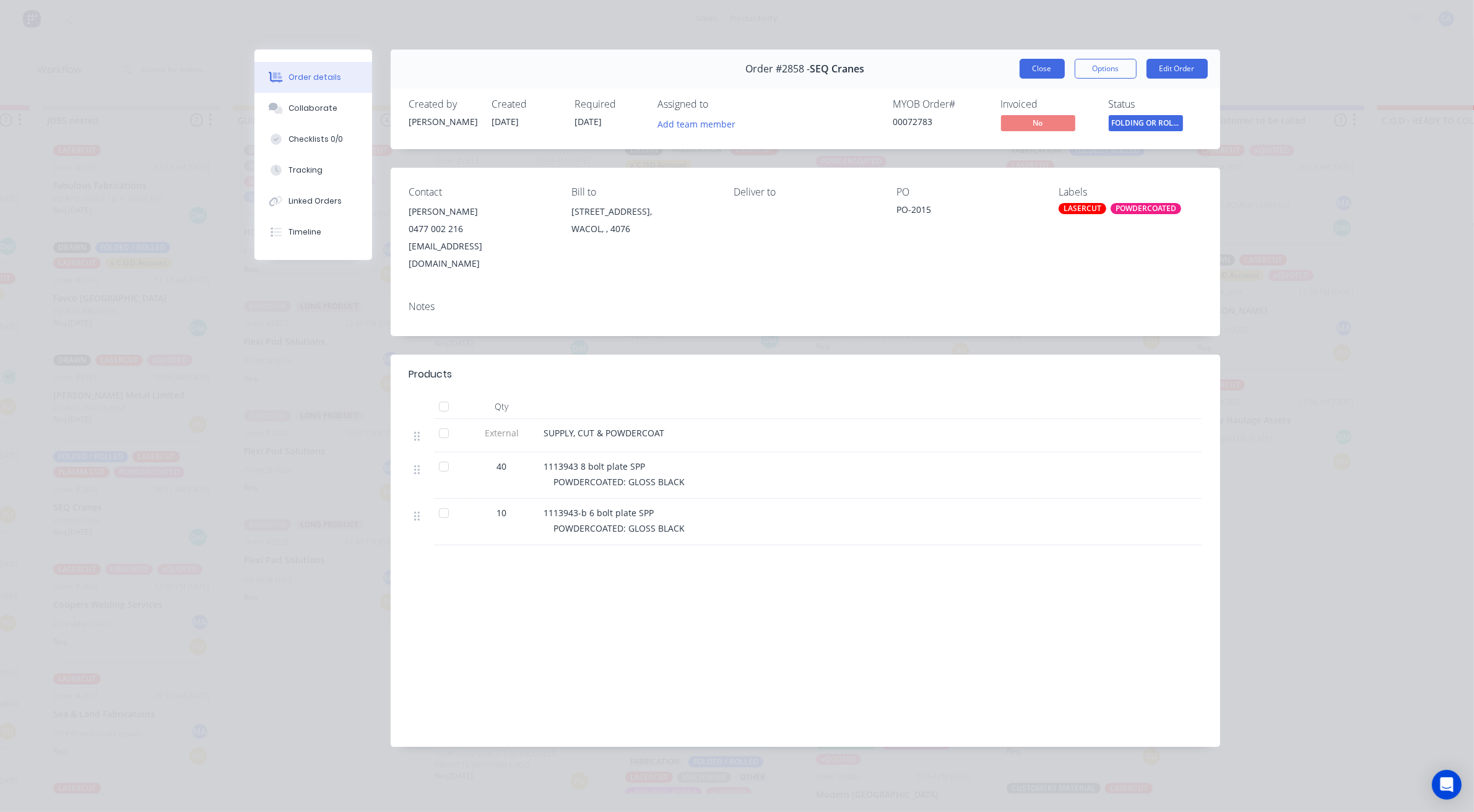
click at [1030, 66] on button "Close" at bounding box center [1042, 68] width 45 height 20
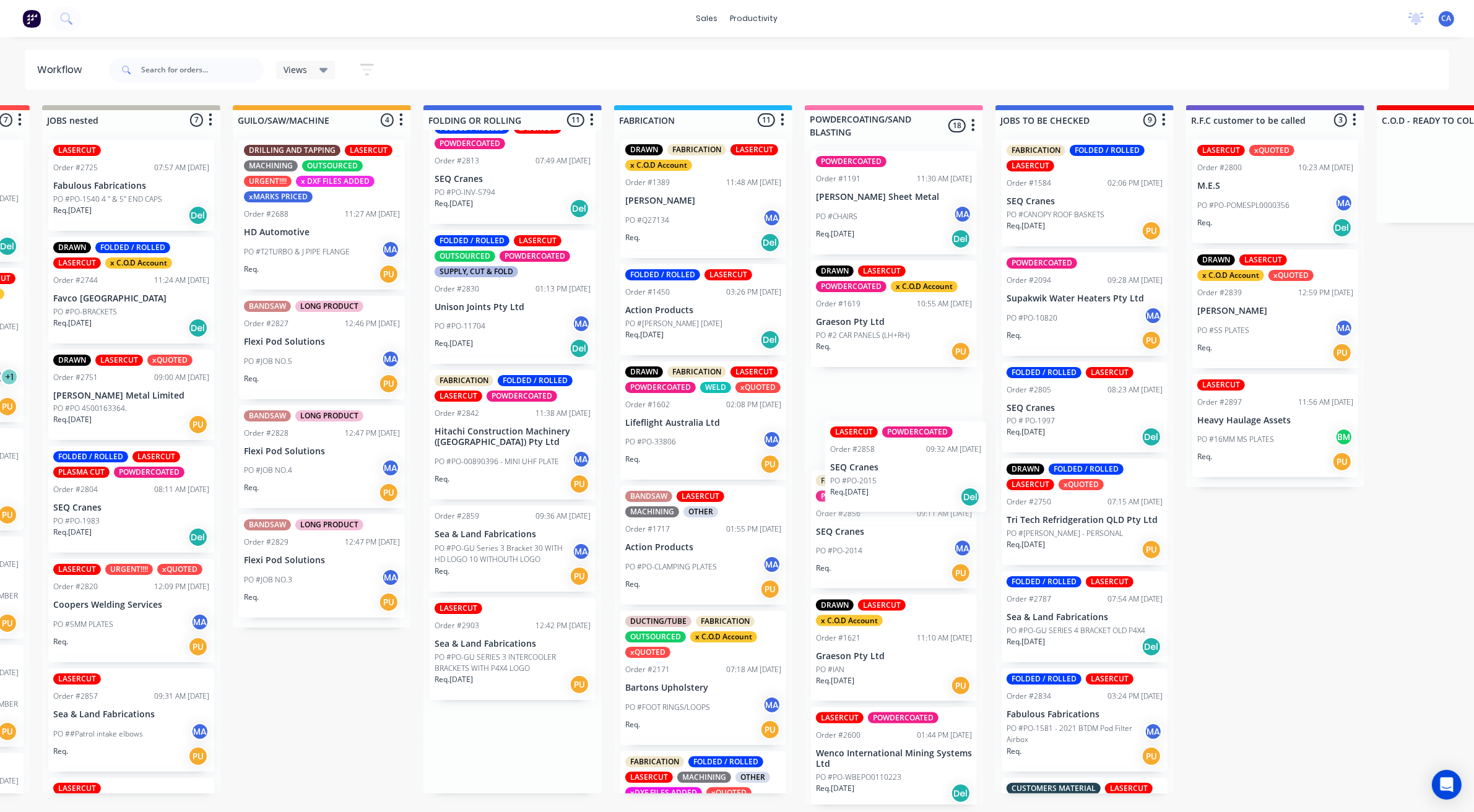
drag, startPoint x: 501, startPoint y: 515, endPoint x: 905, endPoint y: 438, distance: 411.3
click at [905, 438] on div "Submitted 16 Sort By Created date Required date Order number Customer name Most…" at bounding box center [1286, 455] width 3322 height 699
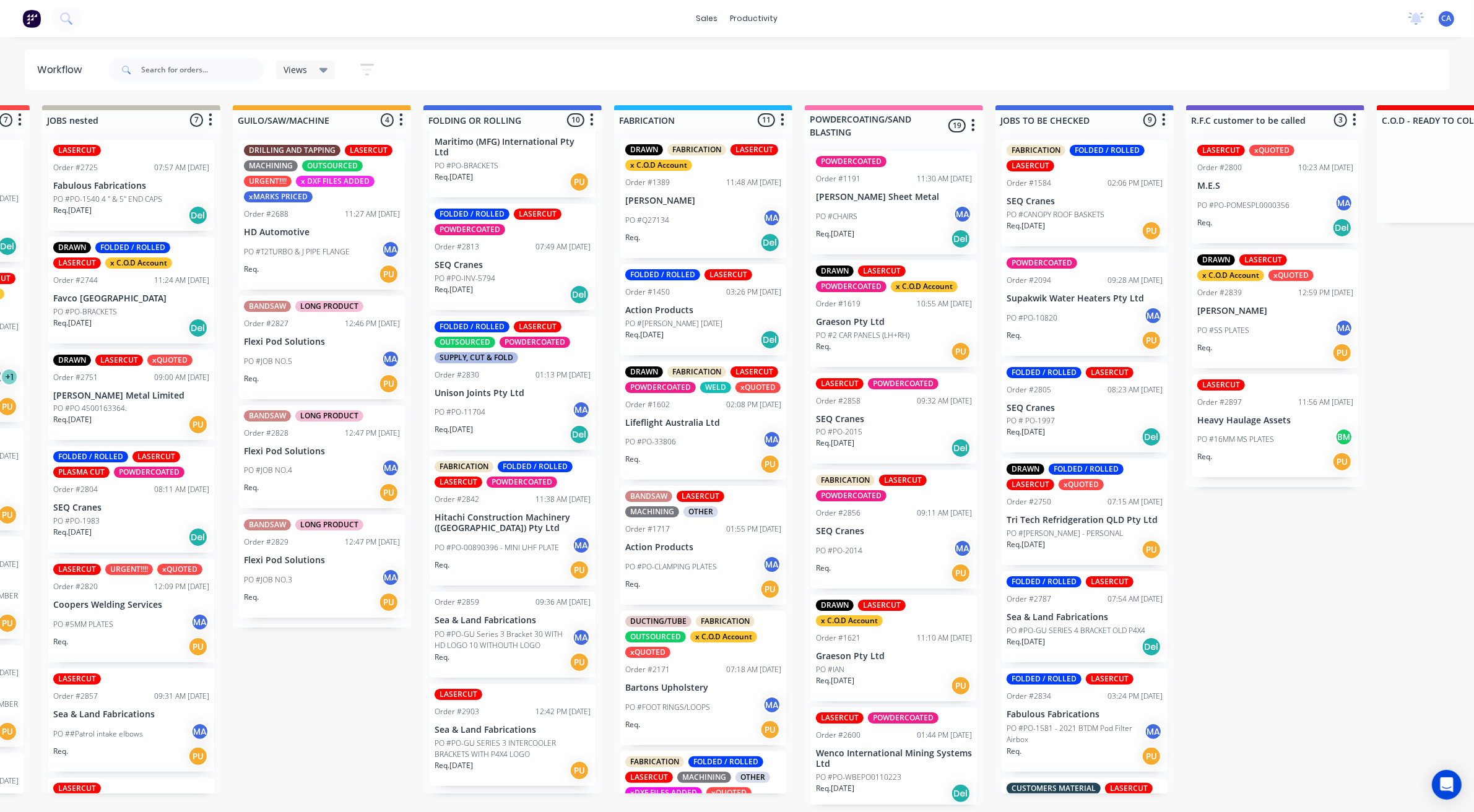
scroll to position [524, 0]
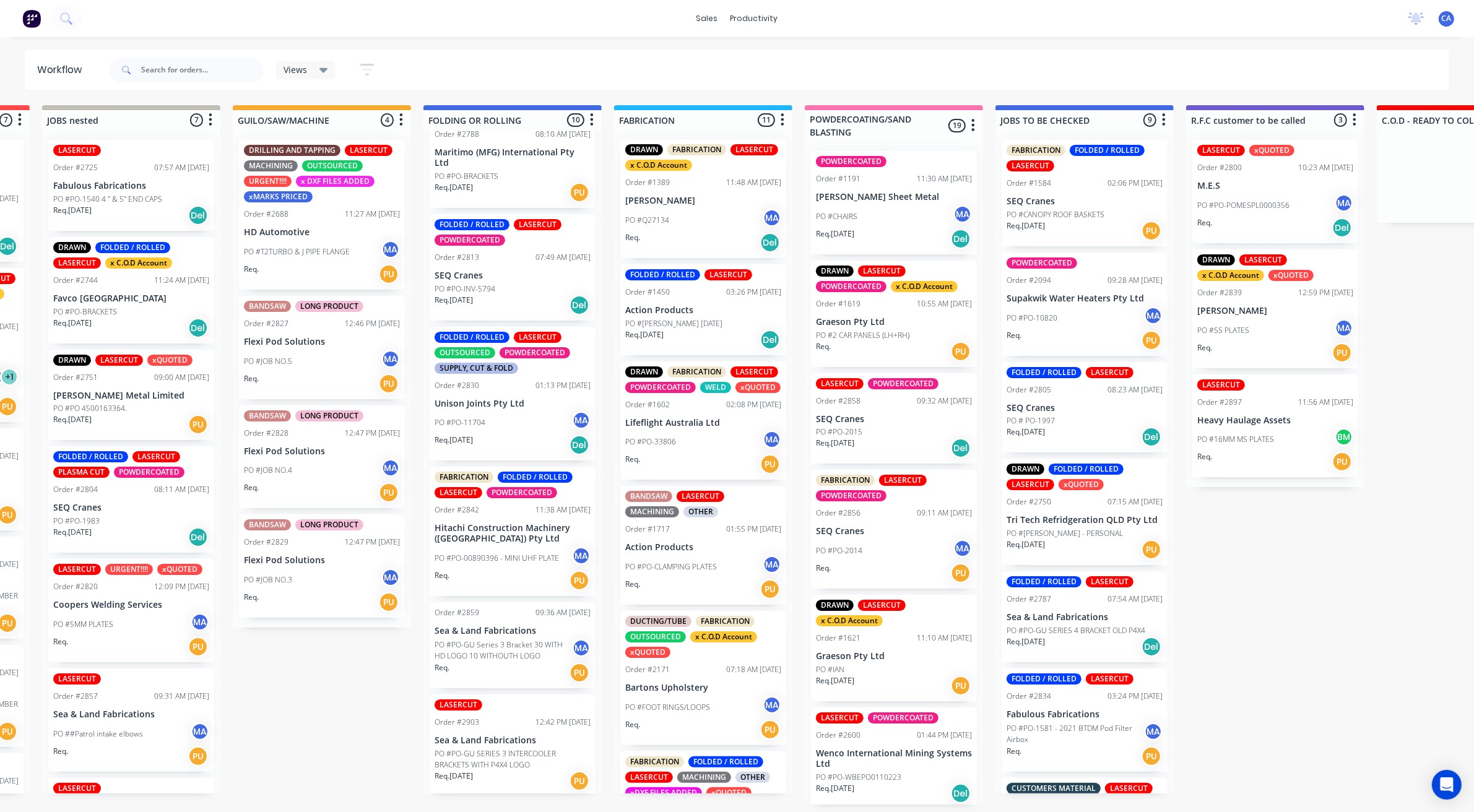
click at [504, 650] on p "PO #PO-GU Series 3 Bracket 30 WITH HD LOGO 10 WITHOUTH LOGO" at bounding box center [503, 651] width 138 height 23
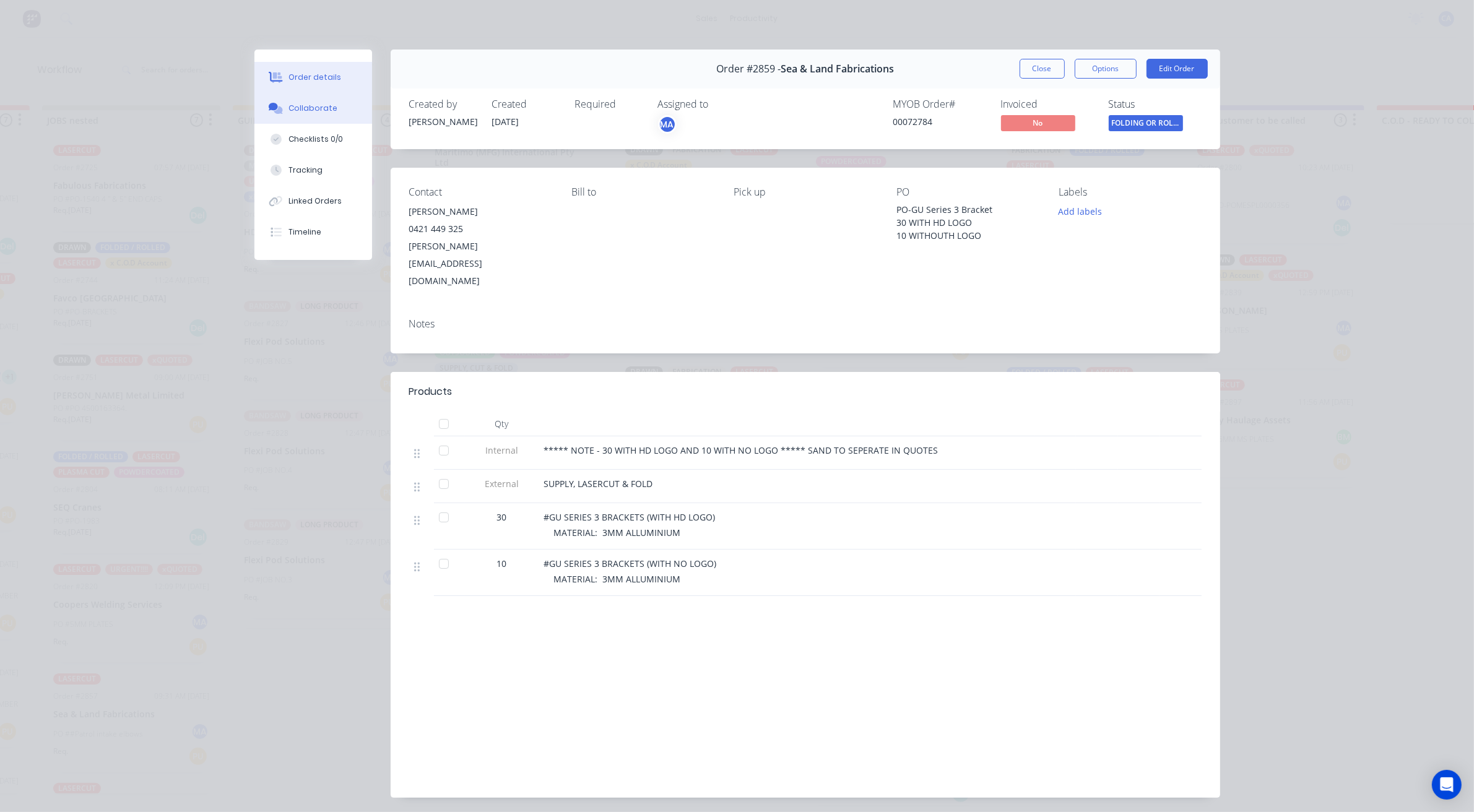
click at [342, 112] on button "Collaborate" at bounding box center [313, 108] width 118 height 31
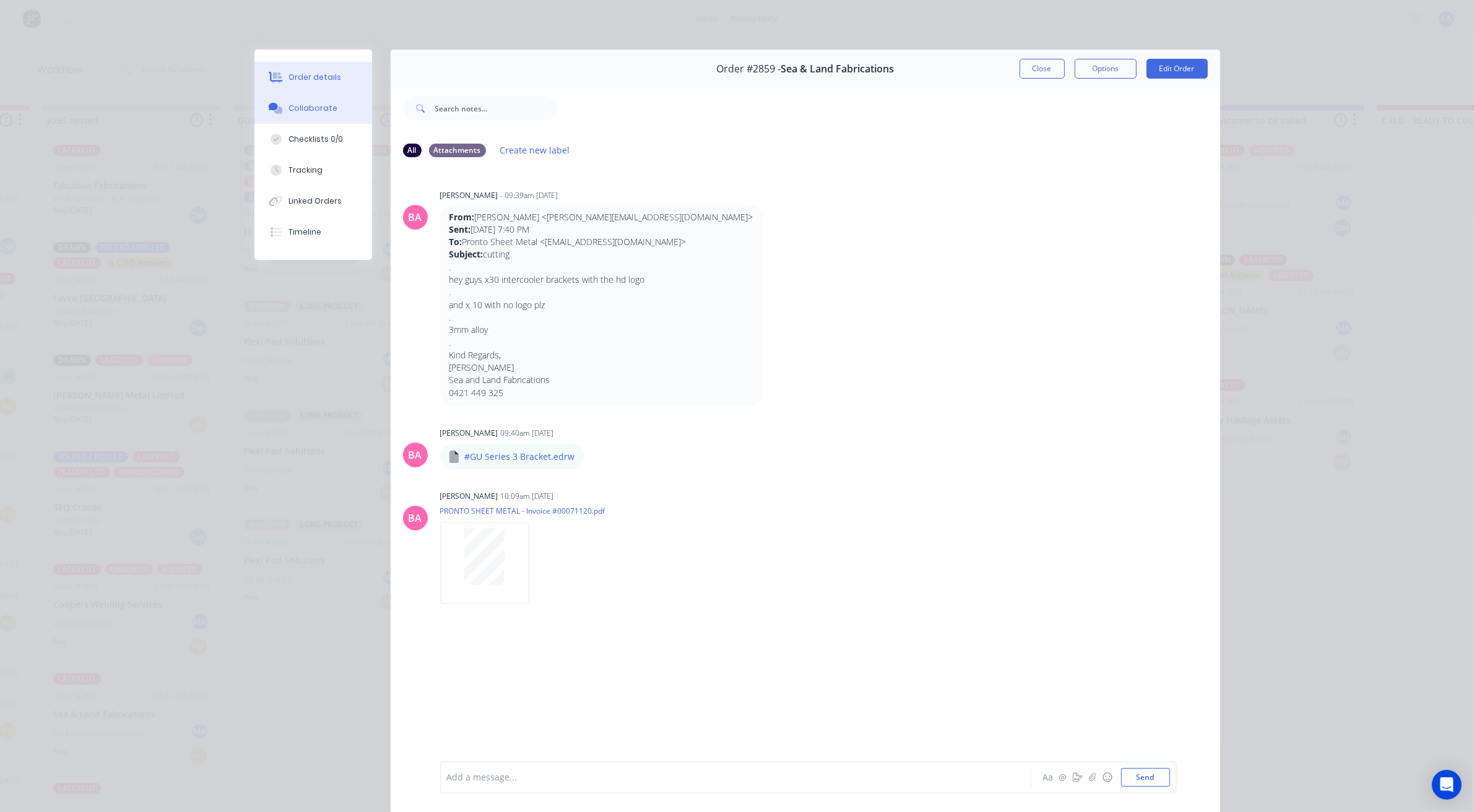
click at [325, 81] on div "Order details" at bounding box center [315, 77] width 53 height 11
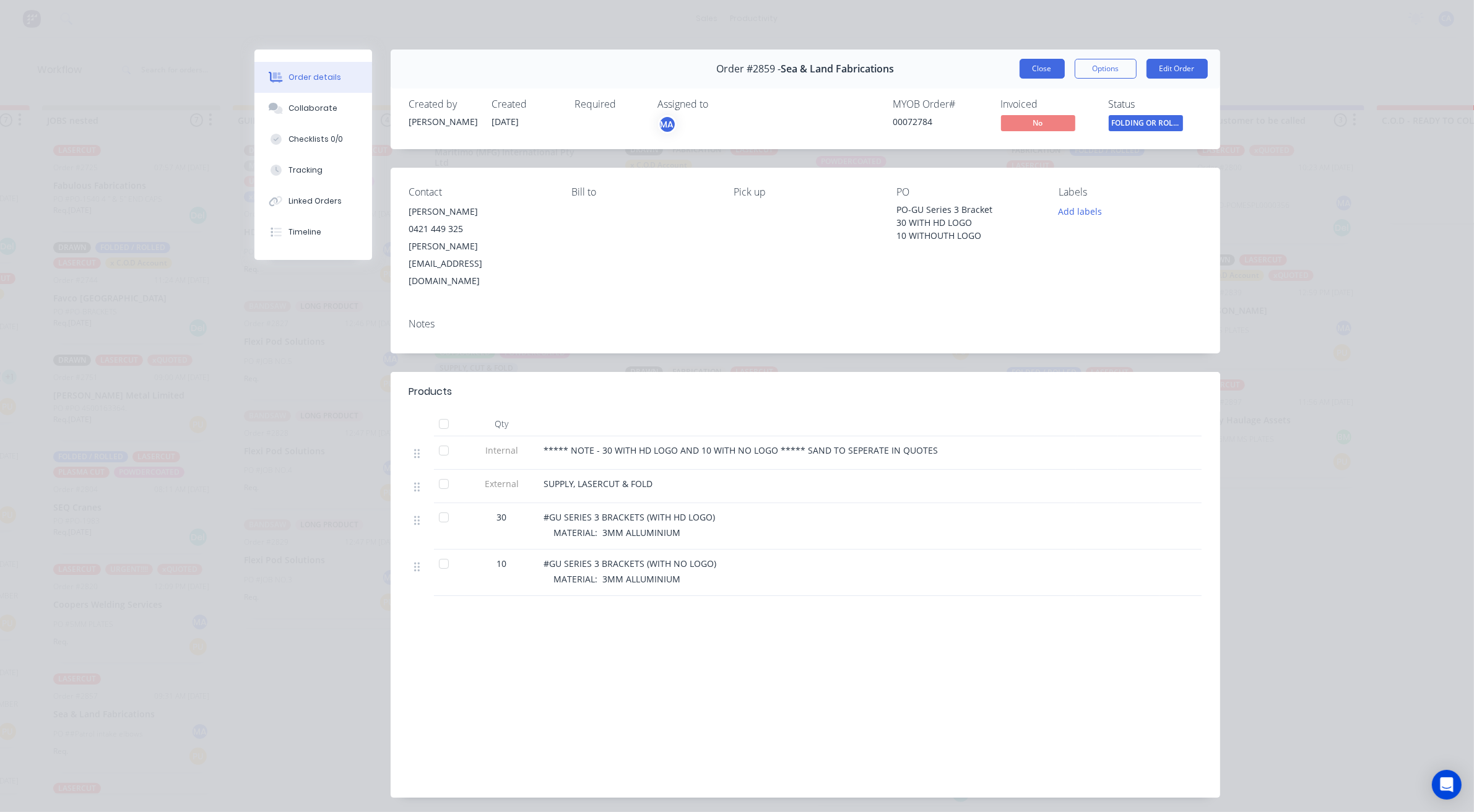
click at [1024, 62] on button "Close" at bounding box center [1042, 68] width 45 height 20
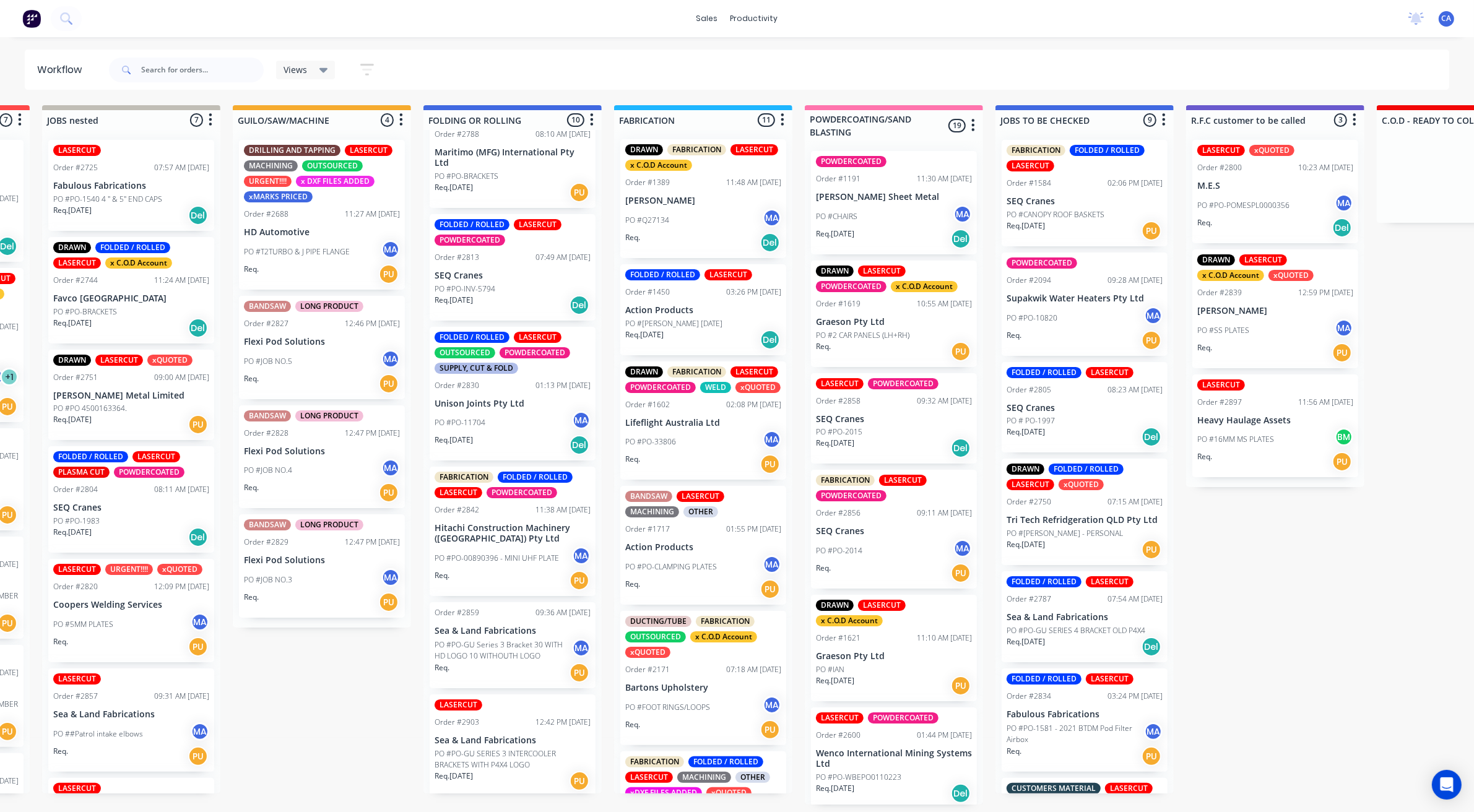
click at [518, 738] on p "Sea & Land Fabrications" at bounding box center [513, 740] width 156 height 10
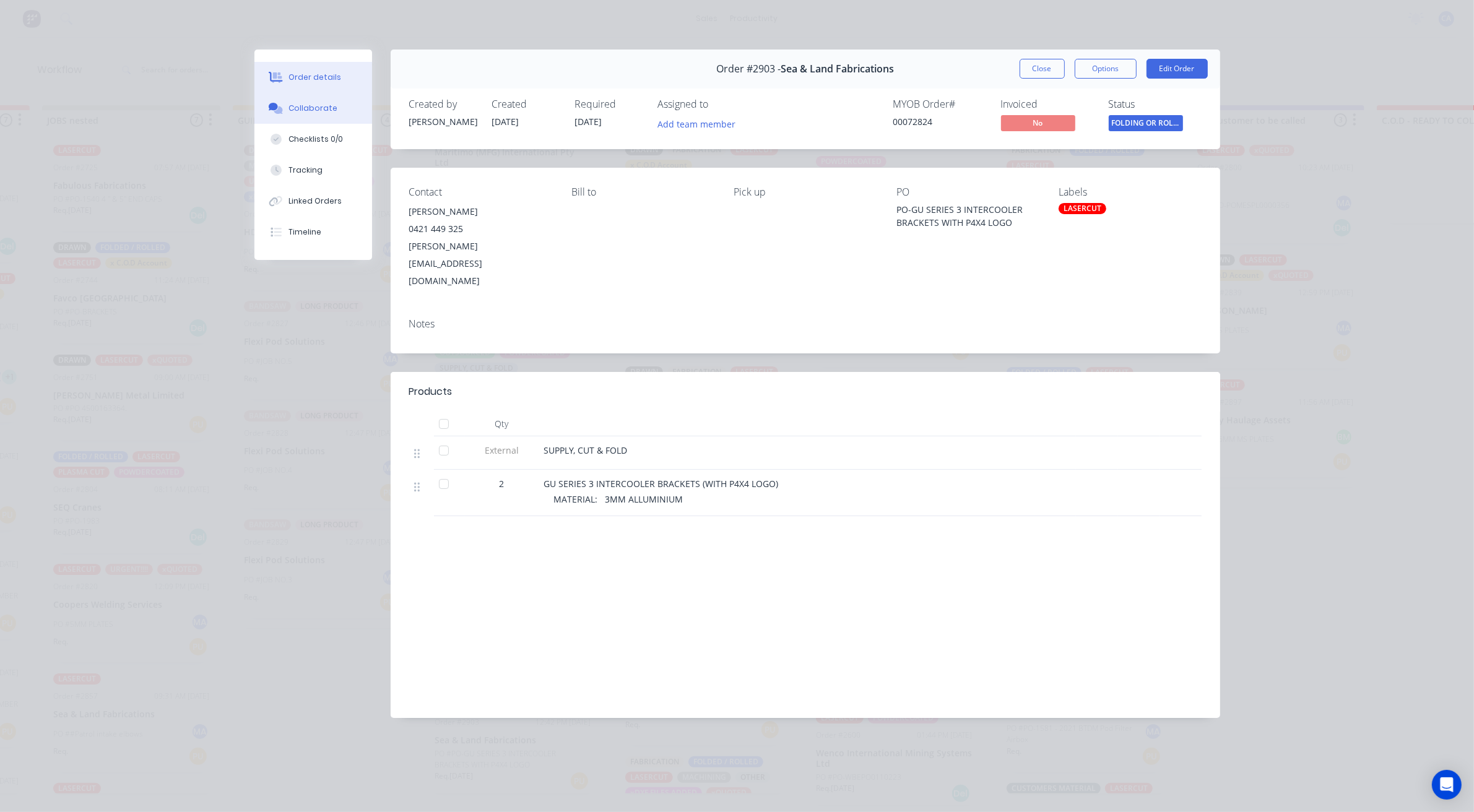
click at [324, 113] on div "Collaborate" at bounding box center [313, 108] width 49 height 11
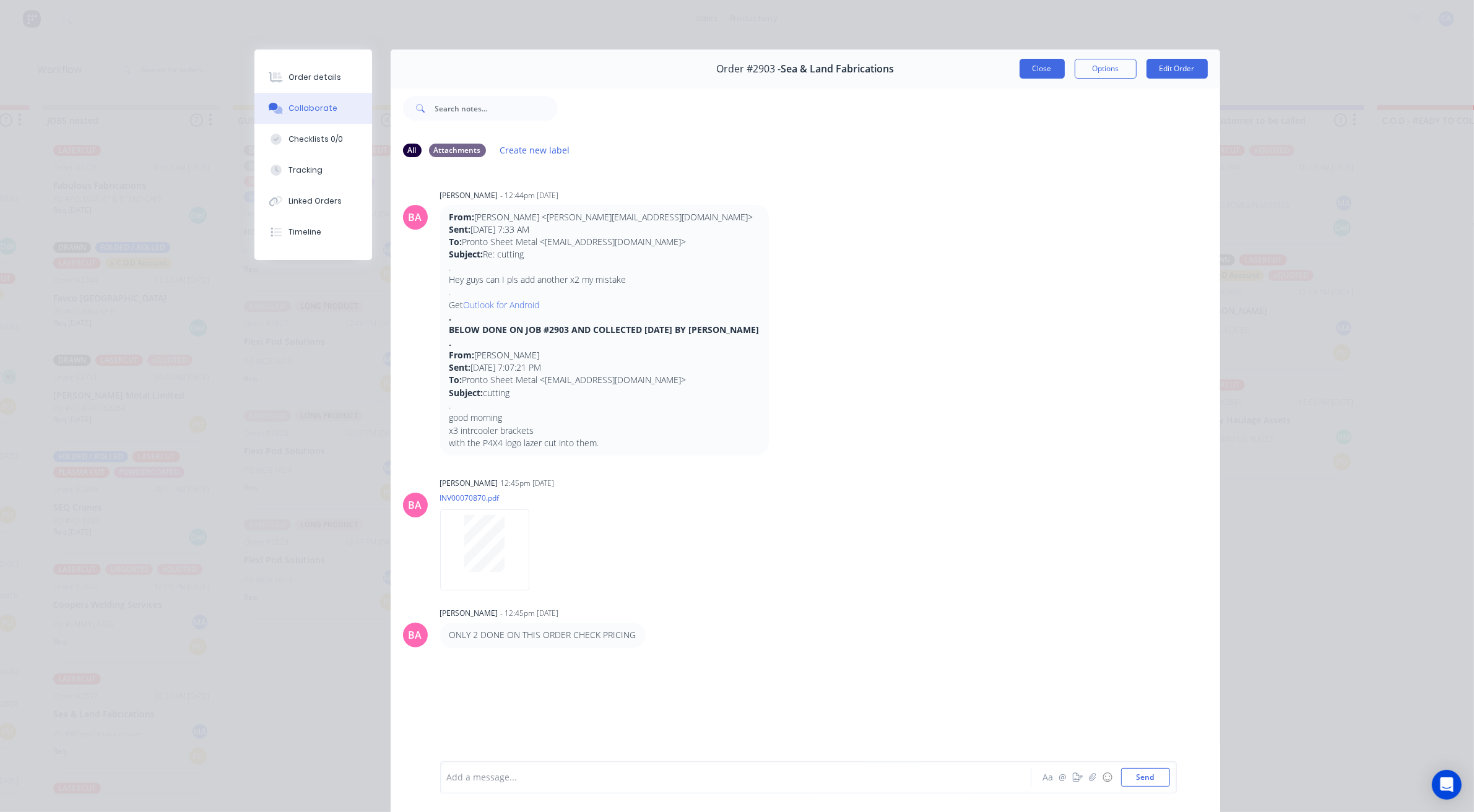
click at [1023, 62] on button "Close" at bounding box center [1042, 68] width 45 height 20
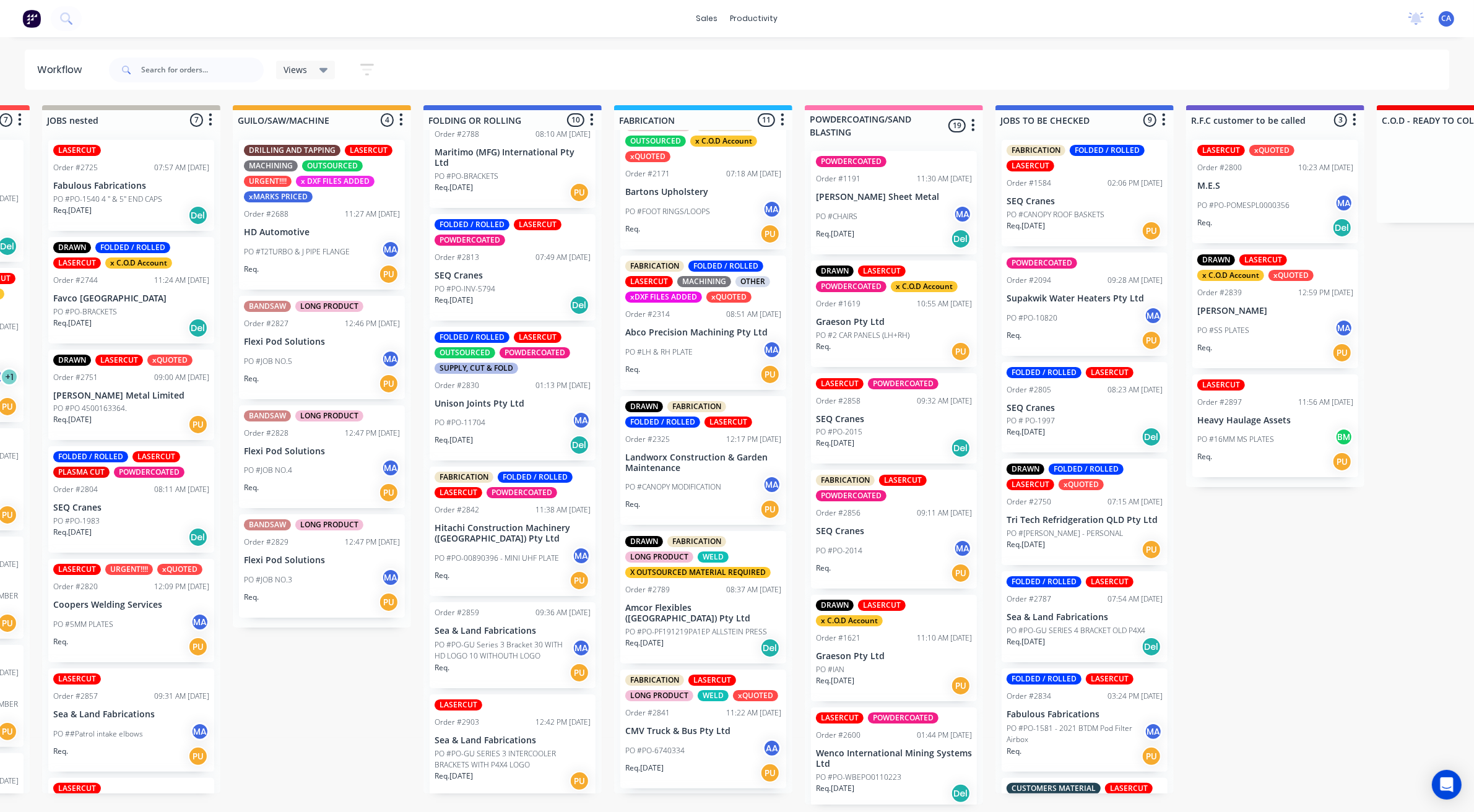
scroll to position [542, 0]
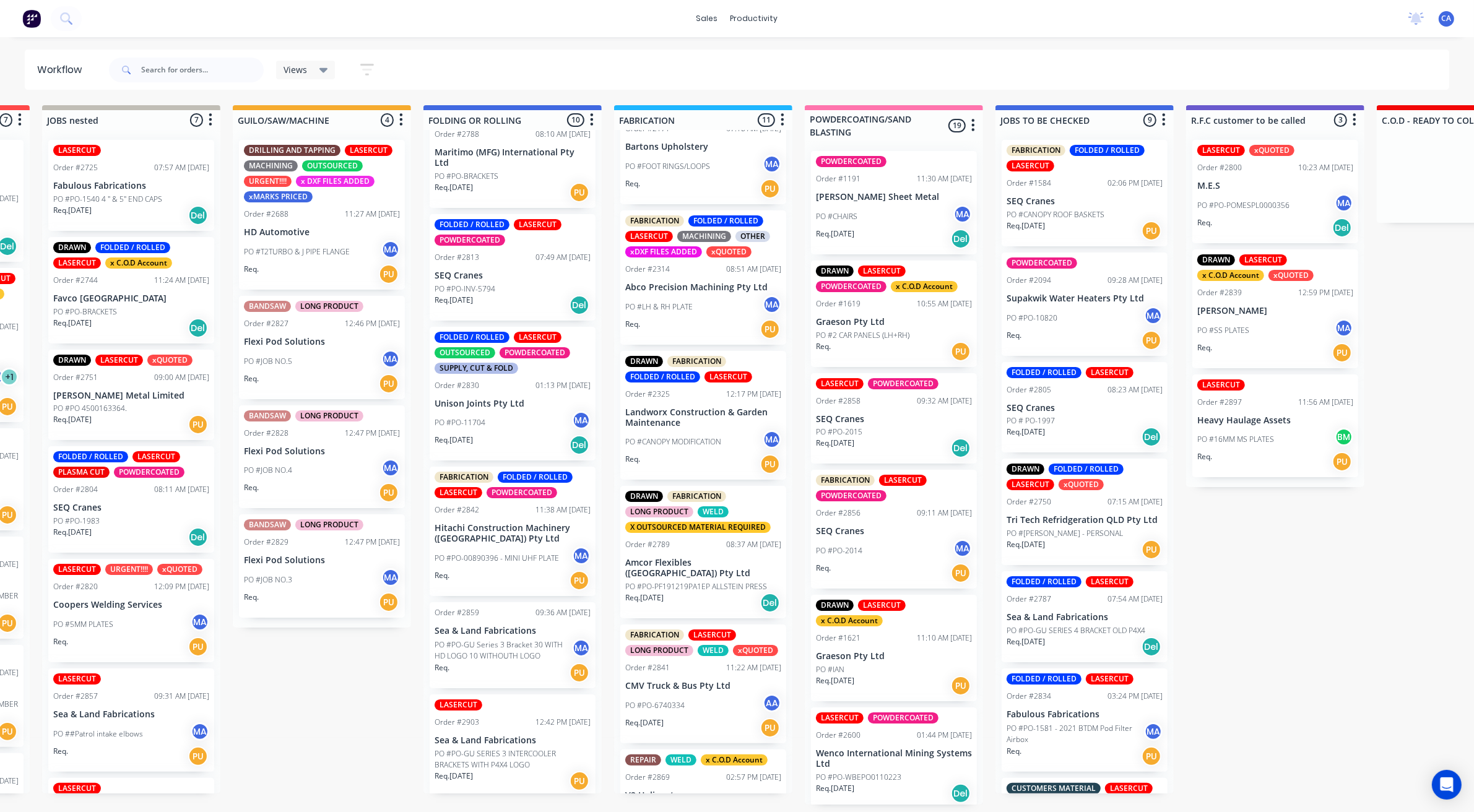
click at [719, 600] on div "Req. [DATE] Del" at bounding box center [704, 603] width 156 height 21
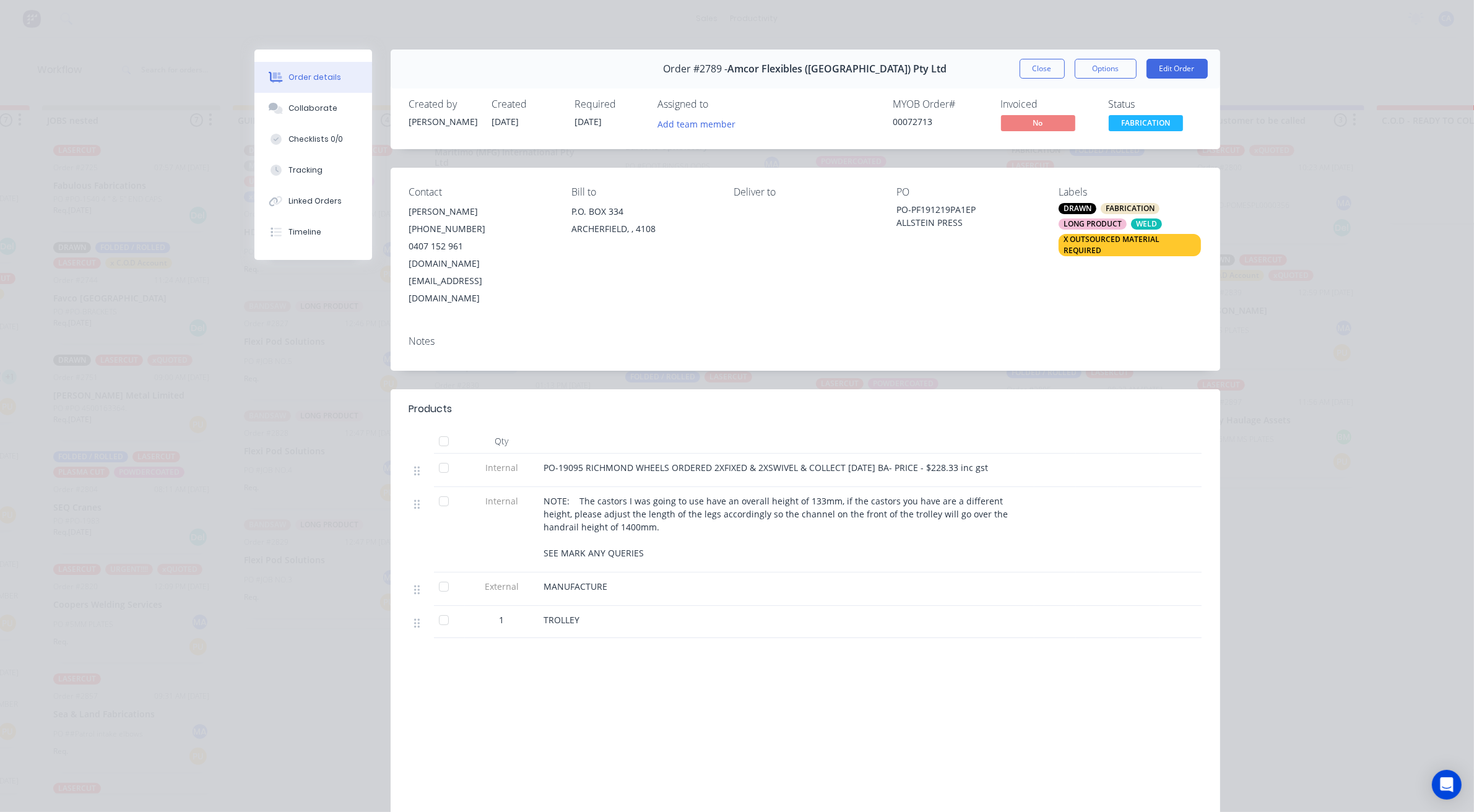
click at [313, 91] on button "Order details" at bounding box center [313, 77] width 118 height 31
click at [320, 108] on div "Collaborate" at bounding box center [313, 108] width 49 height 11
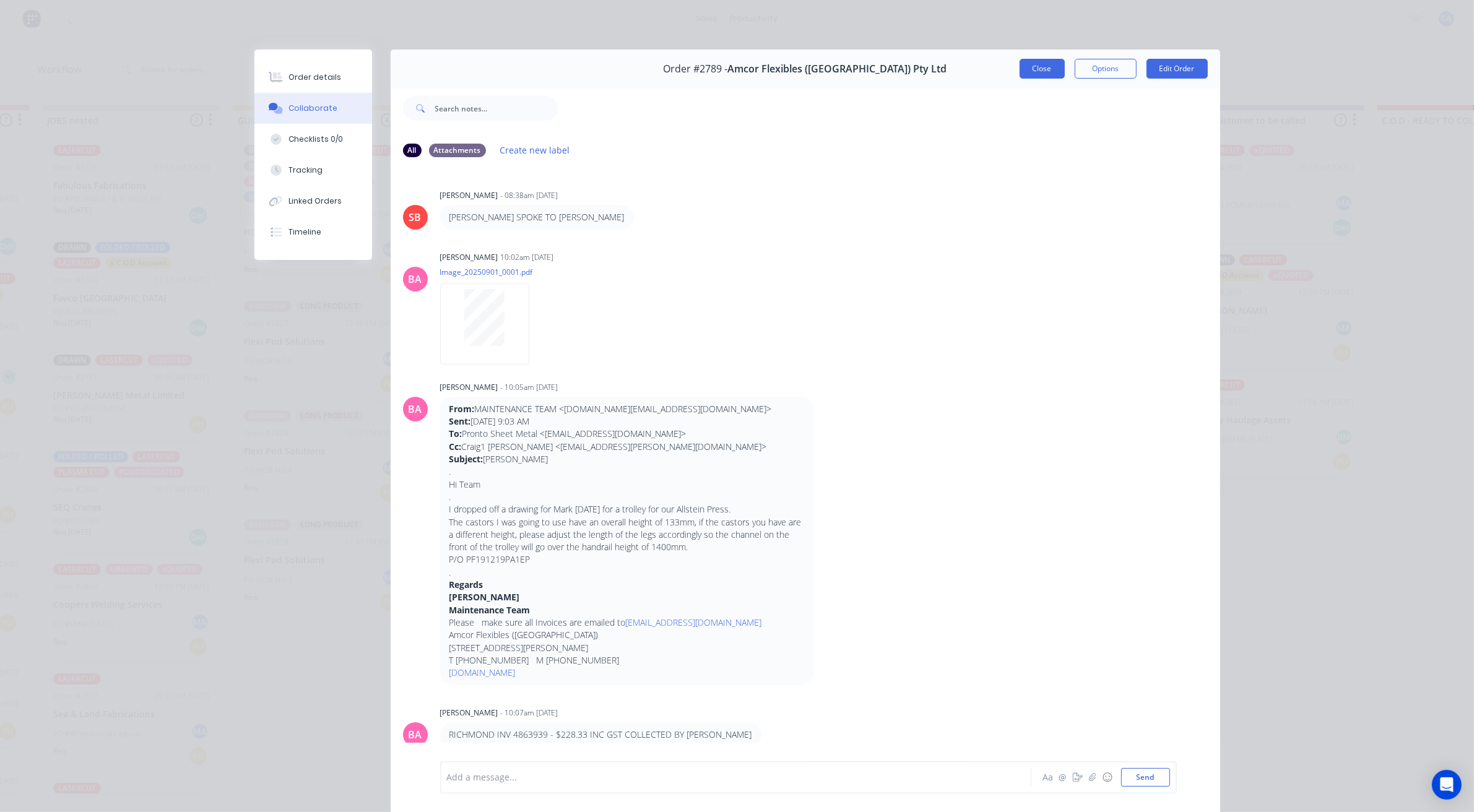
click at [1036, 75] on button "Close" at bounding box center [1042, 68] width 45 height 20
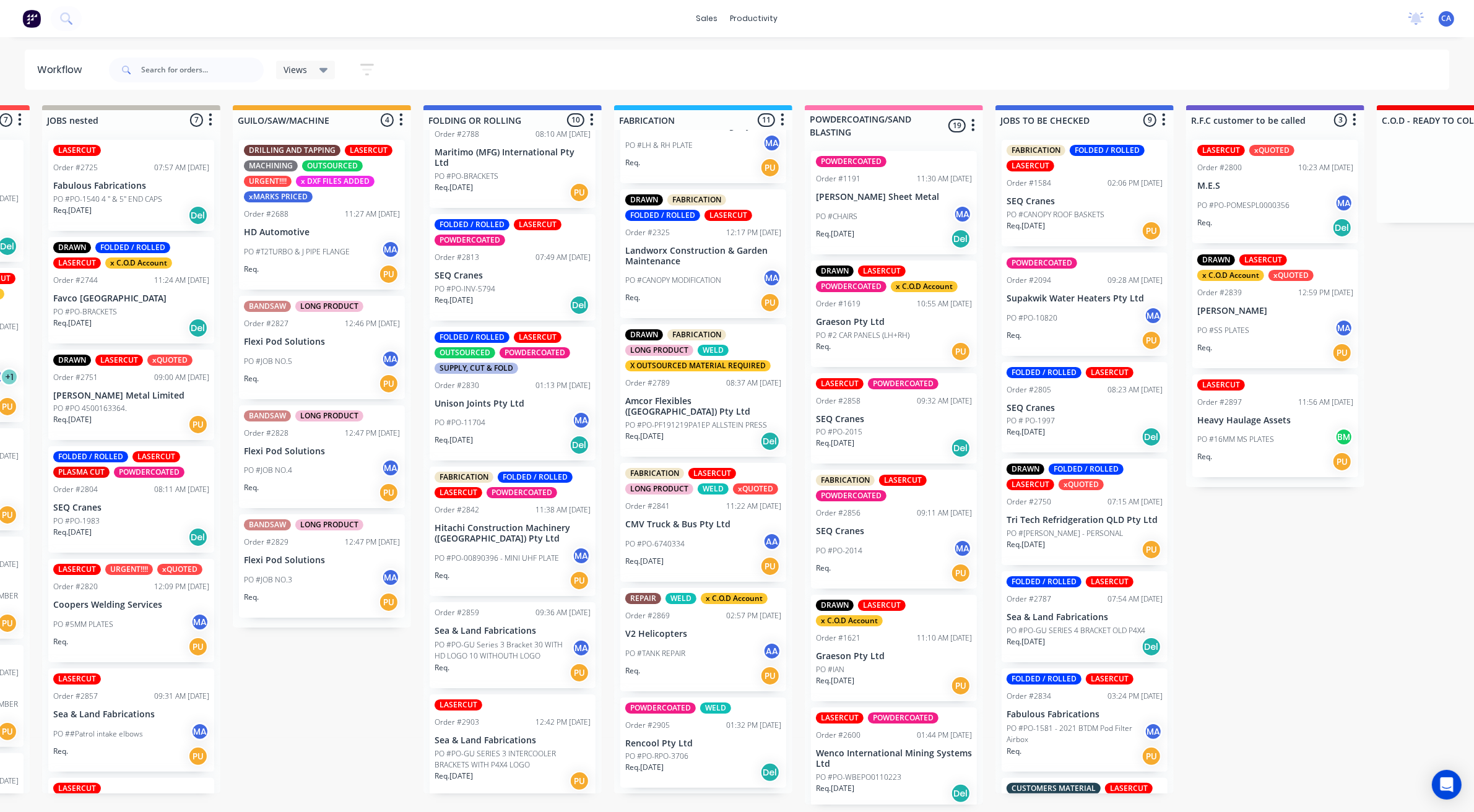
scroll to position [715, 0]
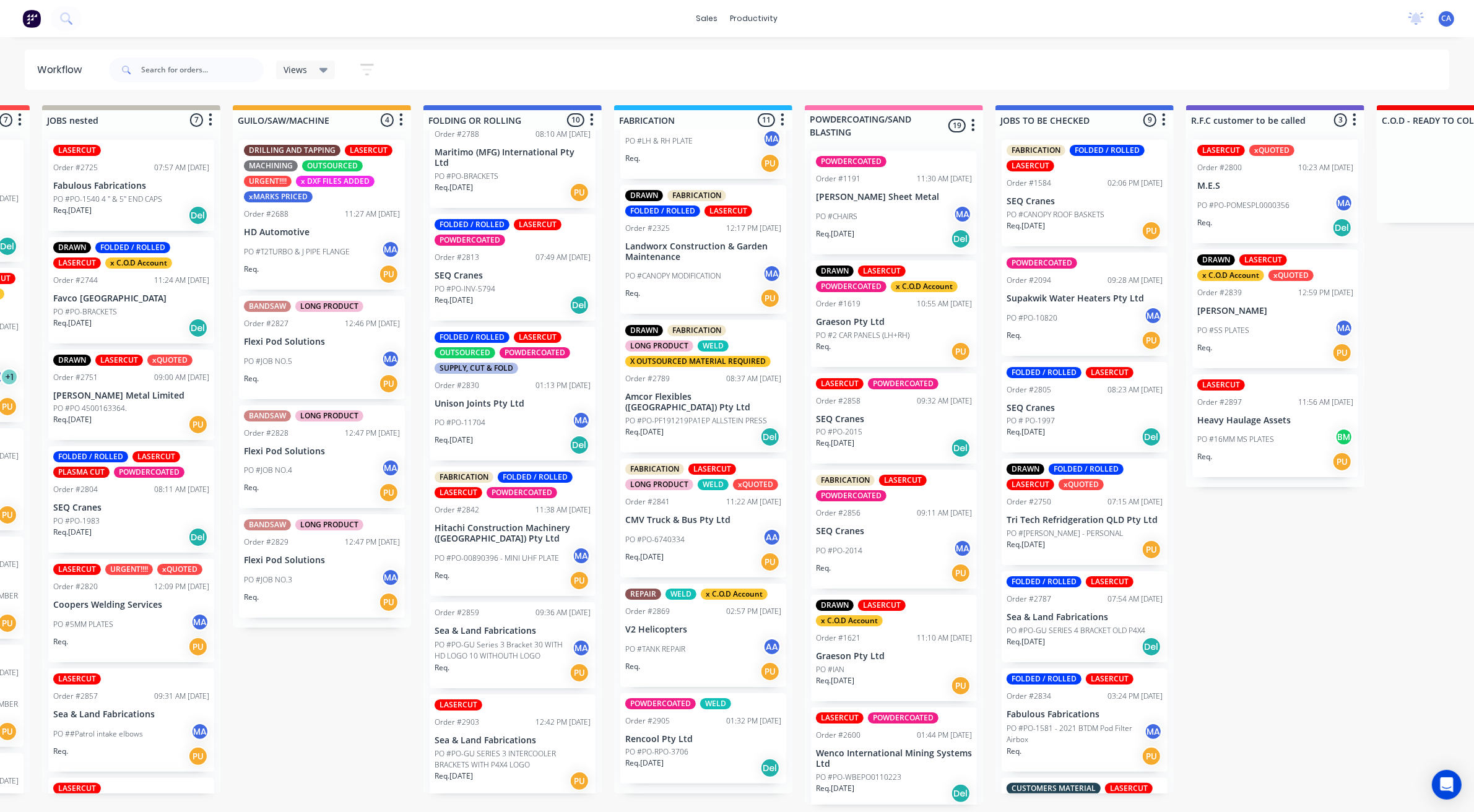
click at [711, 548] on div "PO #PO-6740334 AA" at bounding box center [704, 539] width 156 height 24
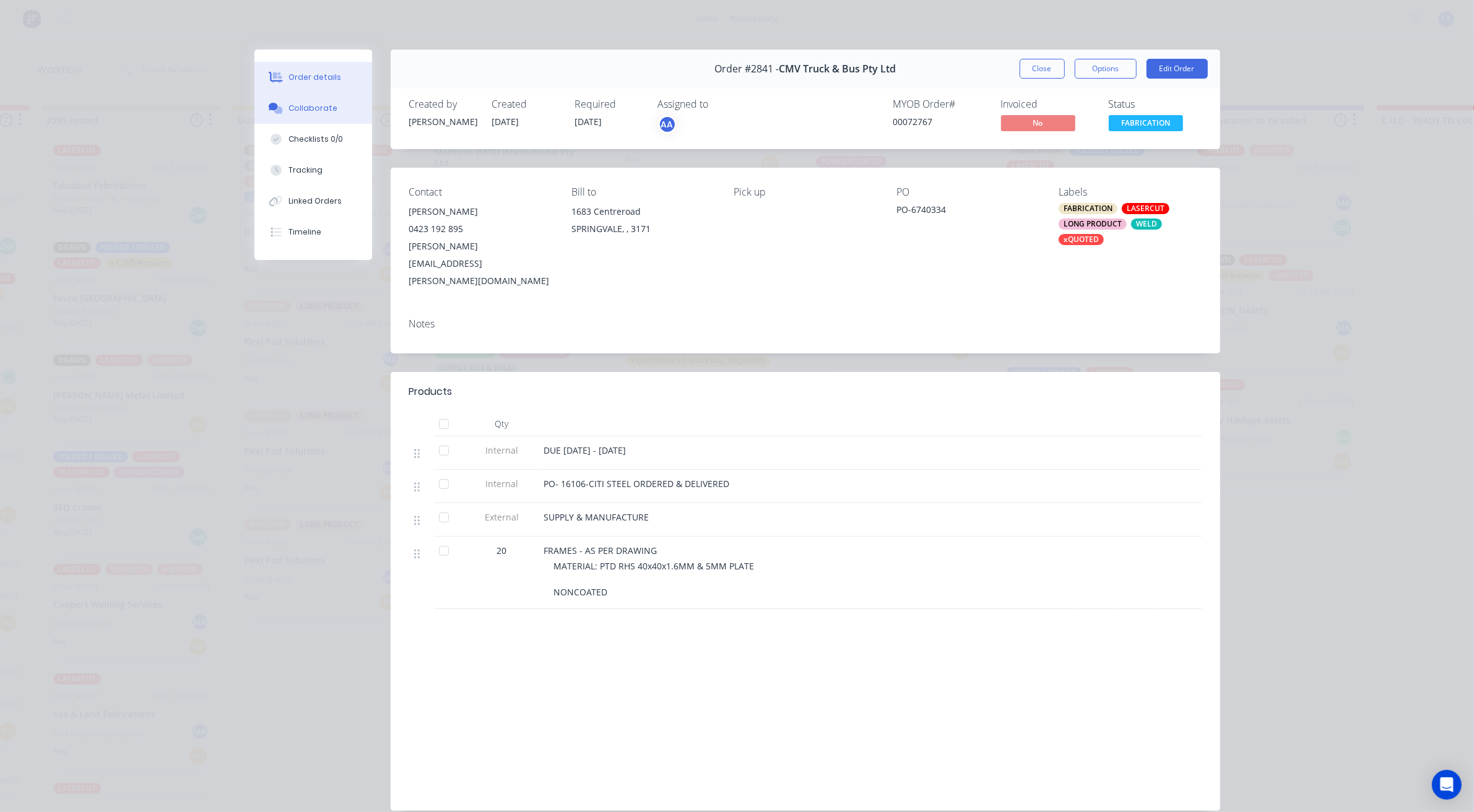
click at [332, 110] on button "Collaborate" at bounding box center [313, 108] width 118 height 31
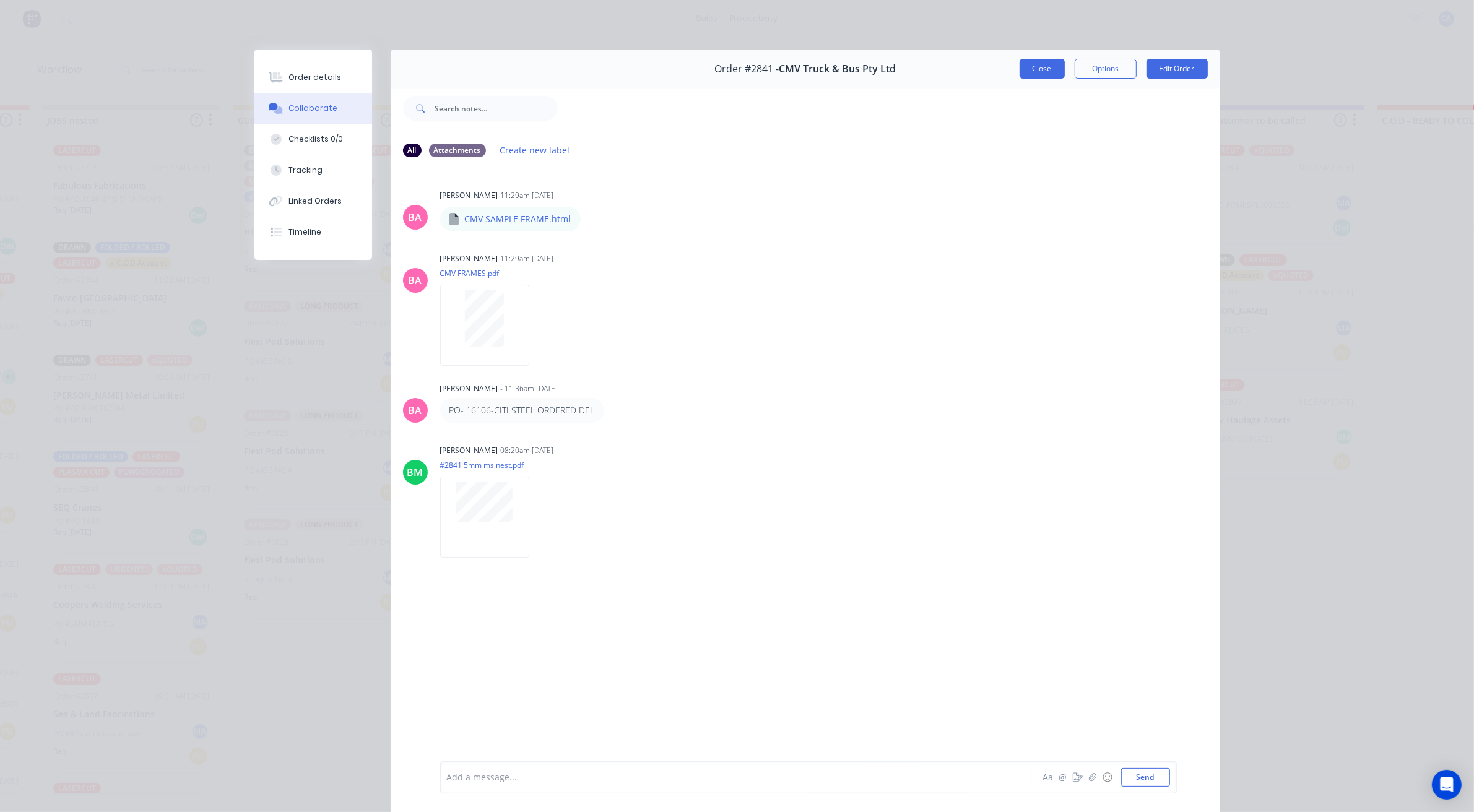
click at [1052, 60] on button "Close" at bounding box center [1042, 68] width 45 height 20
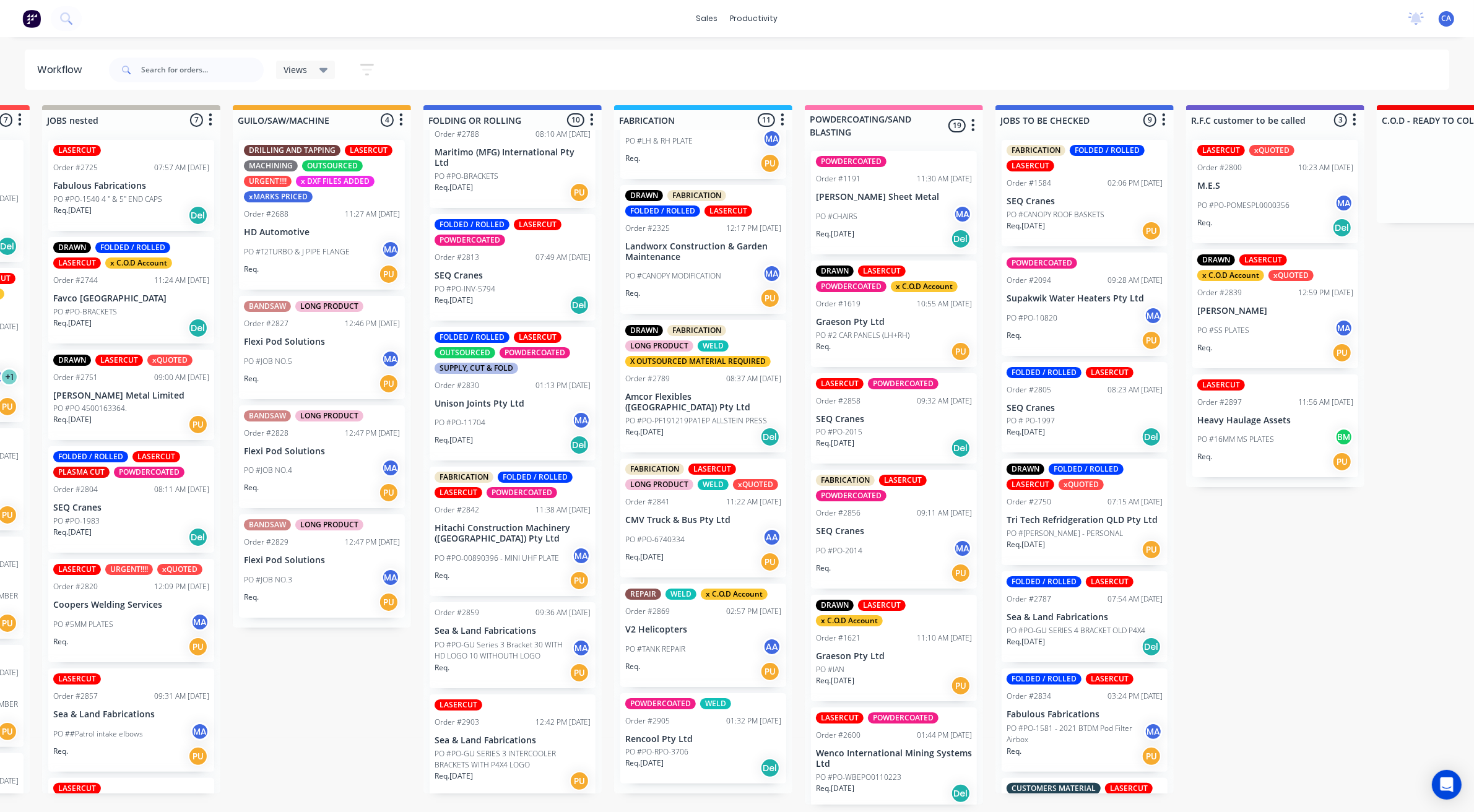
scroll to position [4, 366]
click at [708, 654] on div "PO #TANK REPAIR AA" at bounding box center [704, 649] width 156 height 24
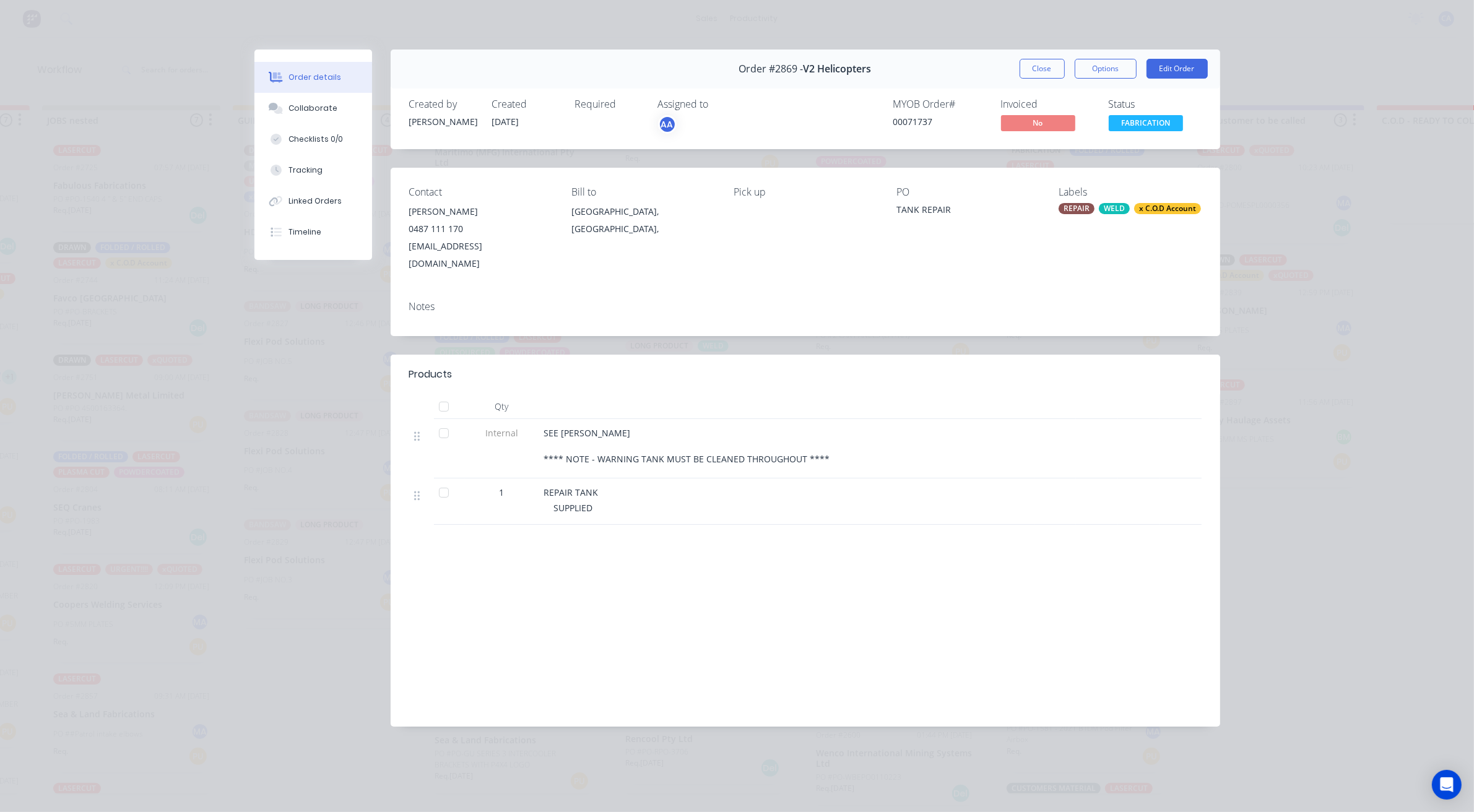
click at [1066, 72] on div "Close Options Edit Order" at bounding box center [1114, 68] width 188 height 20
click at [1062, 70] on button "Close" at bounding box center [1042, 68] width 45 height 20
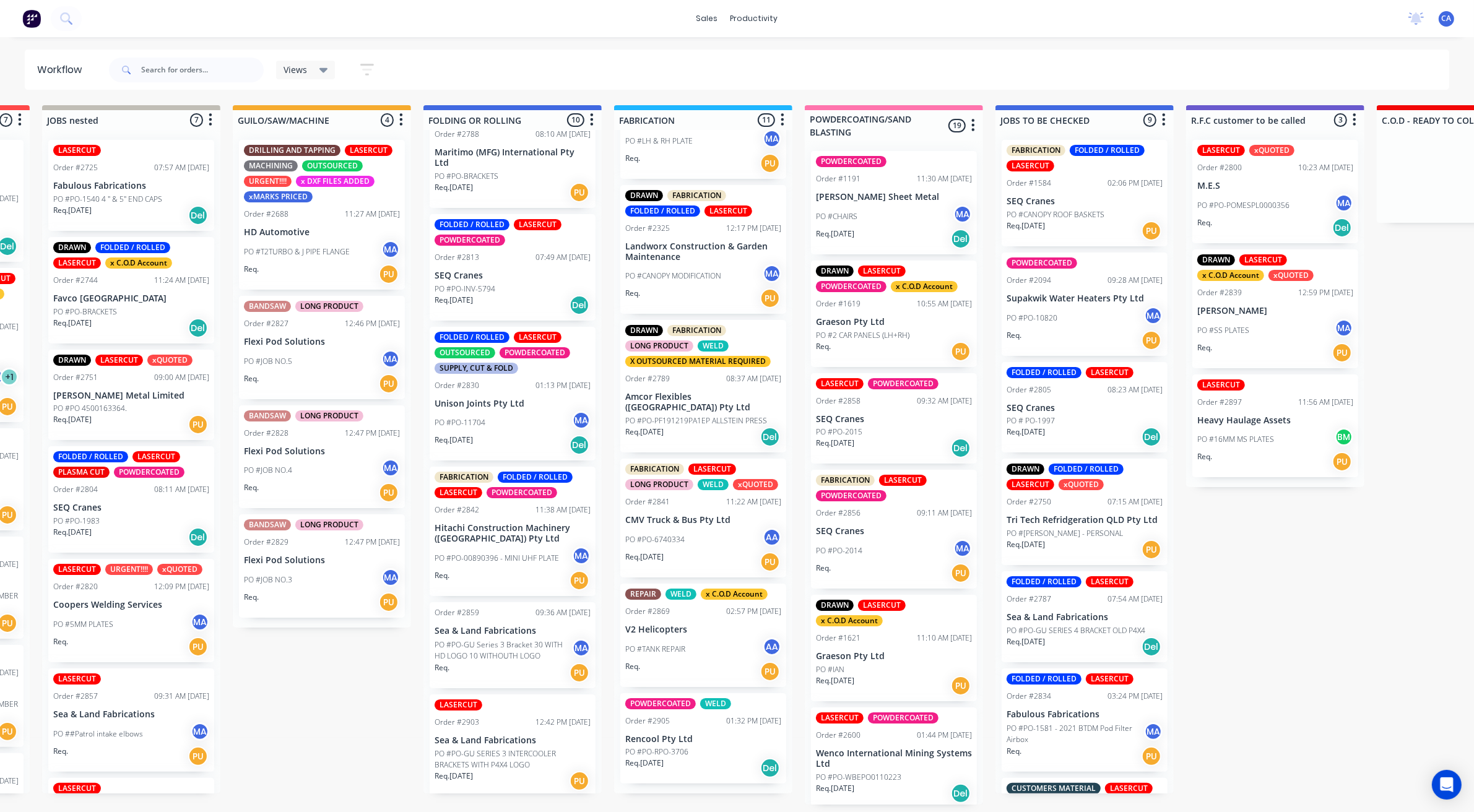
click at [692, 779] on div "Req. [DATE] Del" at bounding box center [704, 768] width 156 height 21
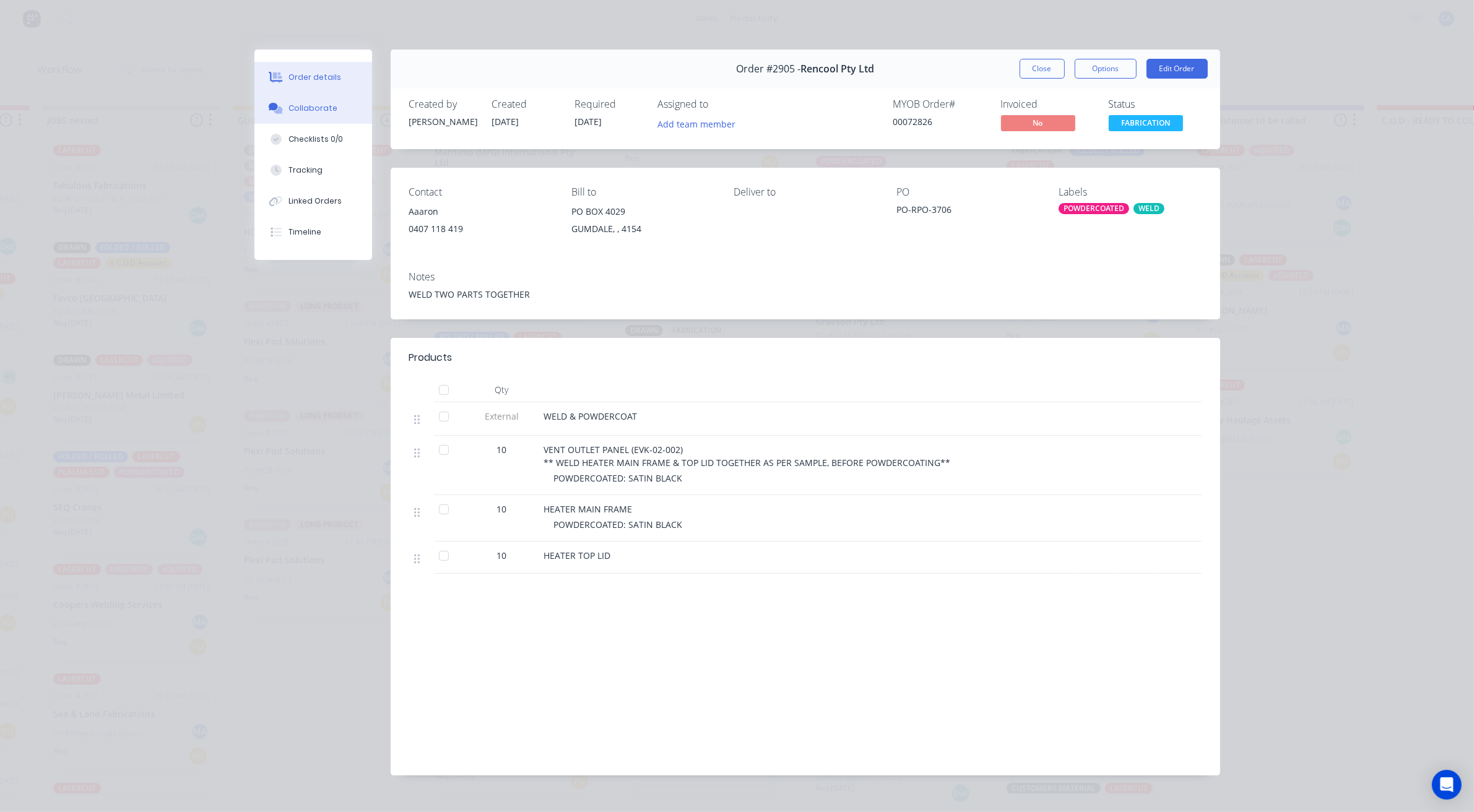
click at [344, 104] on button "Collaborate" at bounding box center [313, 108] width 118 height 31
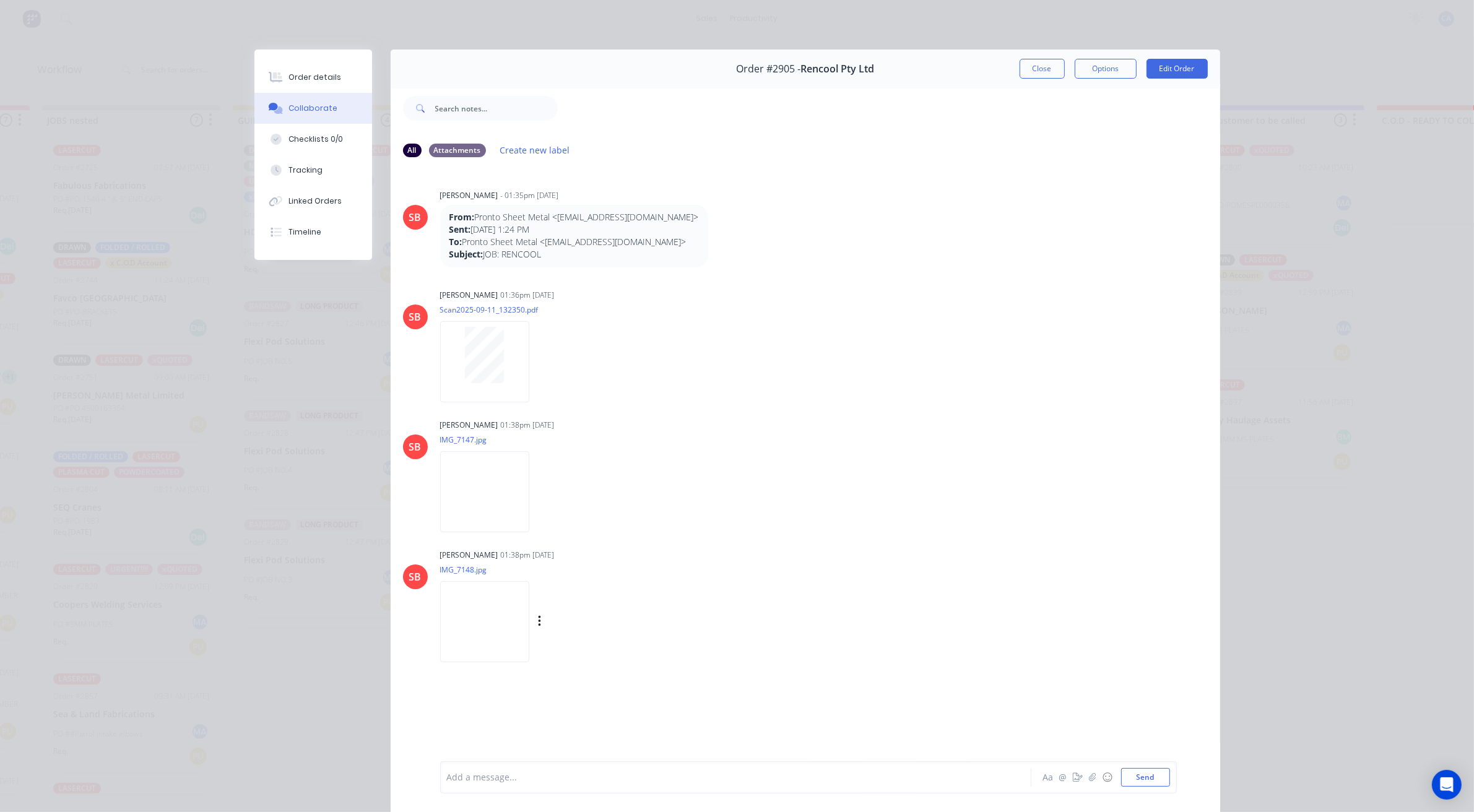
click at [494, 605] on img at bounding box center [484, 622] width 90 height 81
click at [517, 495] on img at bounding box center [484, 492] width 90 height 81
click at [1028, 79] on div "Order #2905 - Rencool Pty Ltd Close Options Edit Order" at bounding box center [806, 69] width 829 height 39
click at [1035, 76] on button "Close" at bounding box center [1042, 68] width 45 height 20
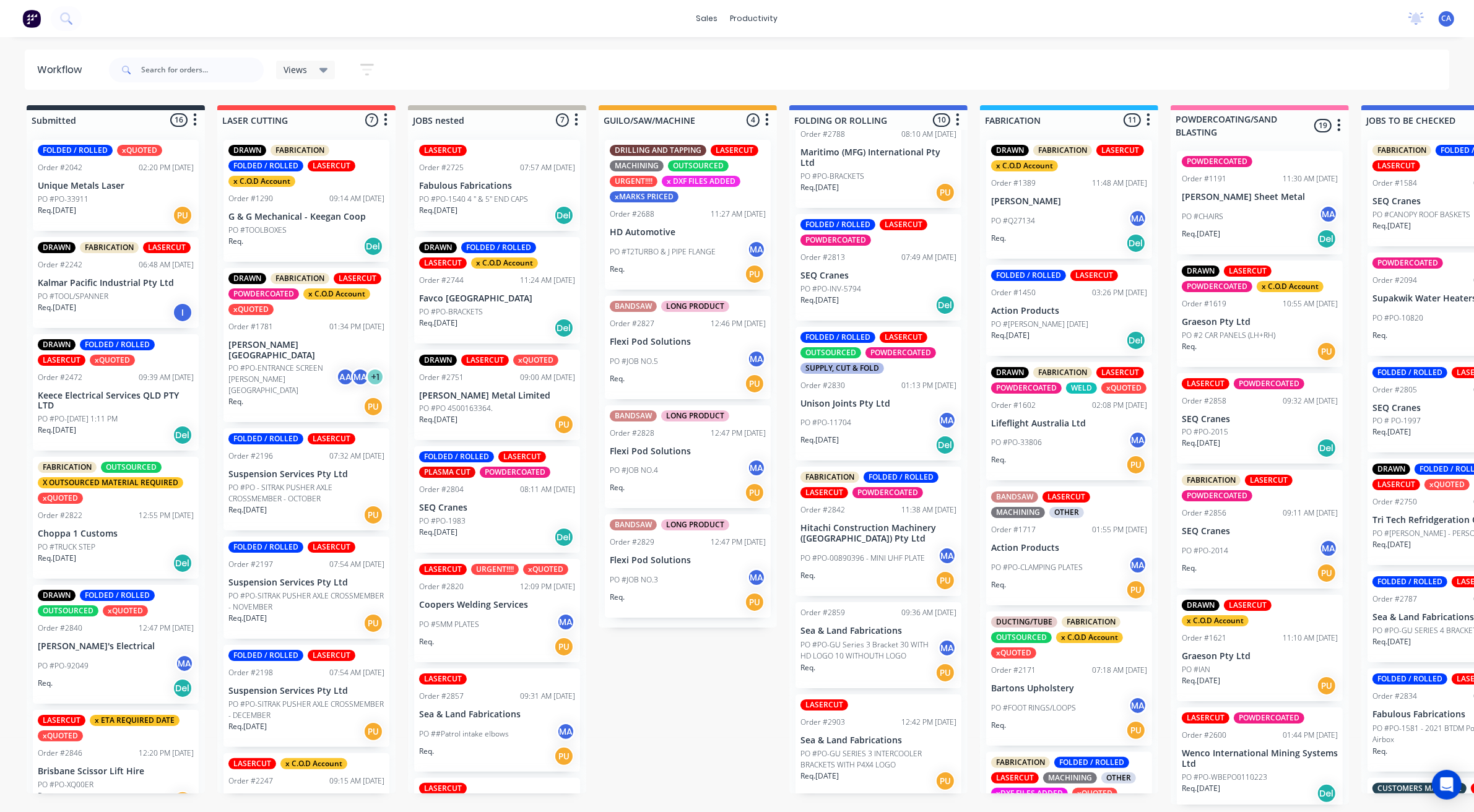
scroll to position [4, 0]
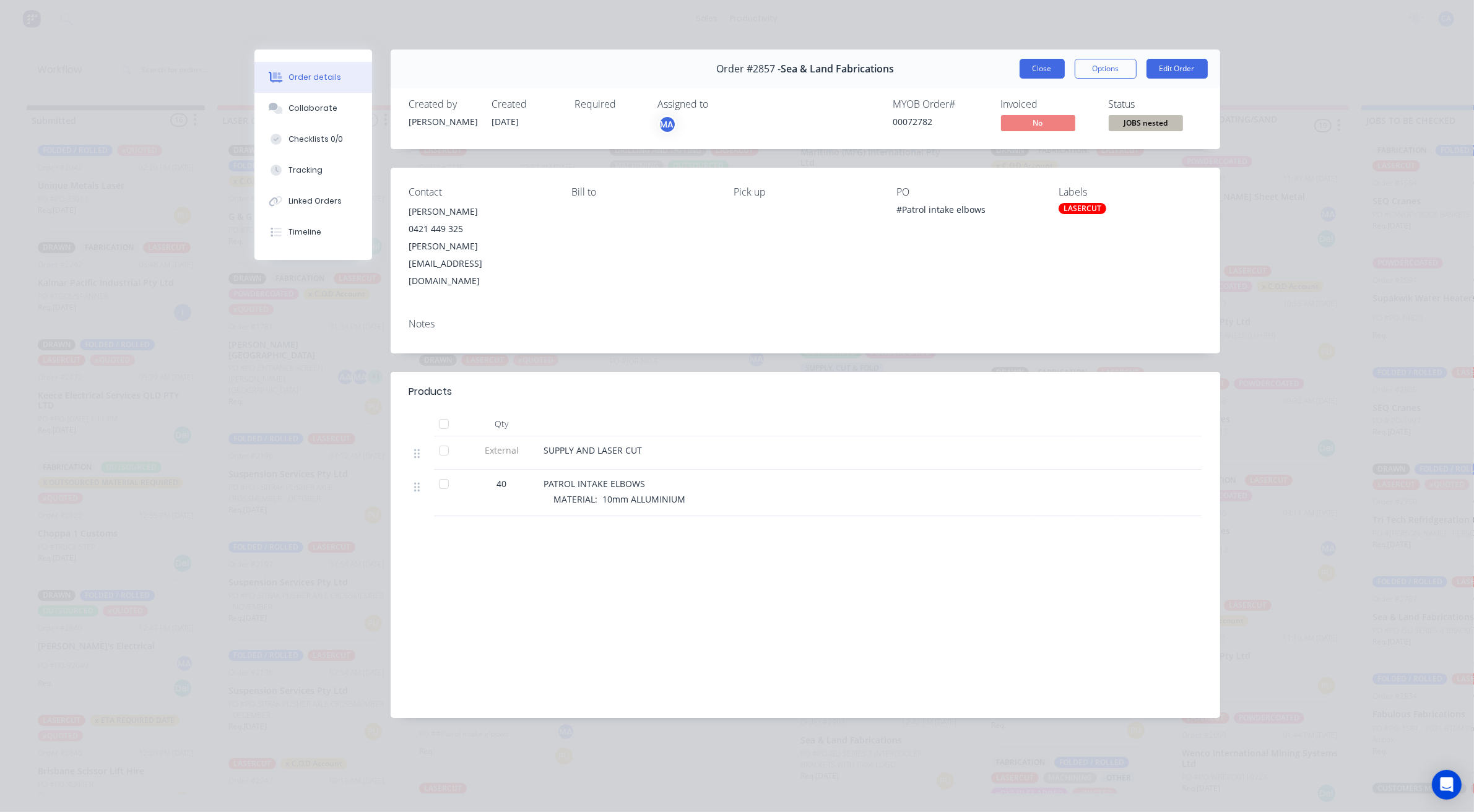
click at [1059, 73] on button "Close" at bounding box center [1042, 68] width 45 height 20
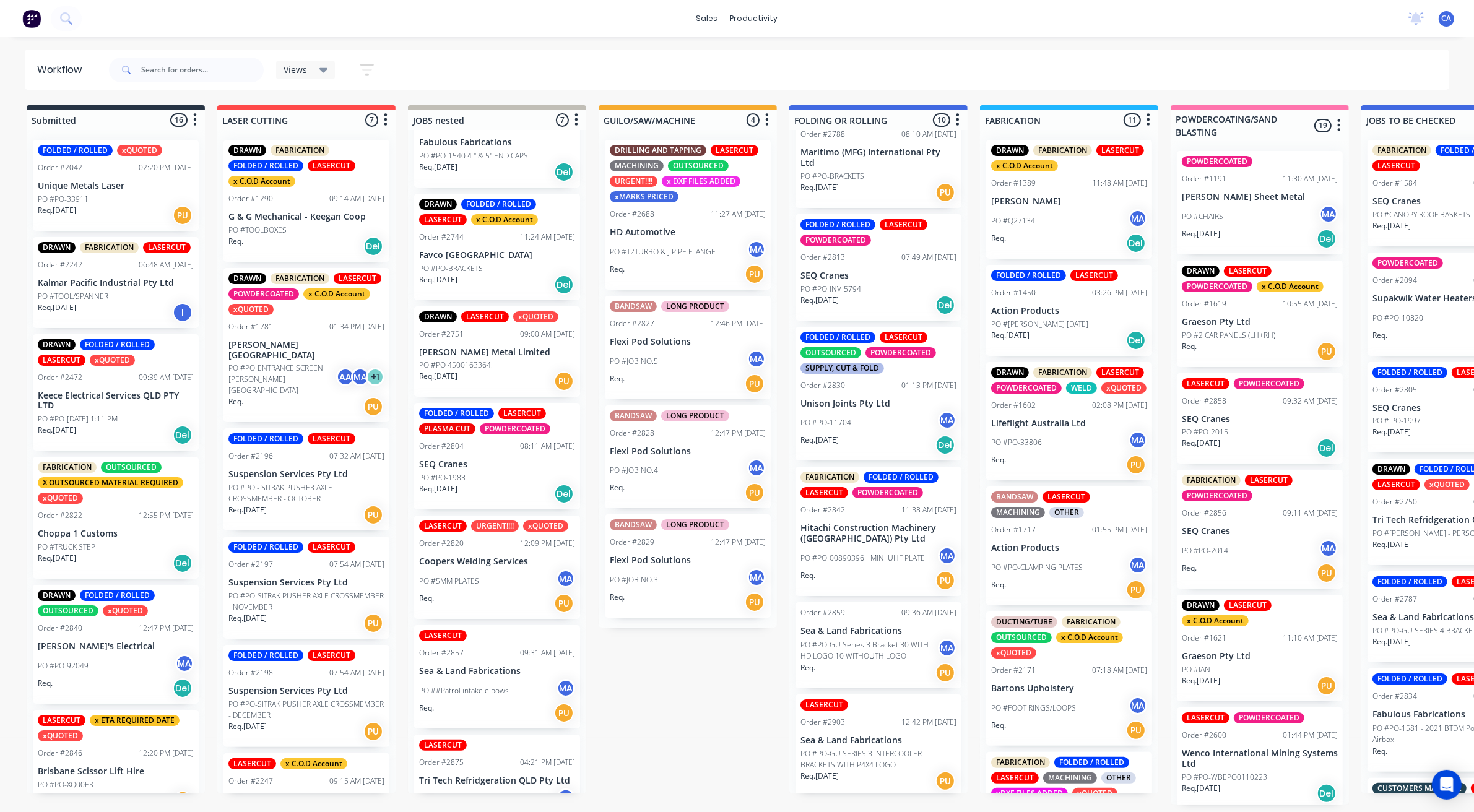
scroll to position [85, 0]
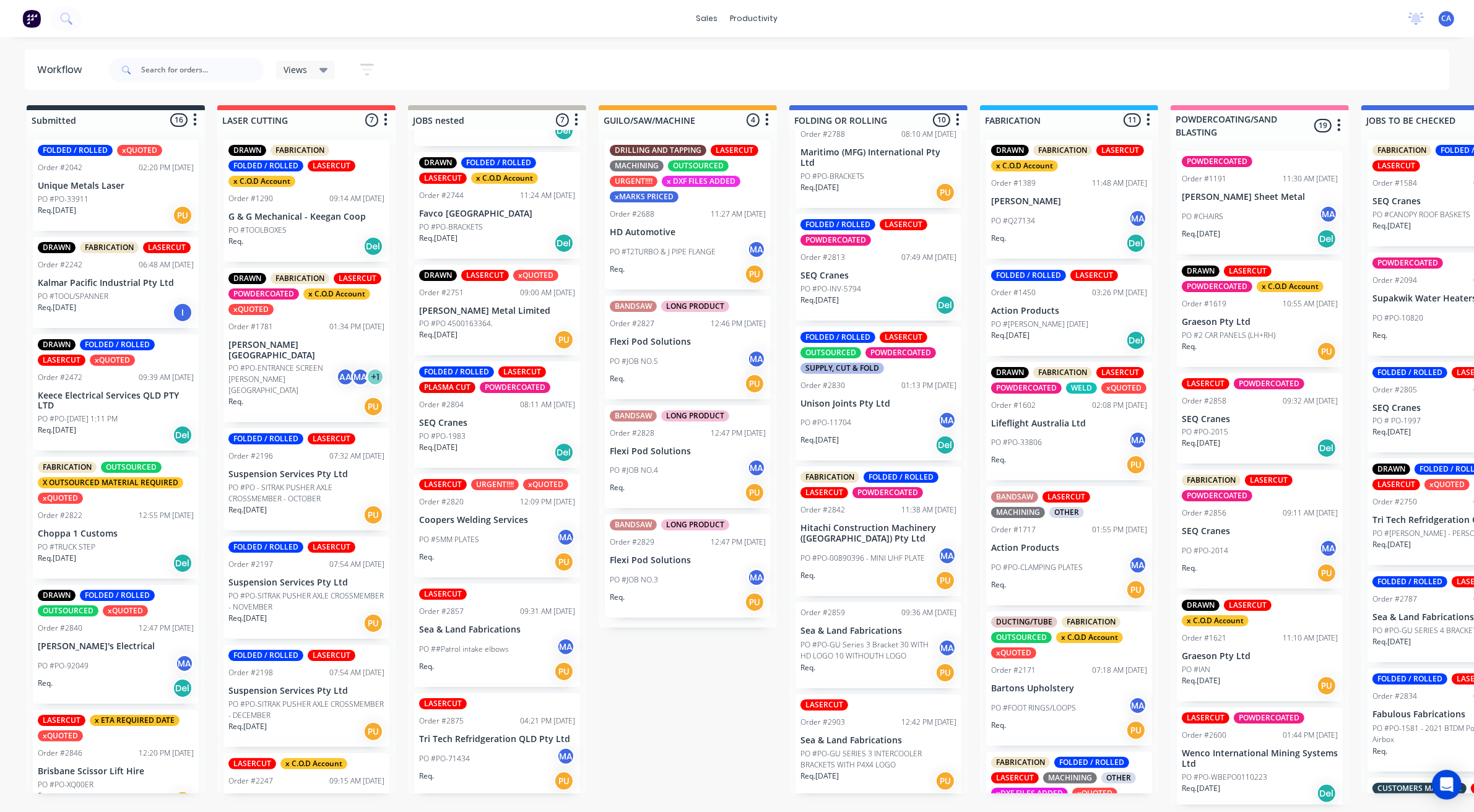
click at [470, 430] on div "PO #PO-1983" at bounding box center [498, 436] width 156 height 11
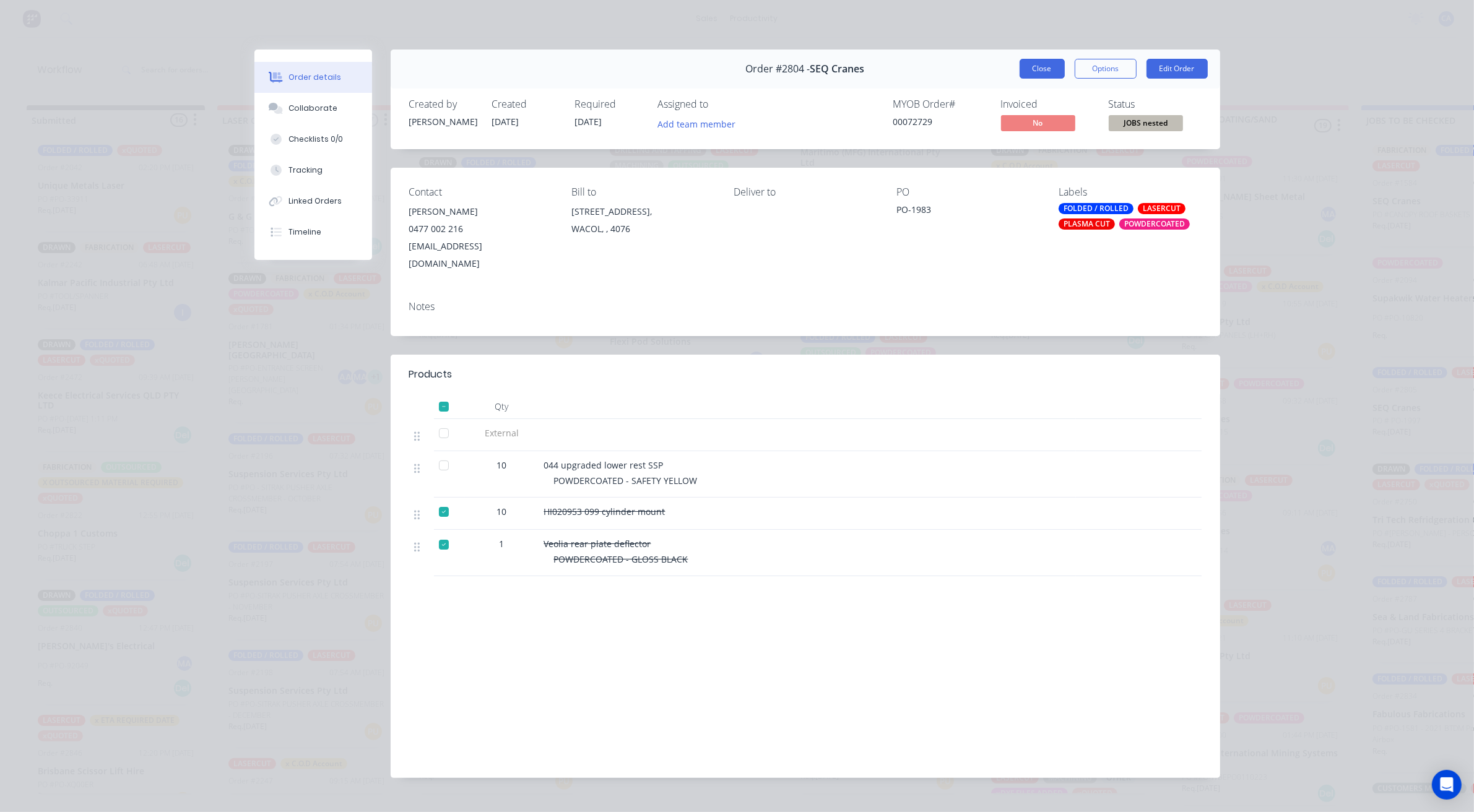
click at [1051, 64] on button "Close" at bounding box center [1042, 68] width 45 height 20
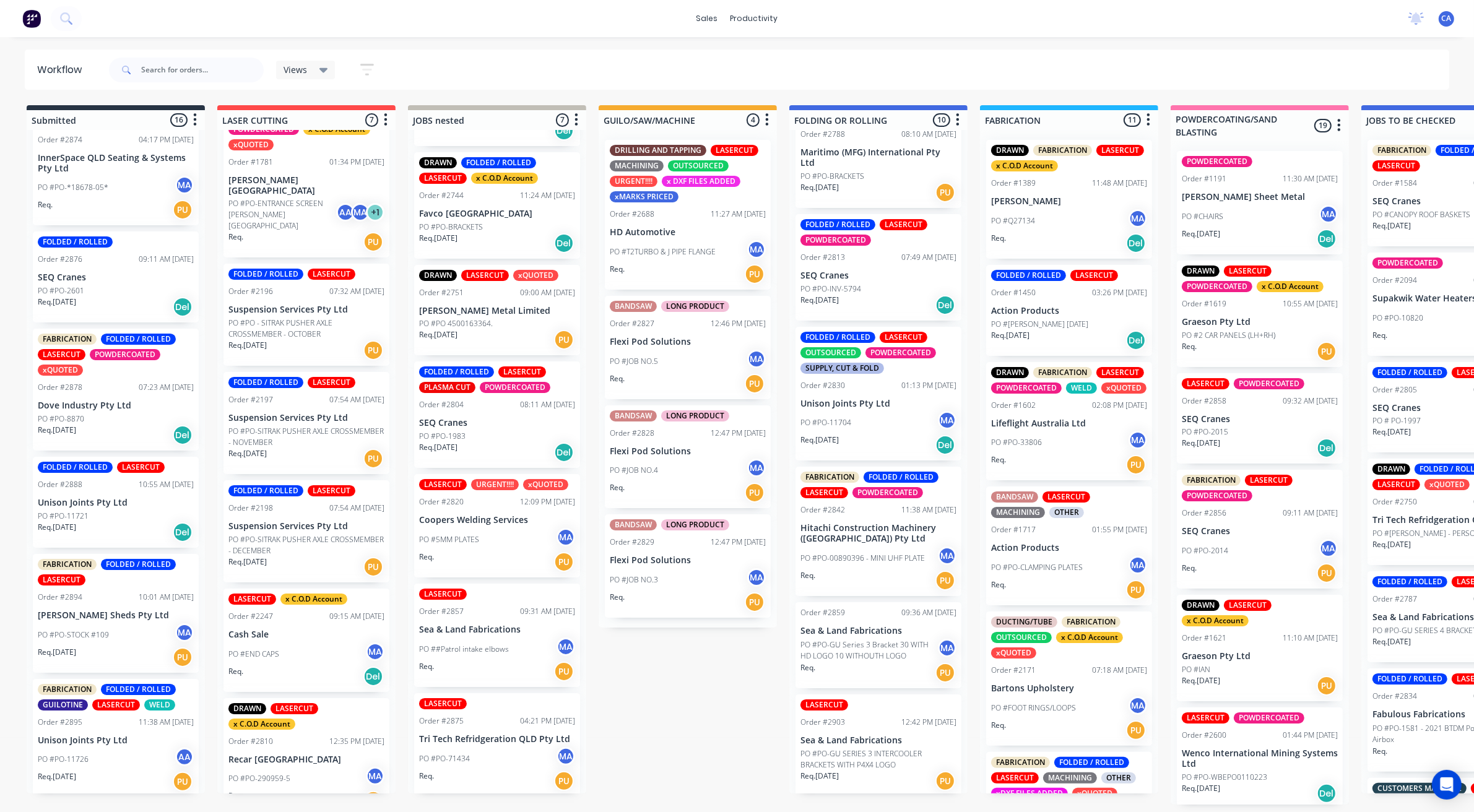
scroll to position [4, 0]
click at [121, 757] on div "PO #PO-11726 AA" at bounding box center [116, 759] width 156 height 24
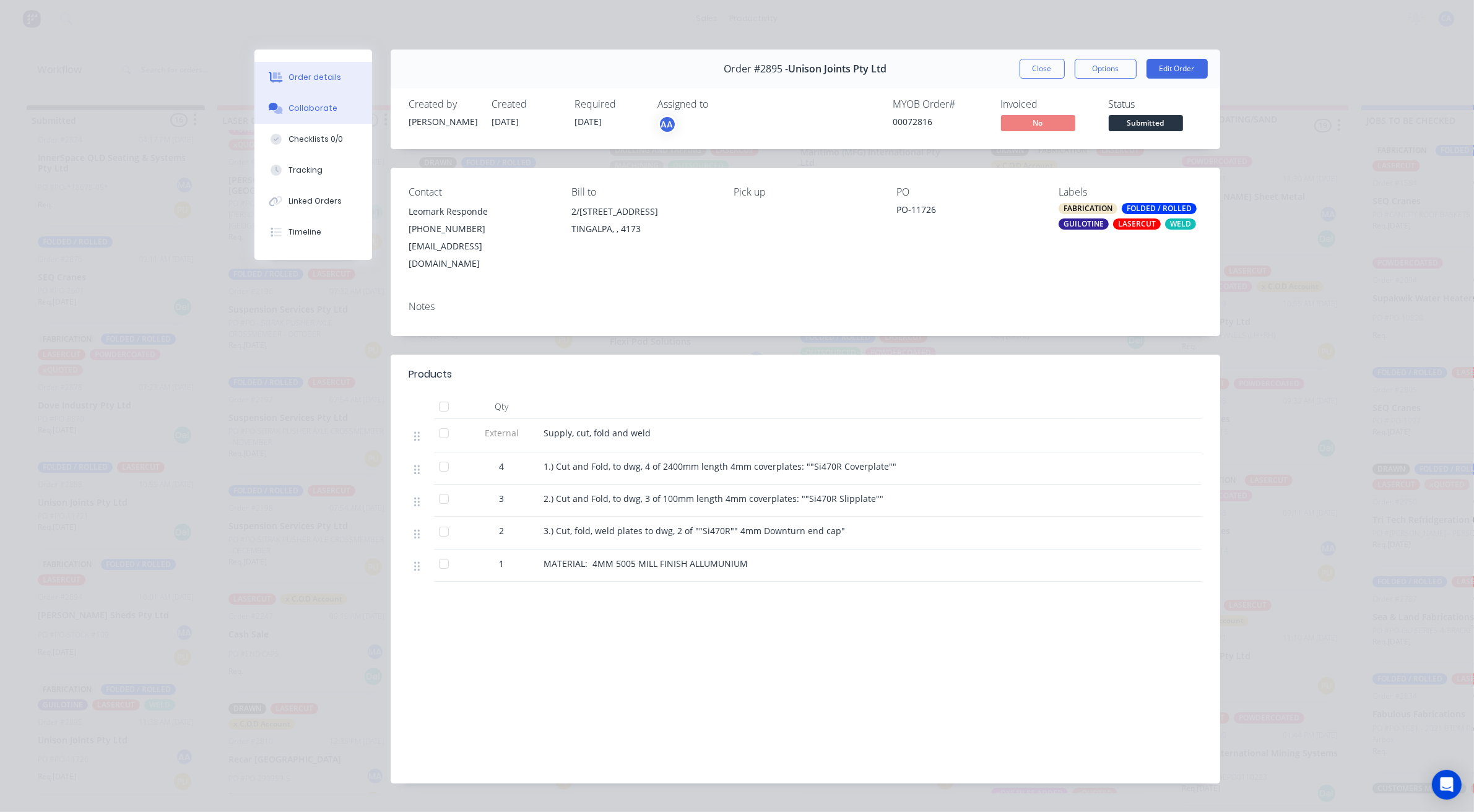
drag, startPoint x: 318, startPoint y: 100, endPoint x: 346, endPoint y: 113, distance: 30.9
click at [319, 100] on button "Collaborate" at bounding box center [313, 108] width 118 height 31
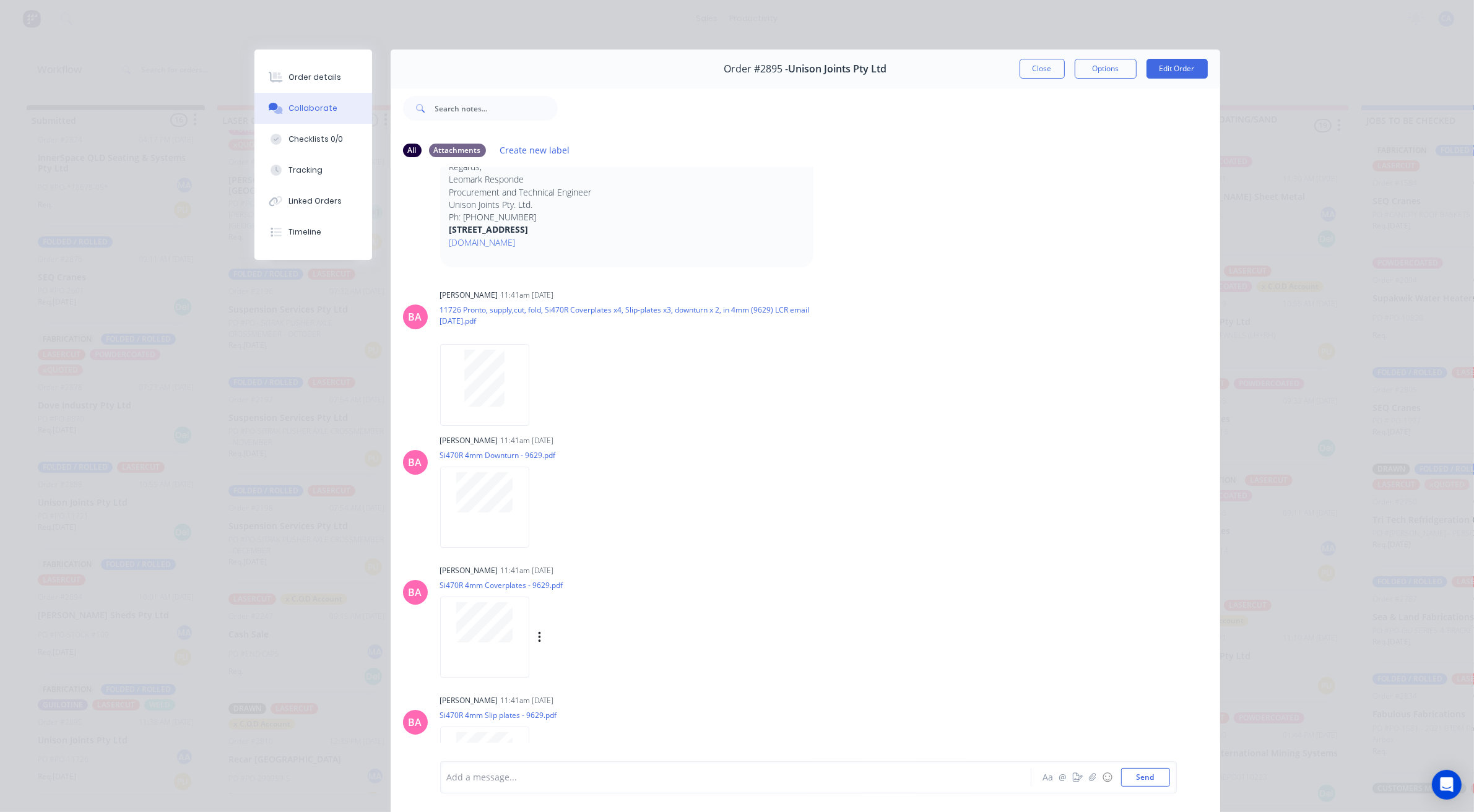
scroll to position [317, 0]
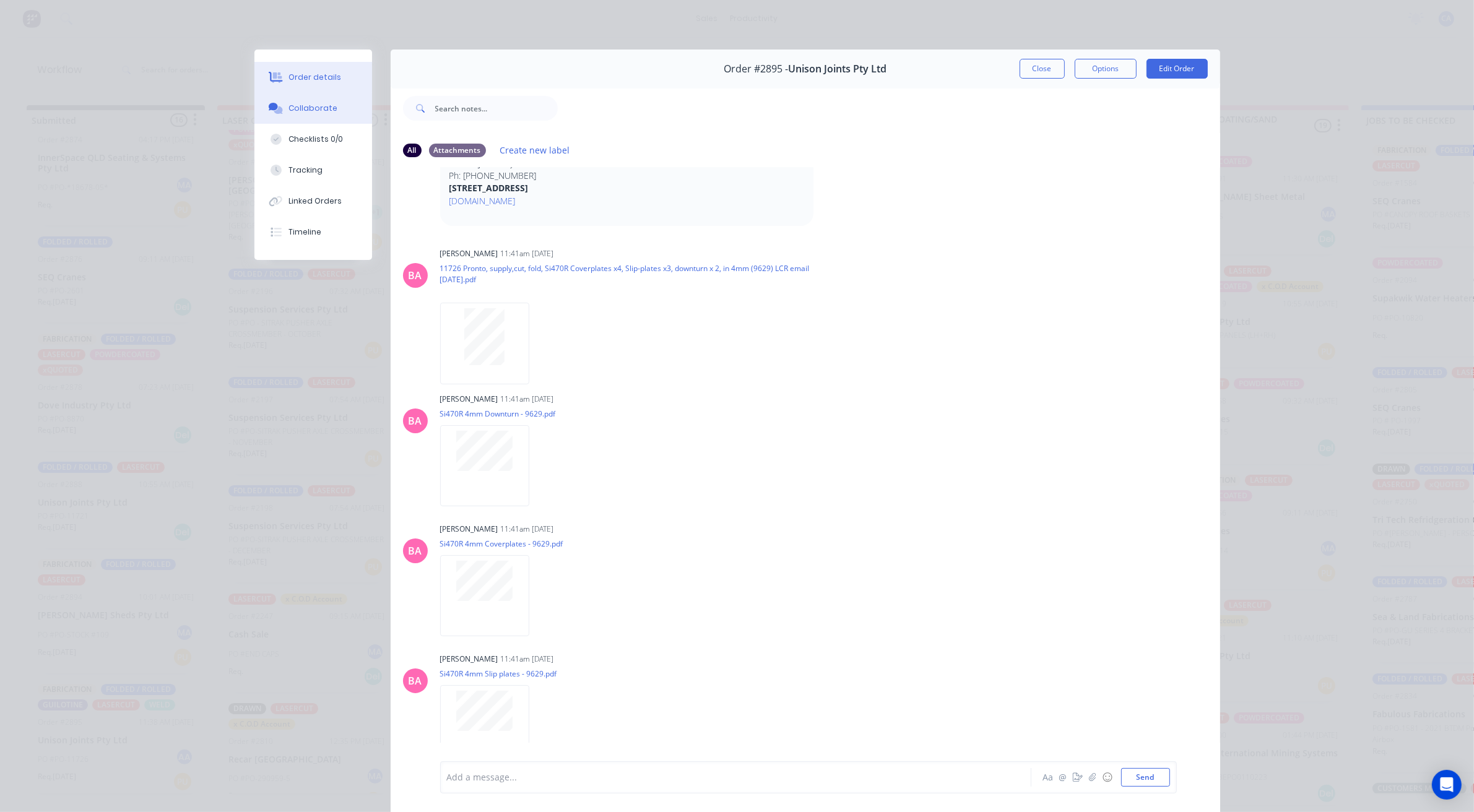
click at [335, 79] on button "Order details" at bounding box center [313, 77] width 118 height 31
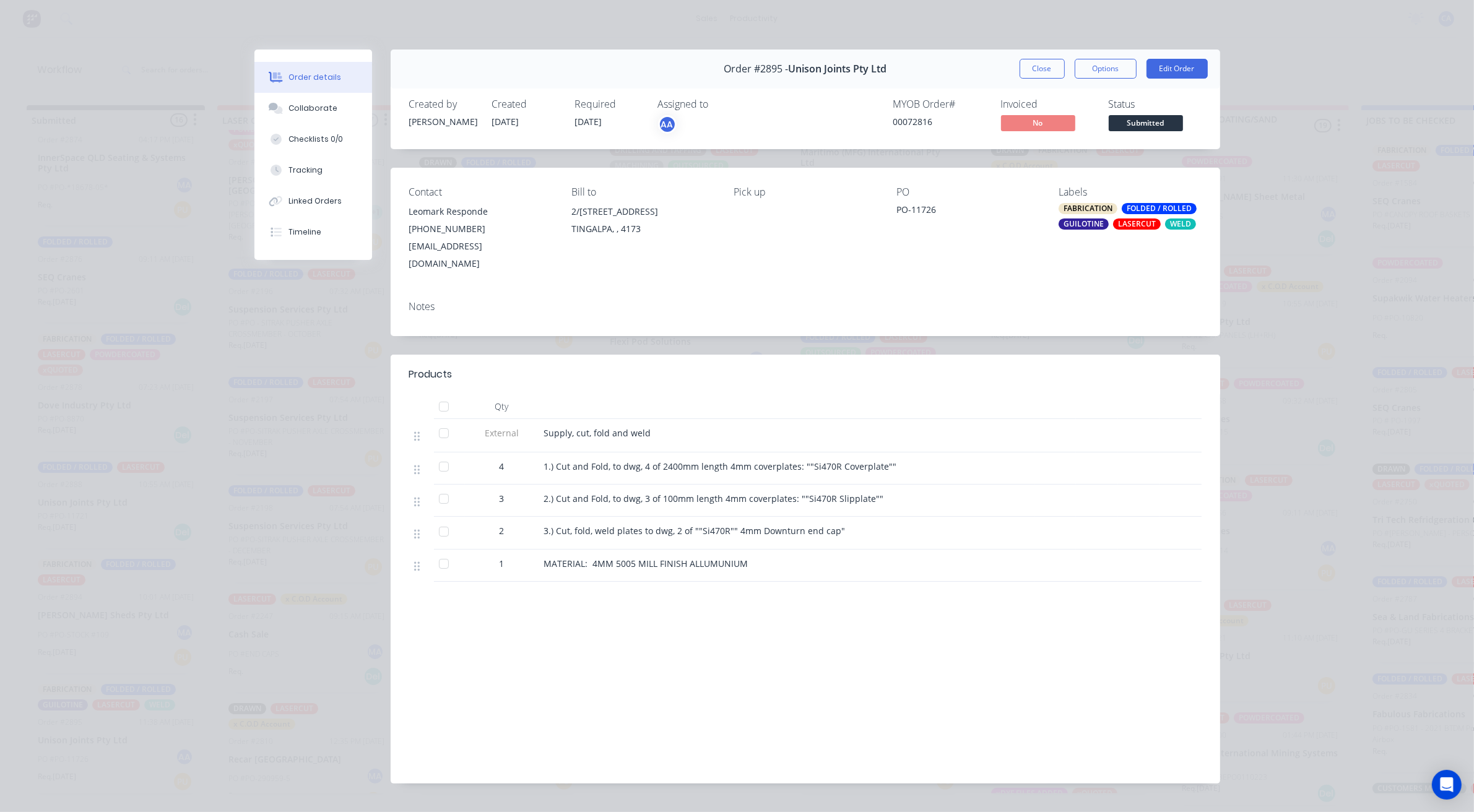
click at [1041, 80] on div "Order #2895 - Unison Joints Pty Ltd Close Options Edit Order" at bounding box center [806, 69] width 829 height 39
click at [1041, 75] on button "Close" at bounding box center [1042, 68] width 45 height 20
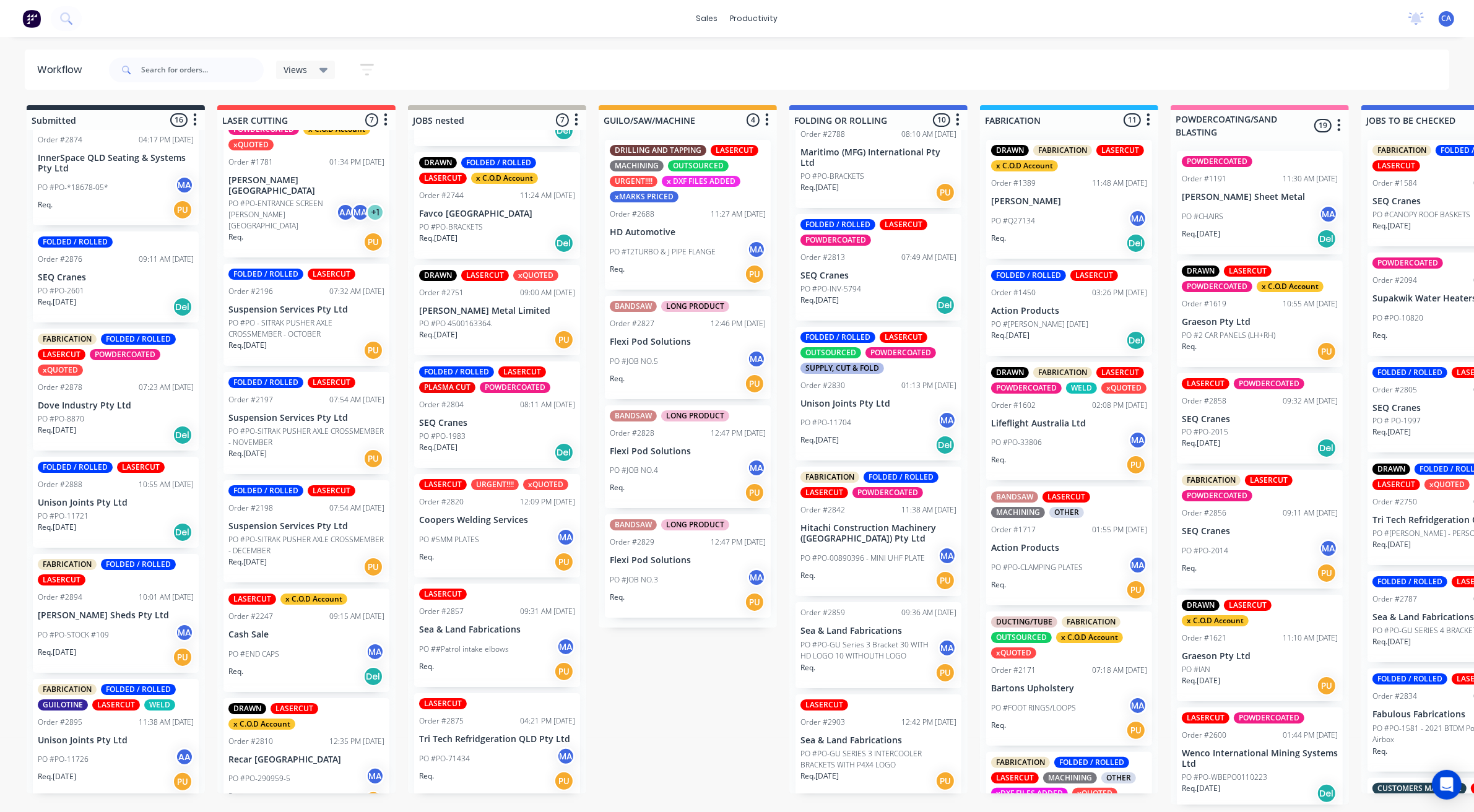
click at [107, 514] on div "PO #PO-11721" at bounding box center [116, 516] width 156 height 11
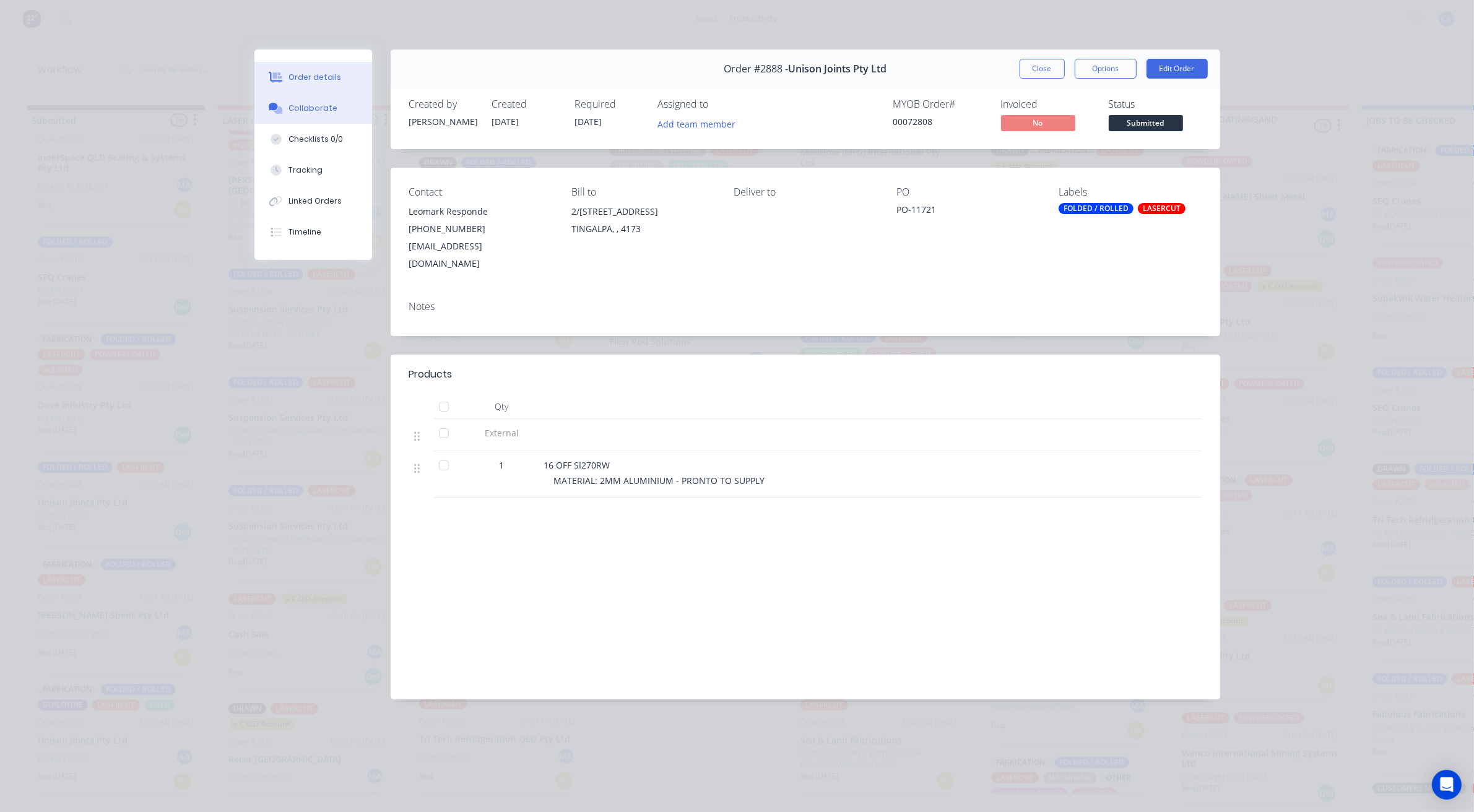
click at [362, 122] on button "Collaborate" at bounding box center [313, 108] width 118 height 31
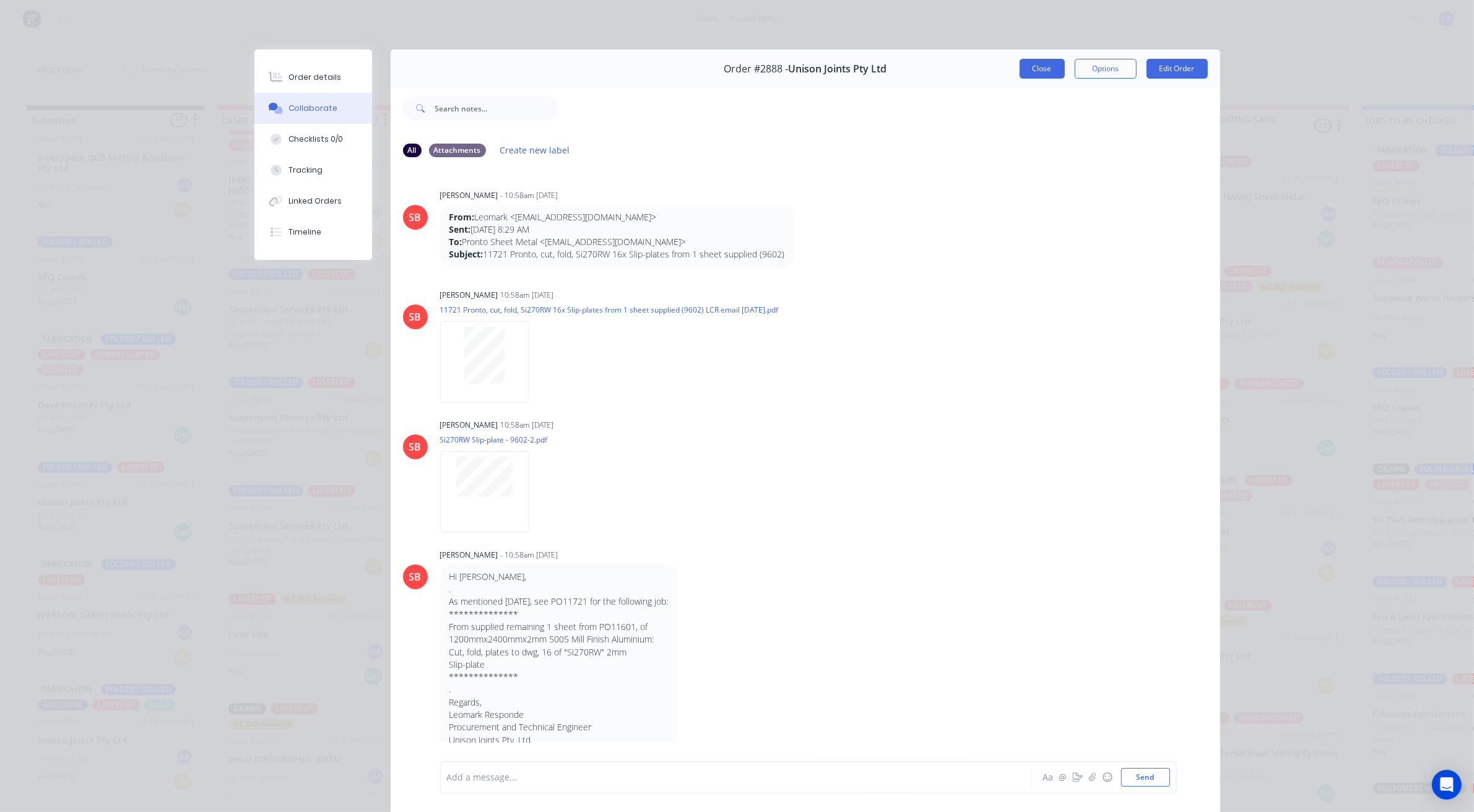
click at [1020, 67] on button "Close" at bounding box center [1042, 68] width 45 height 20
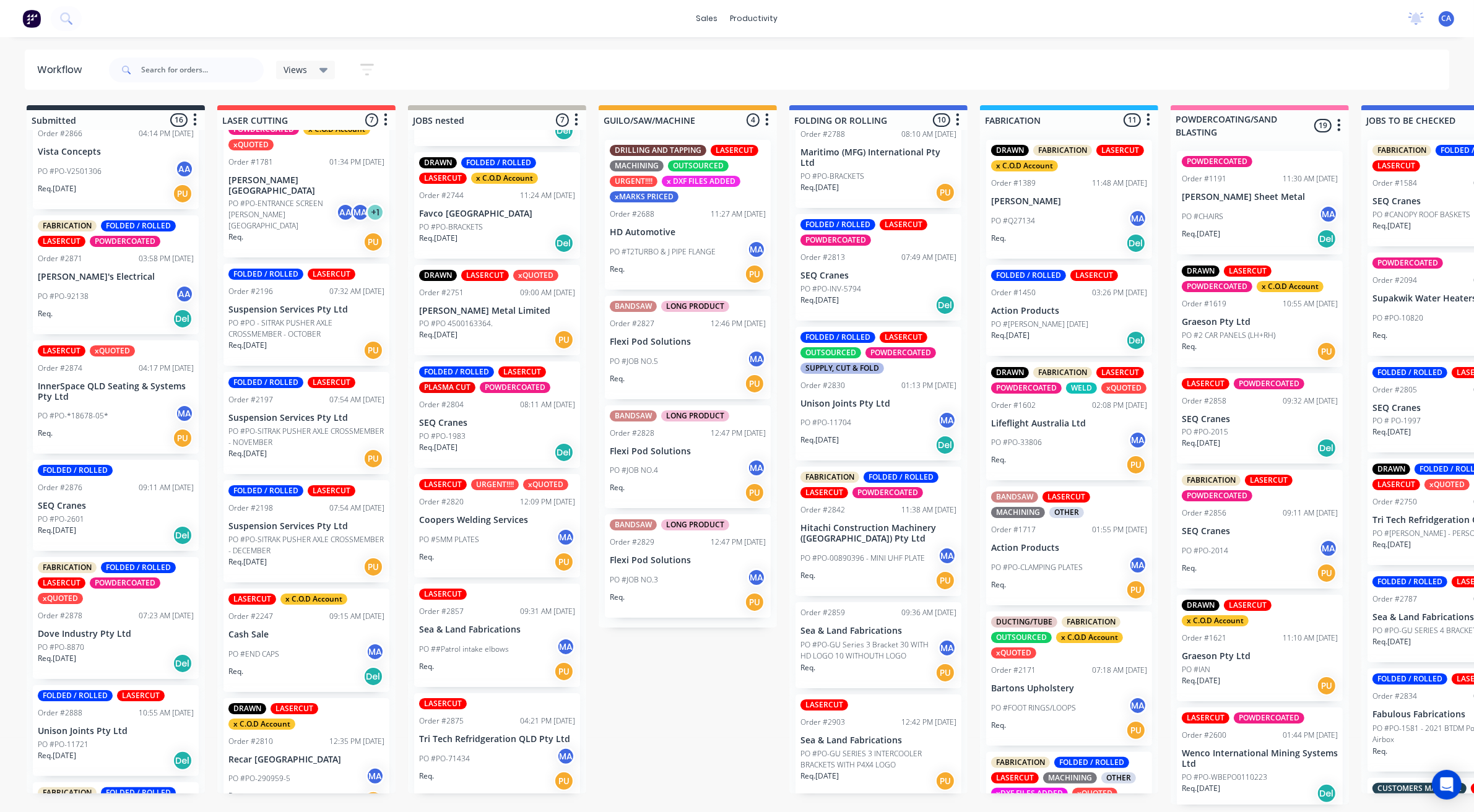
scroll to position [855, 0]
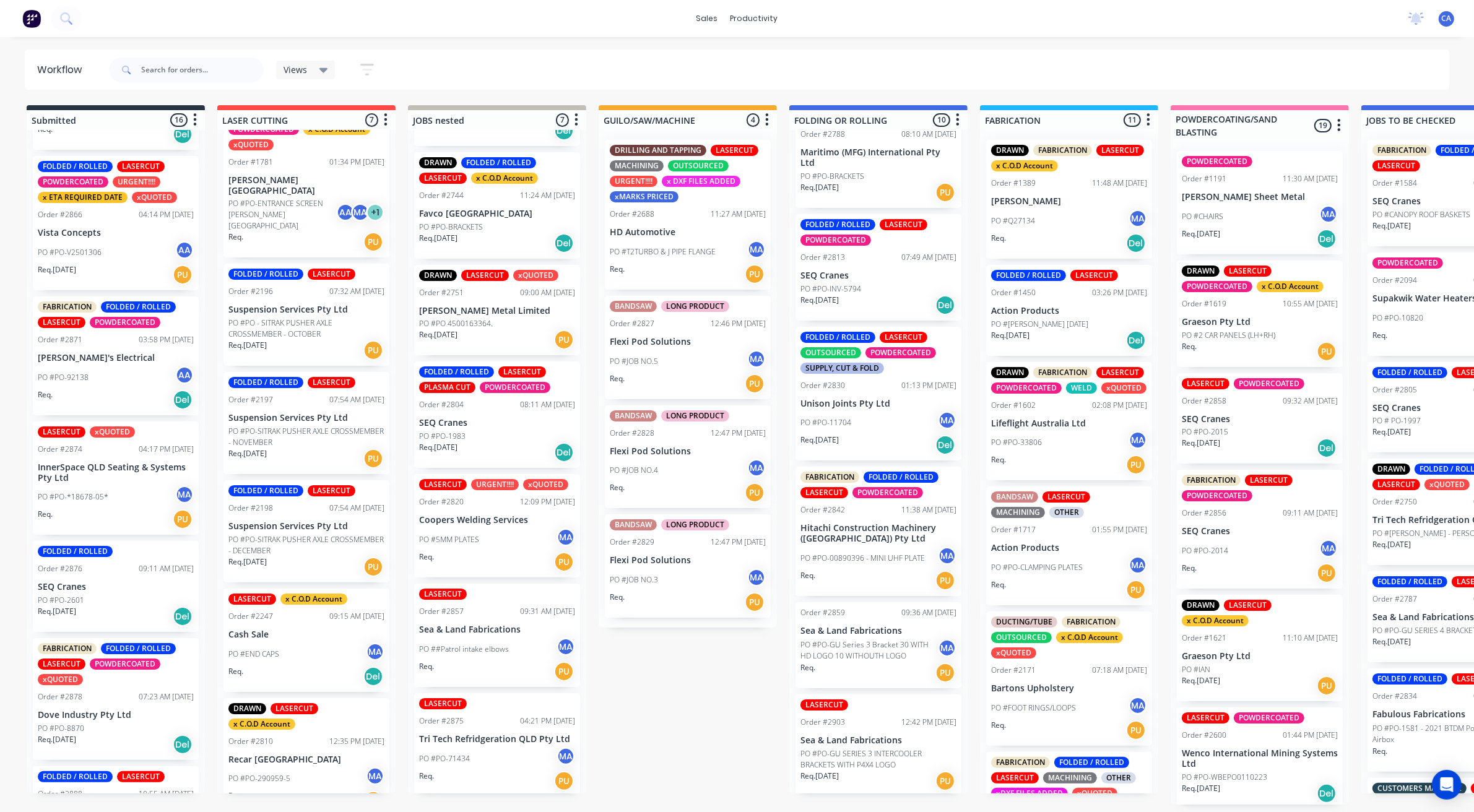
click at [85, 598] on div "PO #PO-2601" at bounding box center [116, 600] width 156 height 11
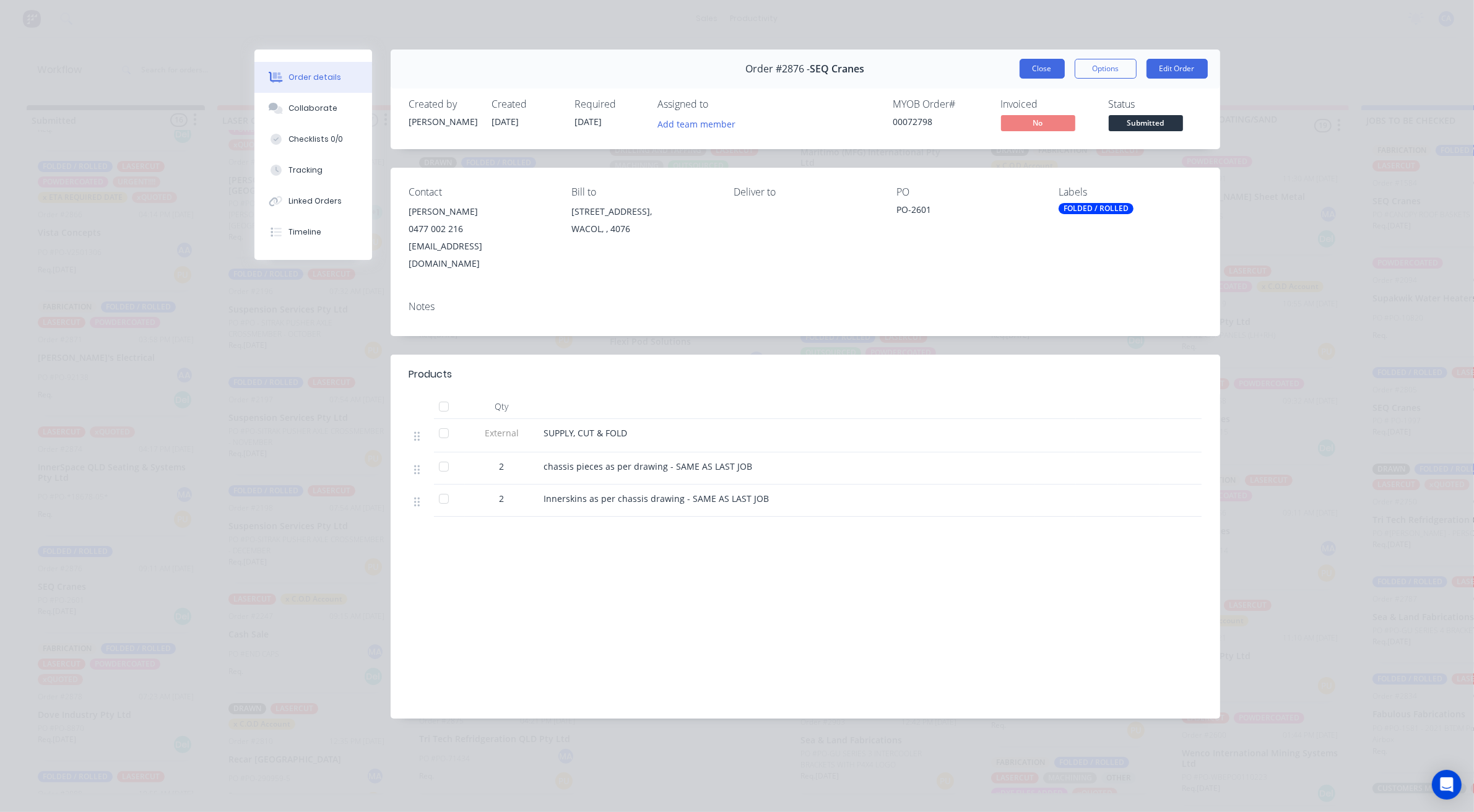
click at [1048, 69] on button "Close" at bounding box center [1042, 68] width 45 height 20
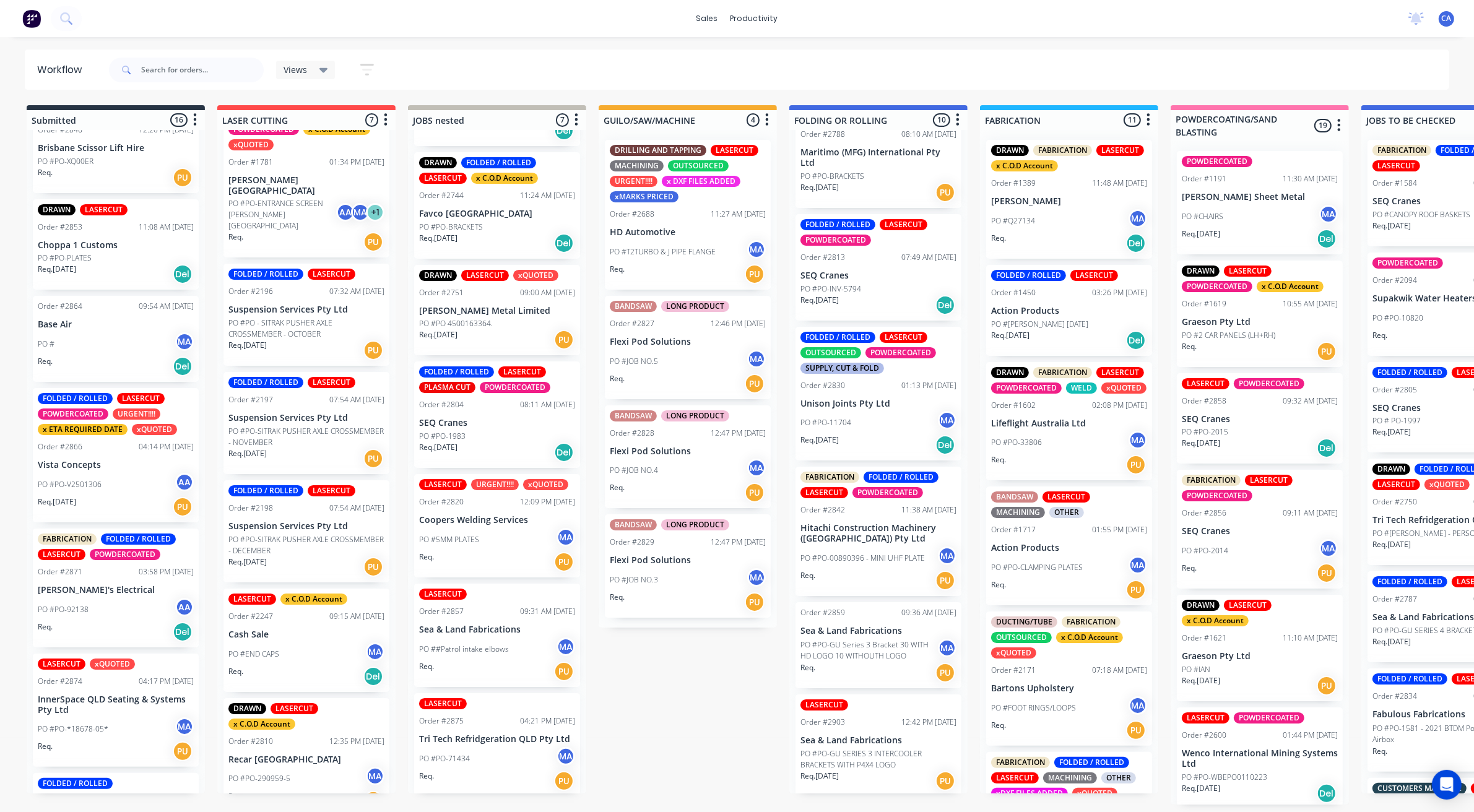
scroll to position [546, 0]
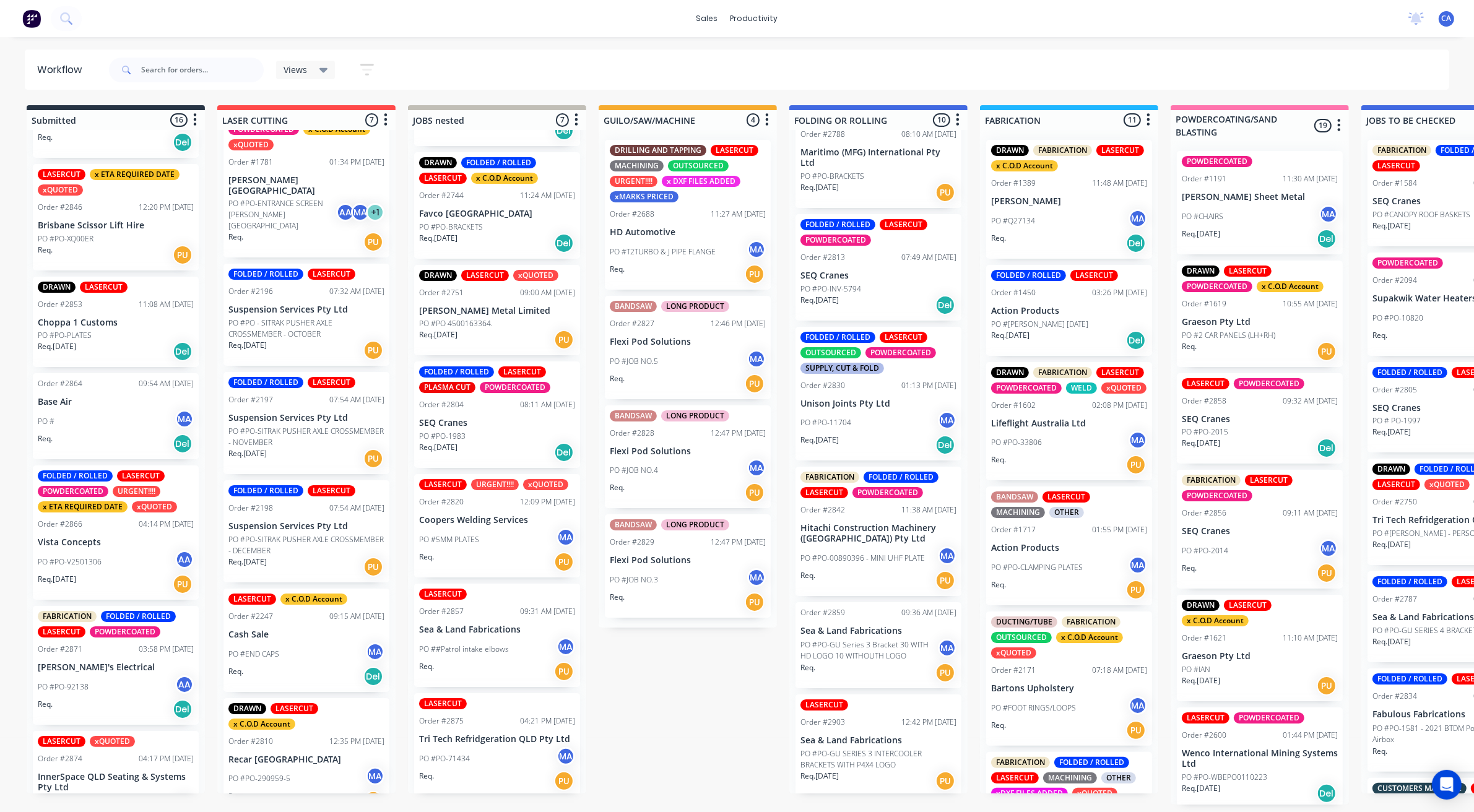
click at [121, 554] on div "PO #PO-V2501306 AA" at bounding box center [116, 561] width 156 height 24
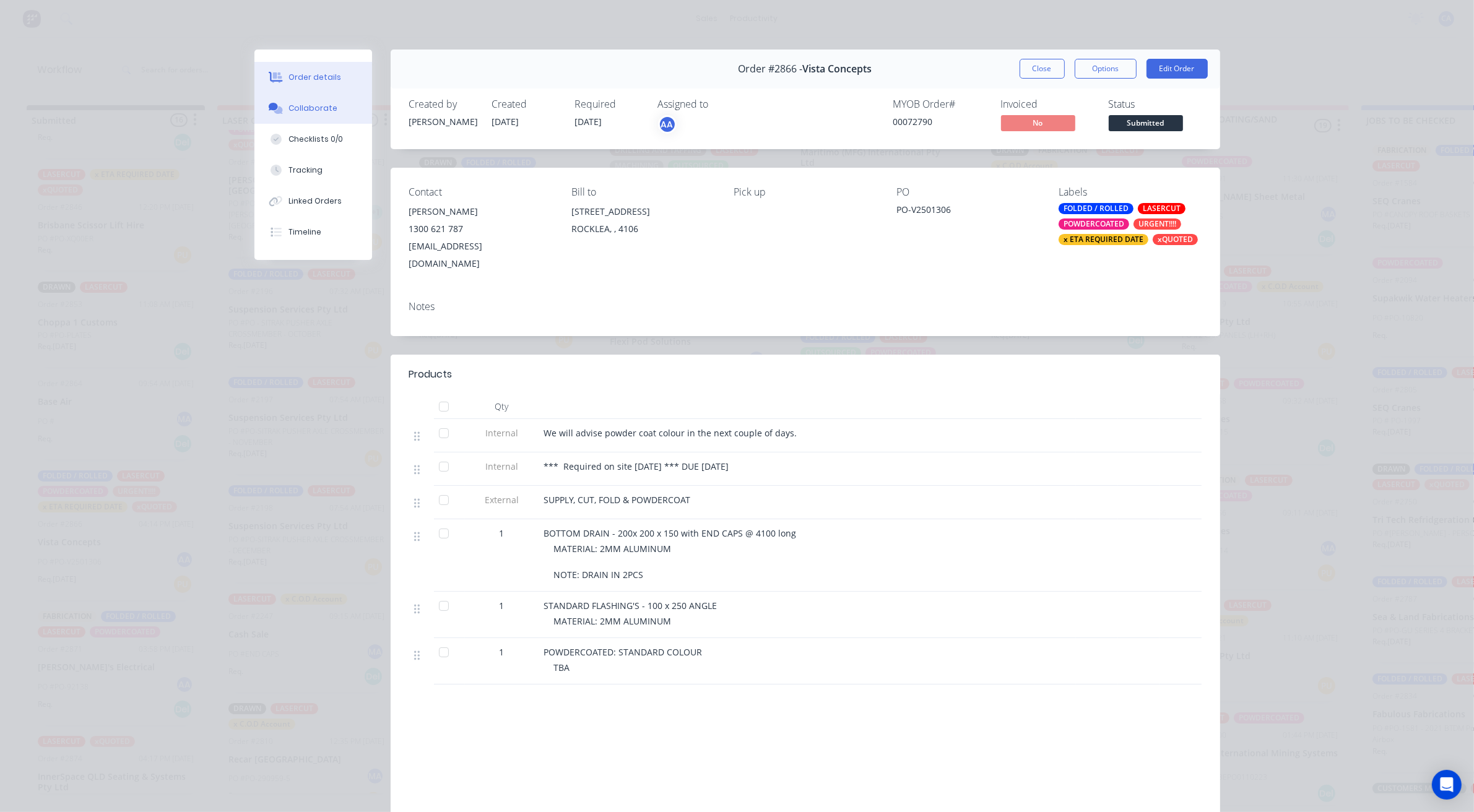
click at [318, 118] on button "Collaborate" at bounding box center [313, 108] width 118 height 31
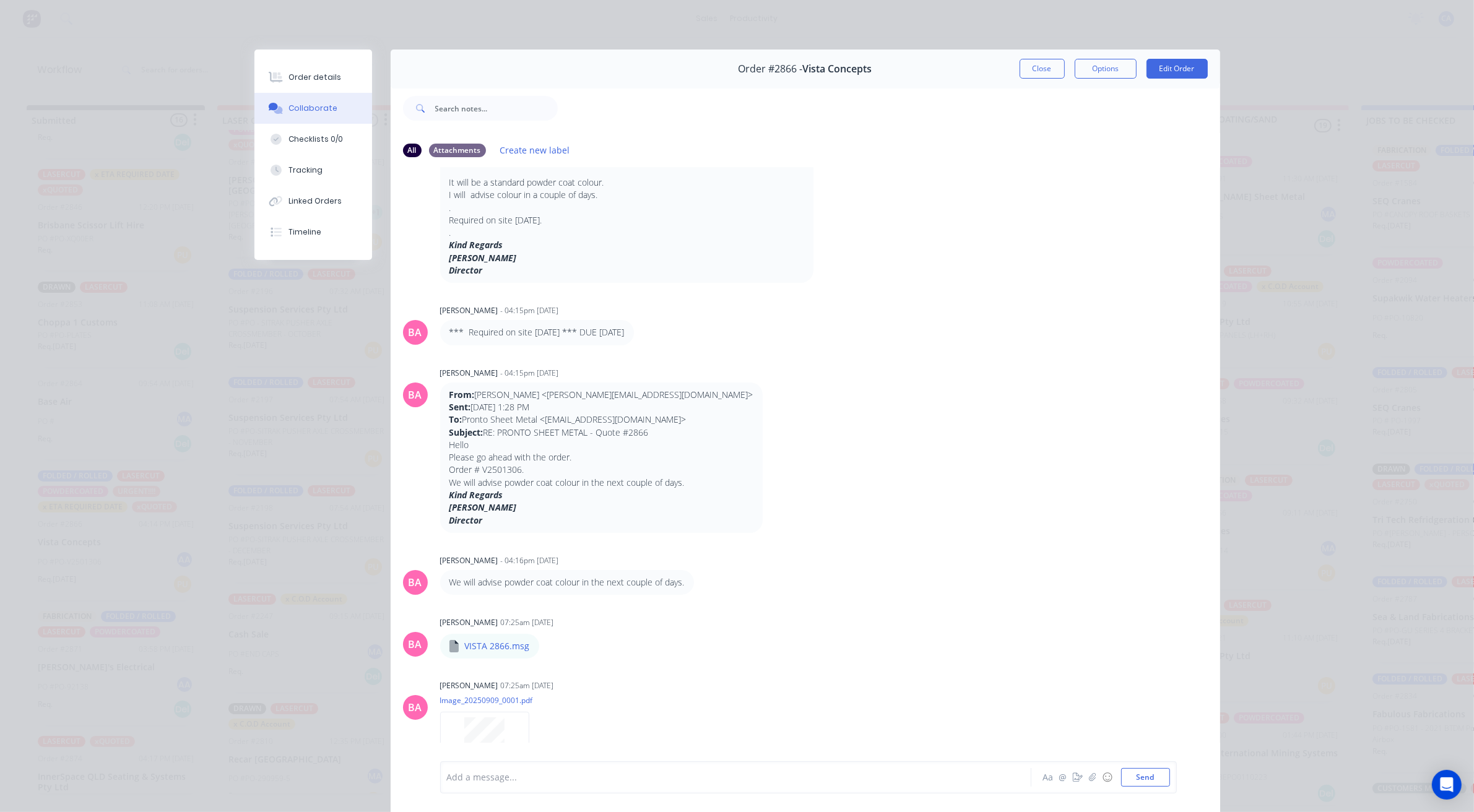
scroll to position [311, 0]
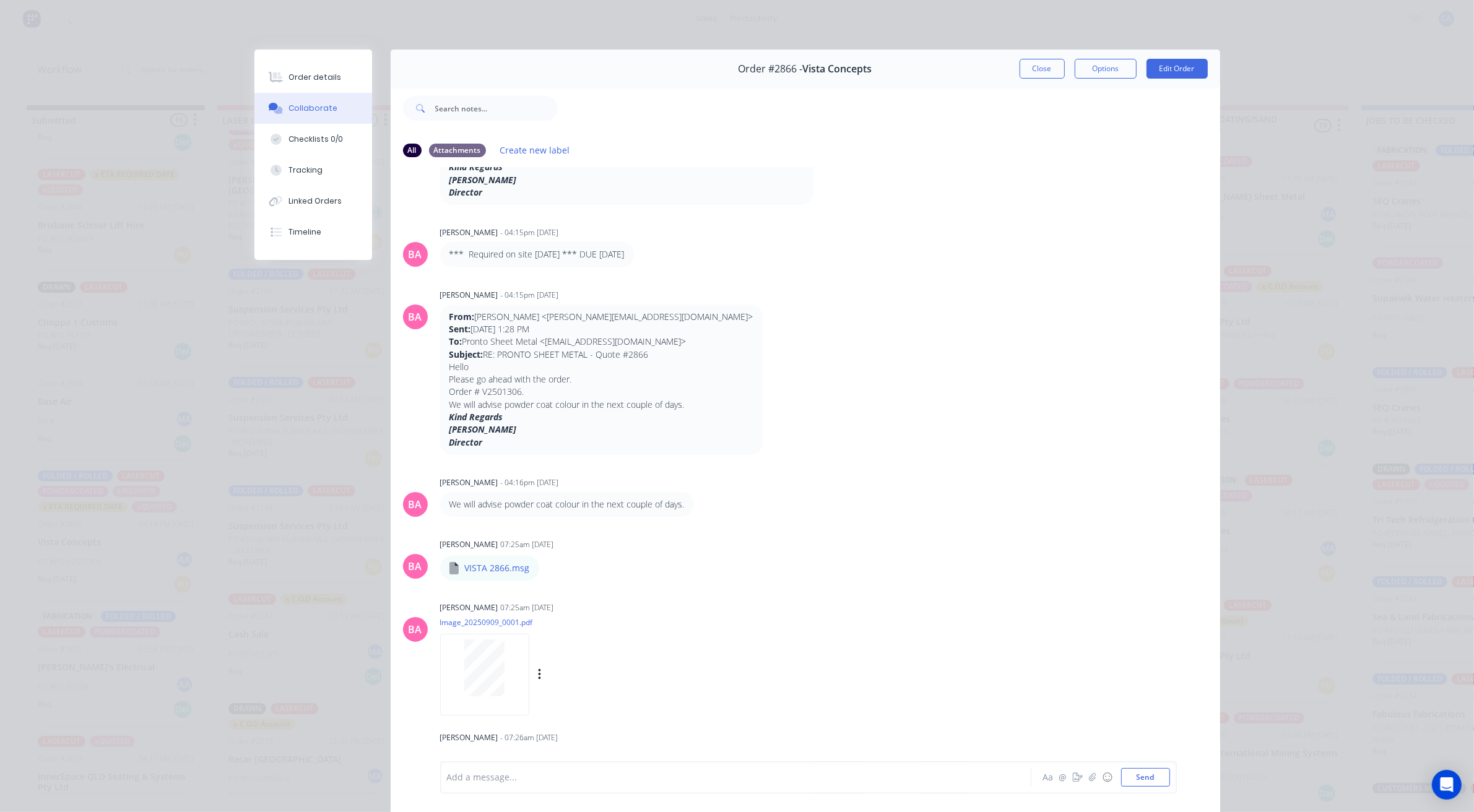
click at [501, 658] on div at bounding box center [484, 668] width 78 height 57
click at [1042, 73] on button "Close" at bounding box center [1042, 68] width 45 height 20
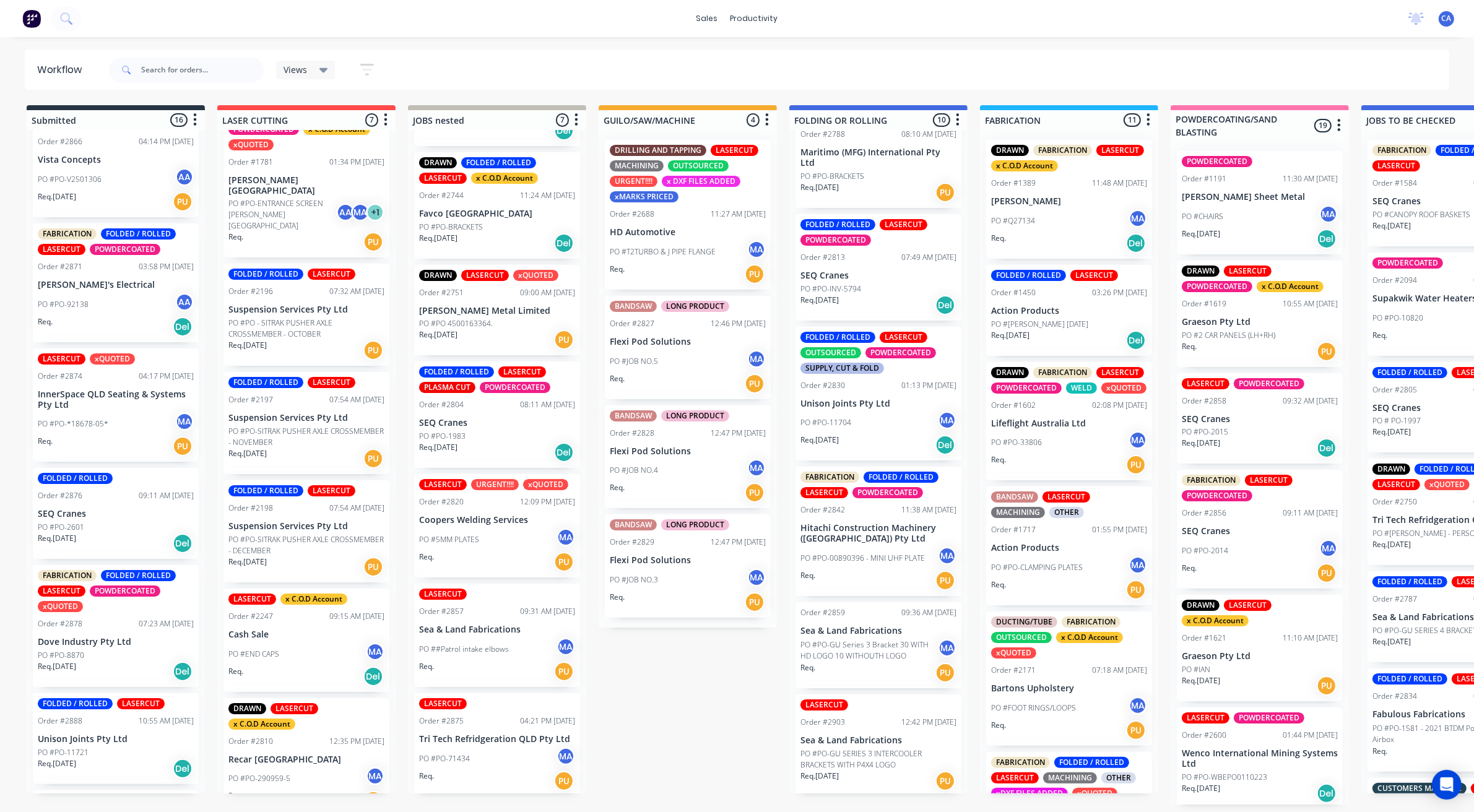
scroll to position [1165, 0]
